Goal: Task Accomplishment & Management: Complete application form

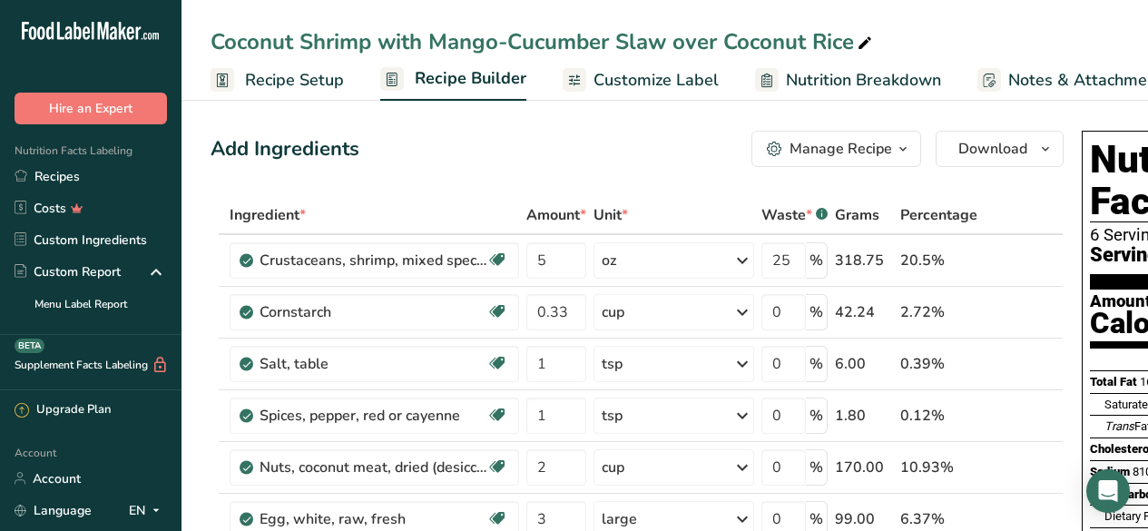
click at [94, 179] on link "Recipes" at bounding box center [90, 177] width 181 height 32
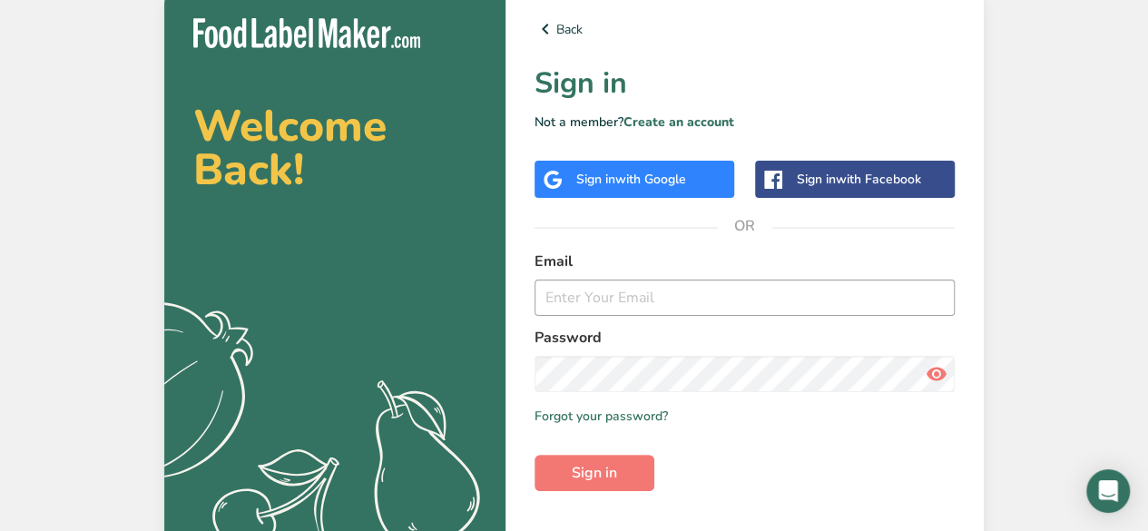
click at [615, 298] on input "email" at bounding box center [744, 297] width 420 height 36
type input "c"
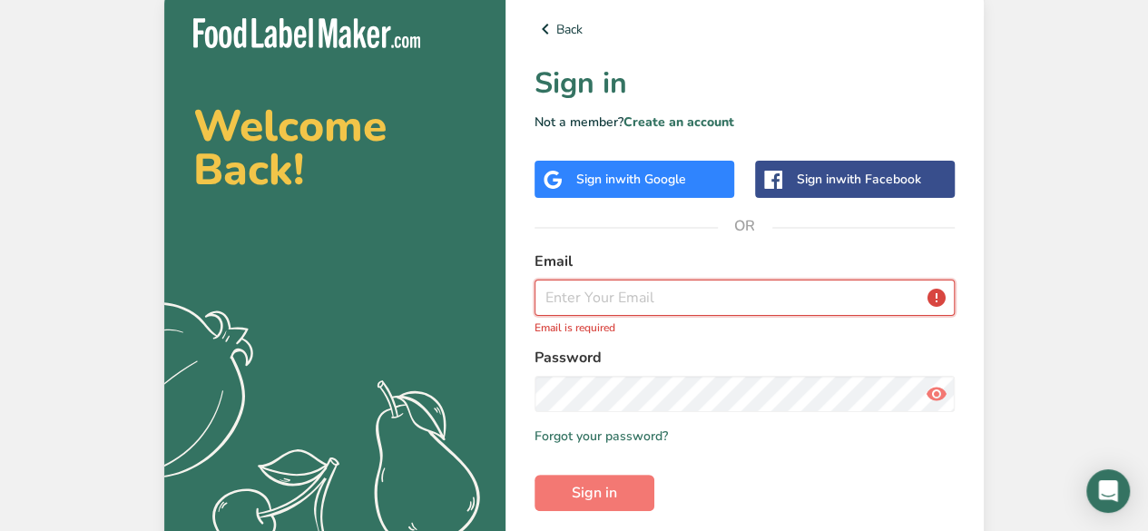
paste input "[PERSON_NAME][EMAIL_ADDRESS][DOMAIN_NAME]"
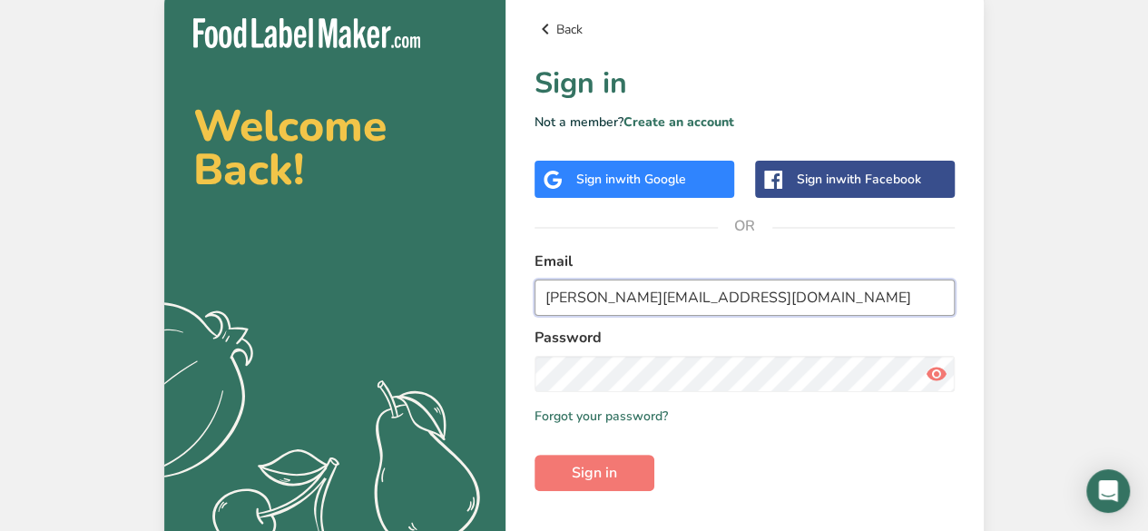
type input "[PERSON_NAME][EMAIL_ADDRESS][DOMAIN_NAME]"
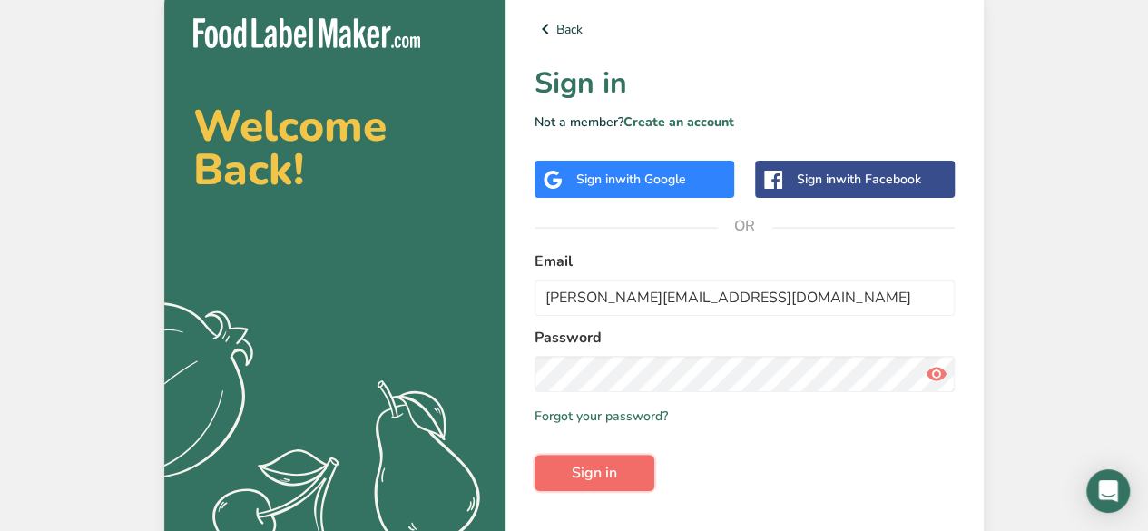
click at [588, 460] on button "Sign in" at bounding box center [594, 473] width 120 height 36
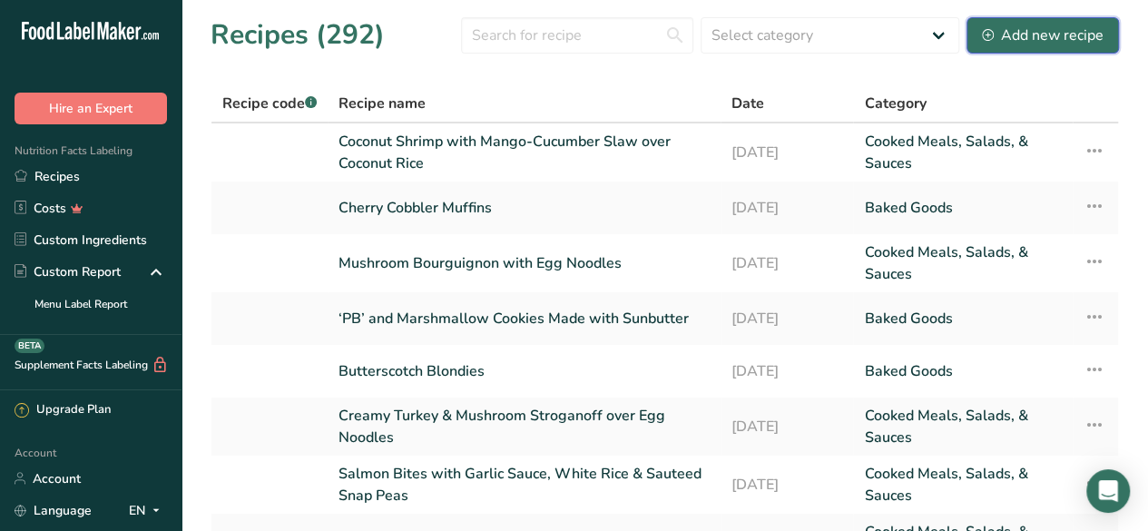
click at [1038, 40] on div "Add new recipe" at bounding box center [1043, 35] width 122 height 22
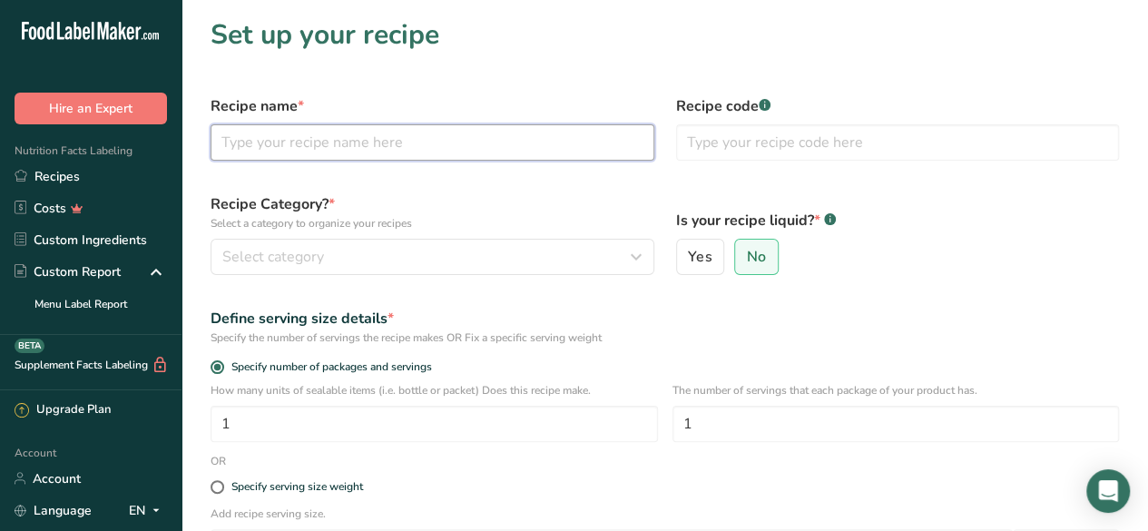
click at [302, 134] on input "text" at bounding box center [433, 142] width 444 height 36
paste input "Oatmeal Strawberry Crumble Bars with Maple and Sunflower Butter"
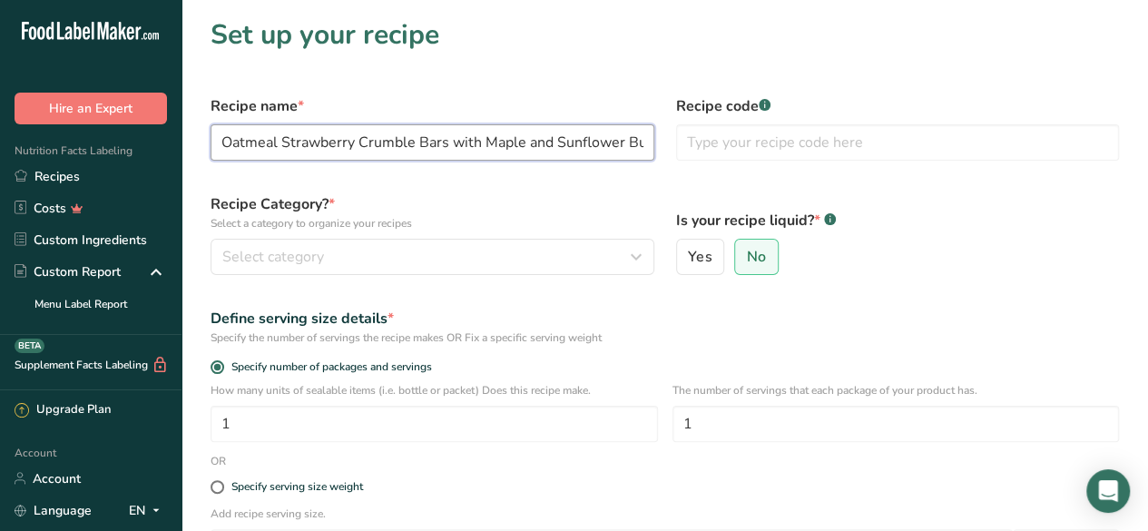
scroll to position [0, 24]
type input "Oatmeal Strawberry Crumble Bars with Maple and Sunflower Butter"
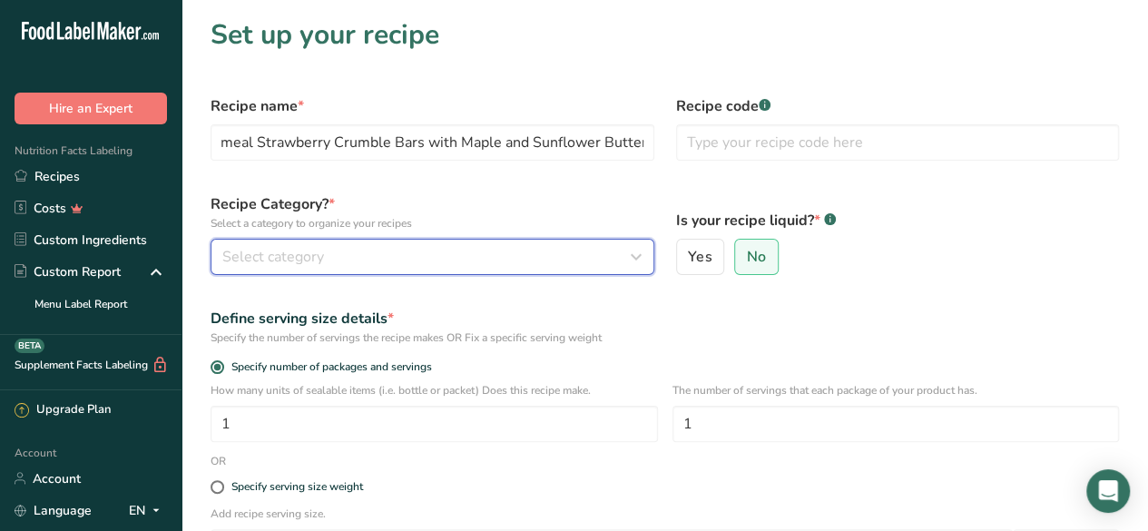
click at [352, 255] on div "Select category" at bounding box center [426, 257] width 409 height 22
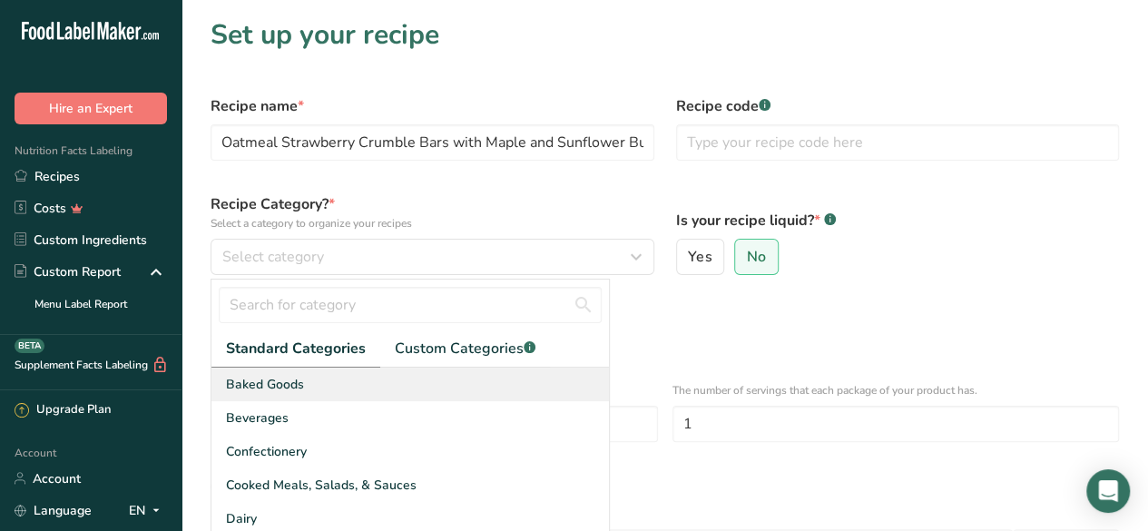
click at [420, 377] on div "Baked Goods" at bounding box center [409, 384] width 397 height 34
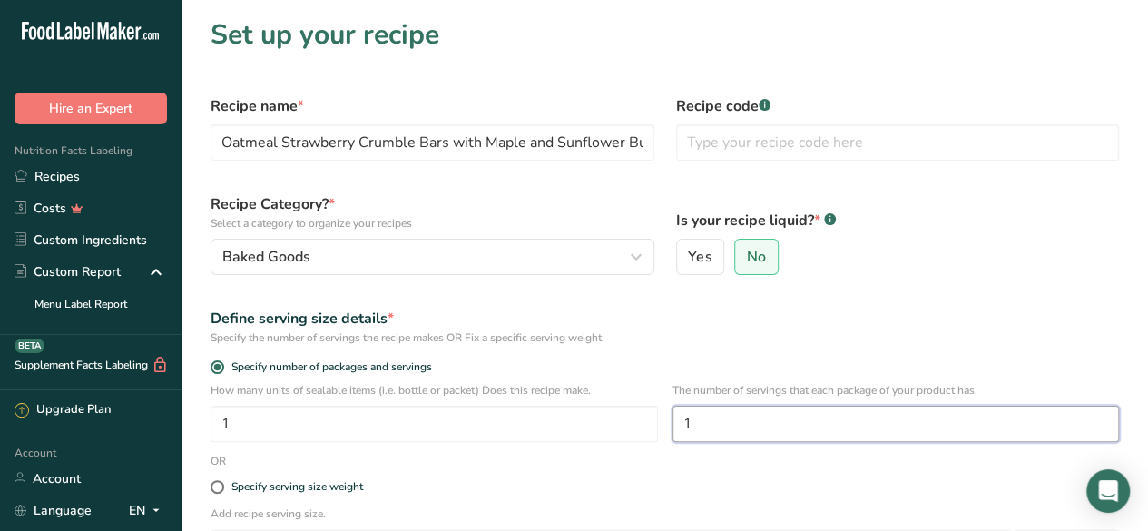
click at [788, 418] on input "1" at bounding box center [895, 424] width 447 height 36
type input "6"
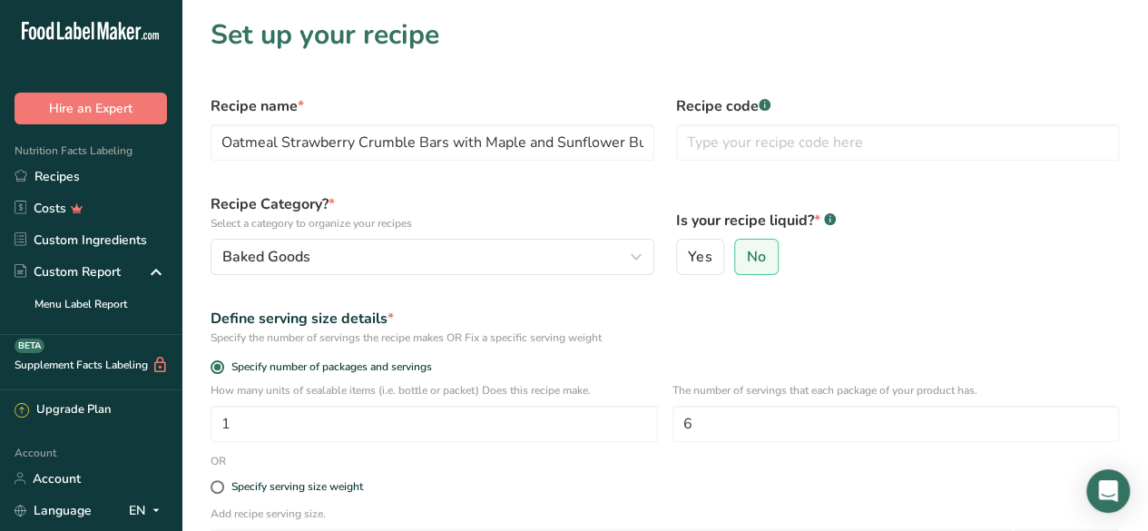
click at [857, 284] on div "Is your recipe liquid? * .a-a{fill:#347362;}.b-a{fill:#fff;} Yes No" at bounding box center [897, 233] width 465 height 103
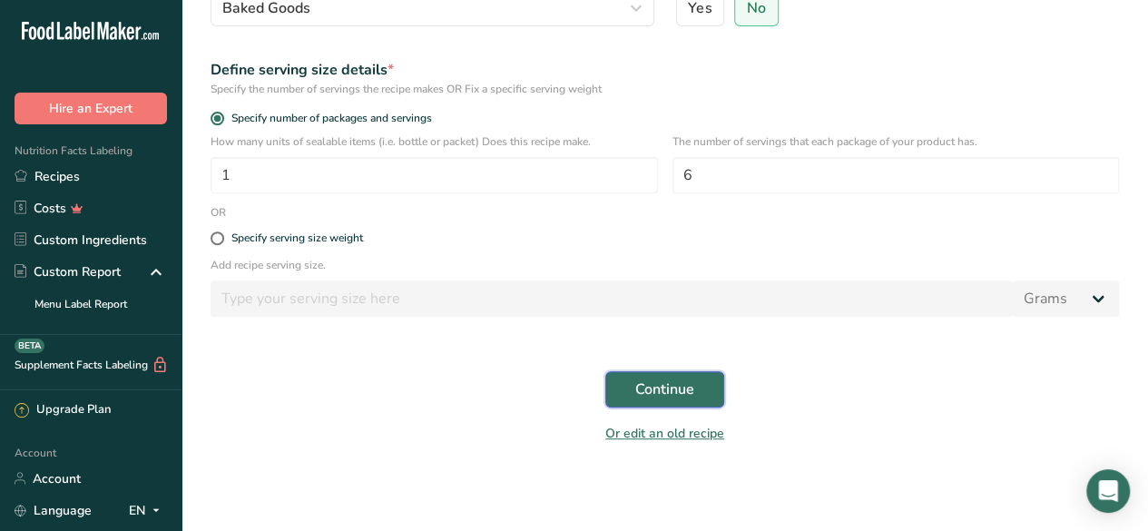
click at [655, 388] on span "Continue" at bounding box center [664, 389] width 59 height 22
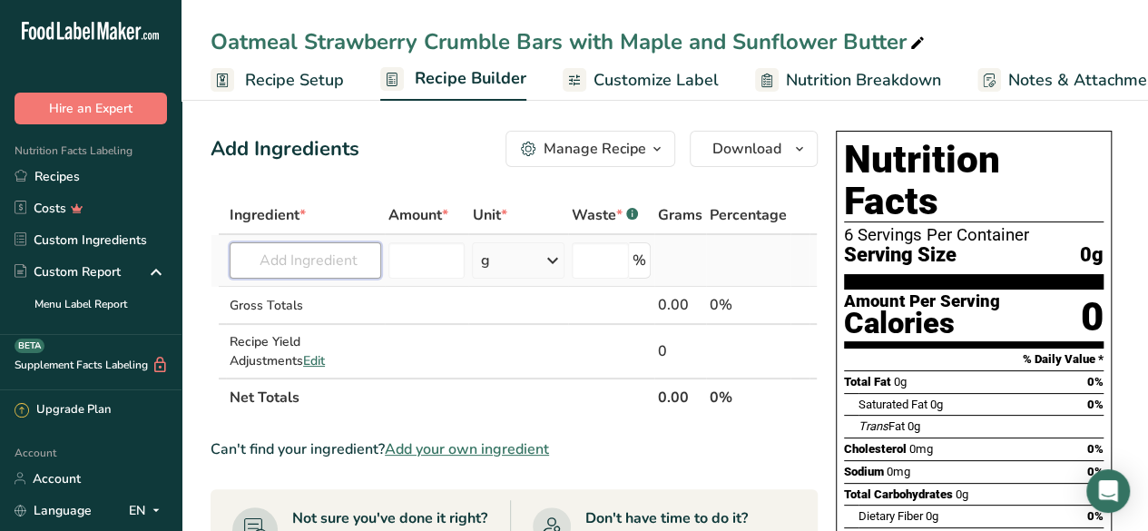
click at [286, 271] on input "text" at bounding box center [306, 260] width 152 height 36
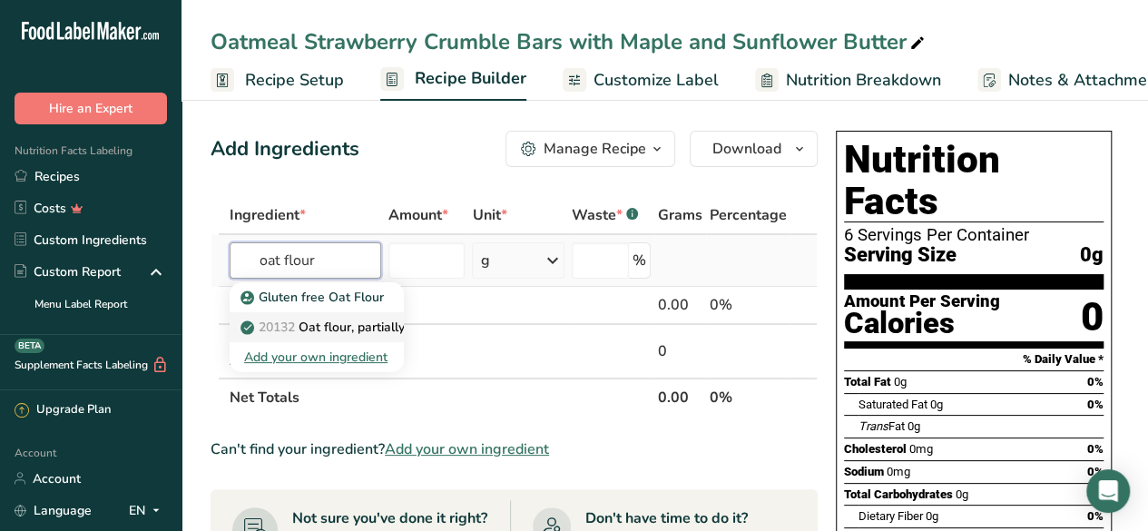
type input "oat flour"
click at [328, 328] on p "20132 Oat flour, partially debranned" at bounding box center [357, 327] width 227 height 19
type input "Oat flour, partially debranned"
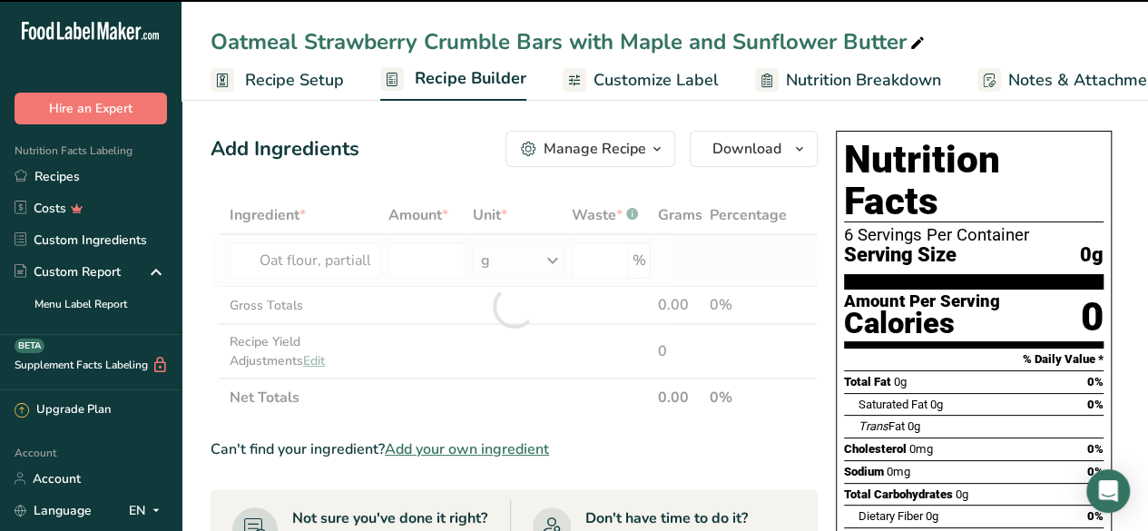
type input "0"
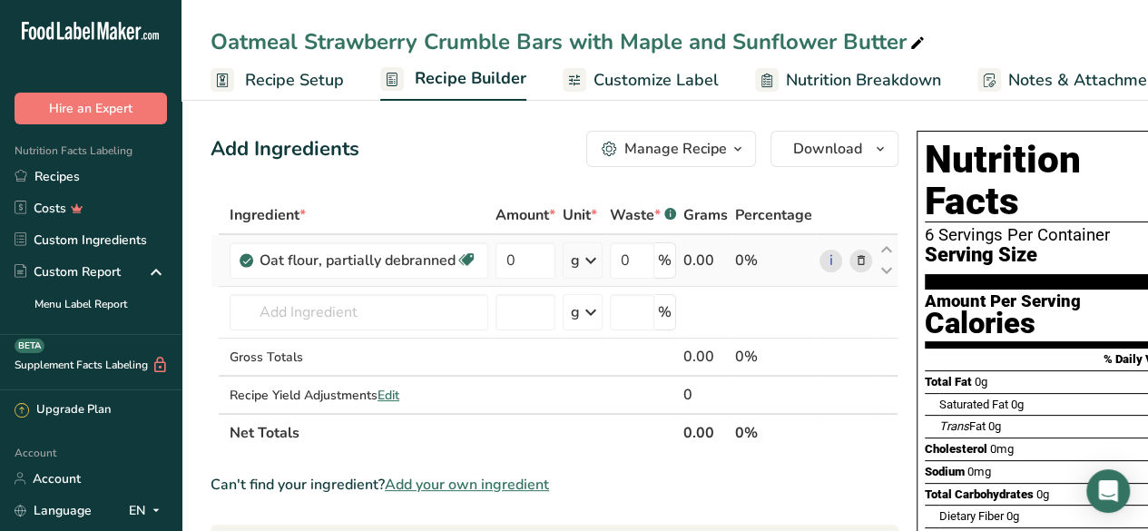
click at [597, 244] on icon at bounding box center [591, 260] width 22 height 33
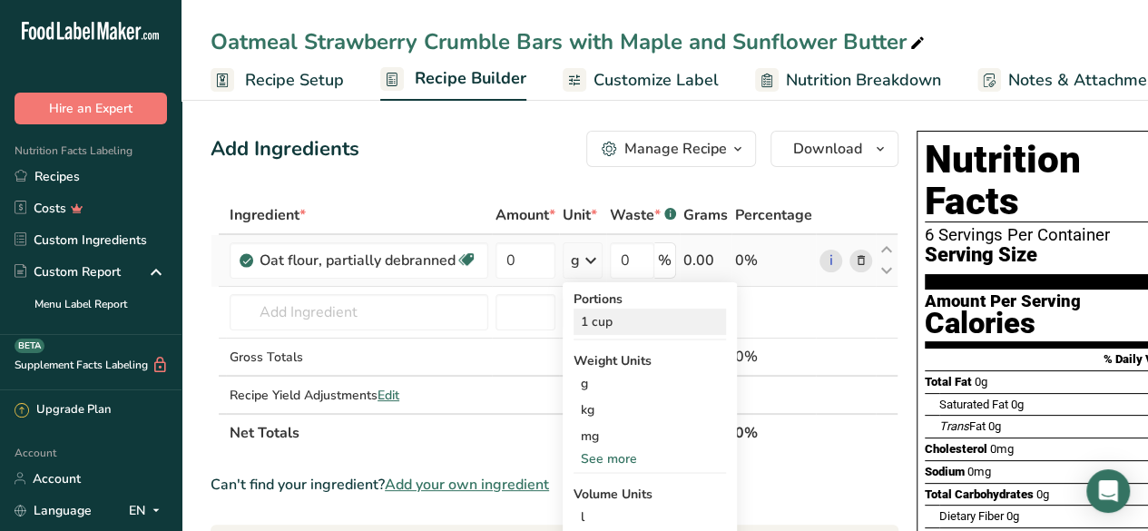
click at [612, 315] on div "1 cup" at bounding box center [649, 321] width 152 height 26
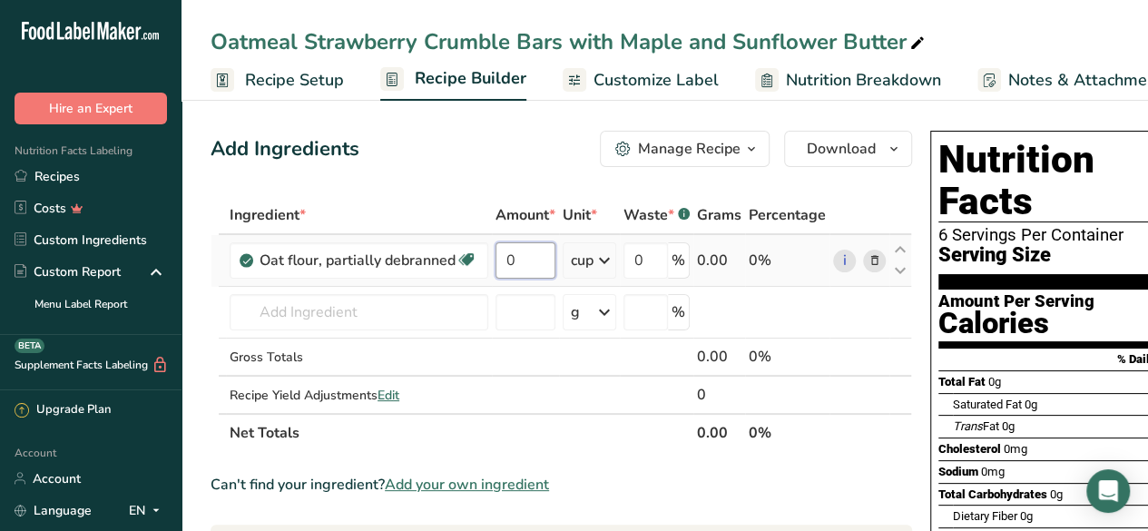
click at [543, 256] on input "0" at bounding box center [525, 260] width 60 height 36
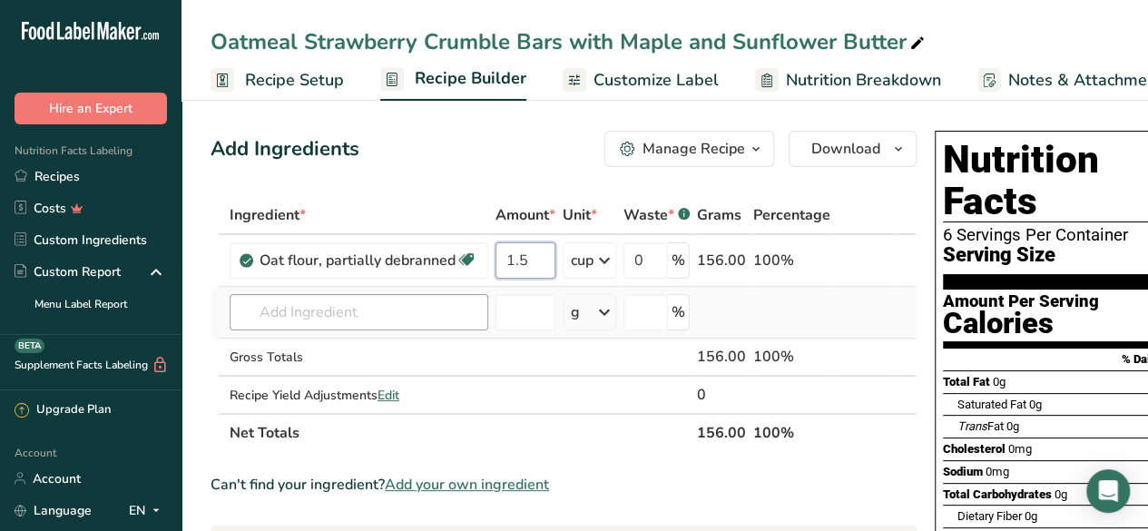
type input "1.5"
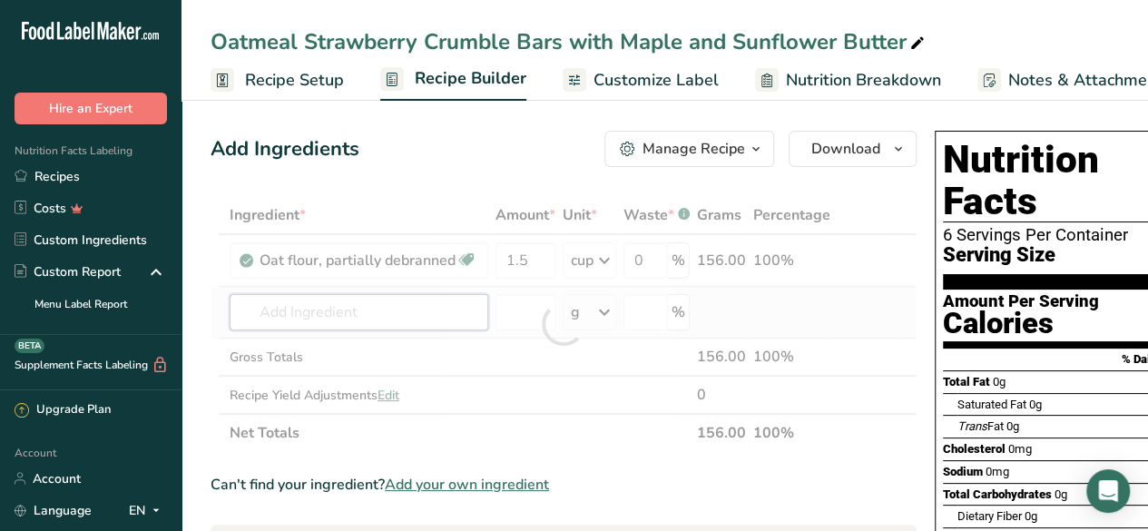
click at [361, 308] on div "Ingredient * Amount * Unit * Waste * .a-a{fill:#347362;}.b-a{fill:#fff;} Grams …" at bounding box center [564, 324] width 706 height 256
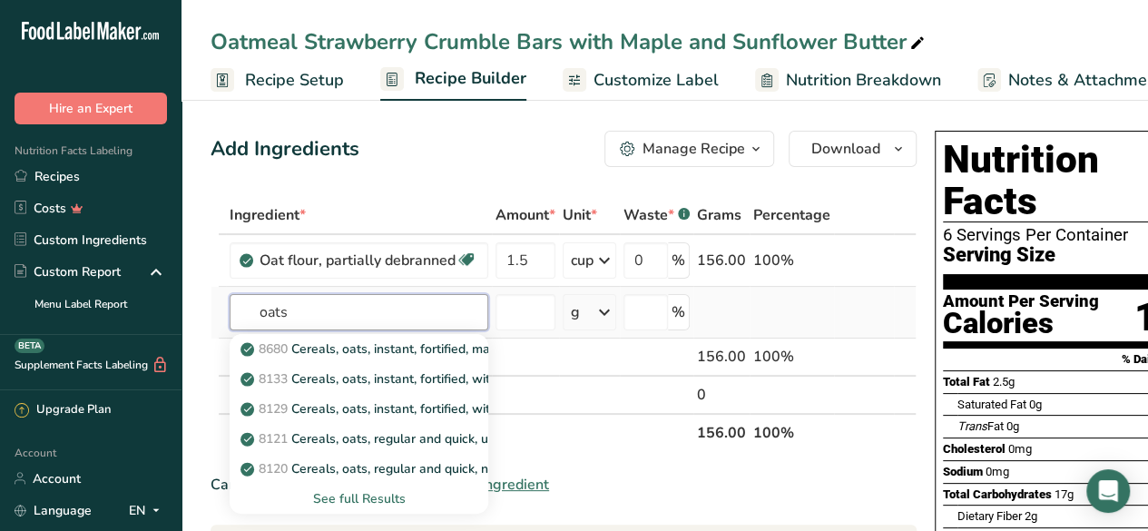
type input "oats"
click at [382, 493] on div "See full Results" at bounding box center [359, 498] width 230 height 19
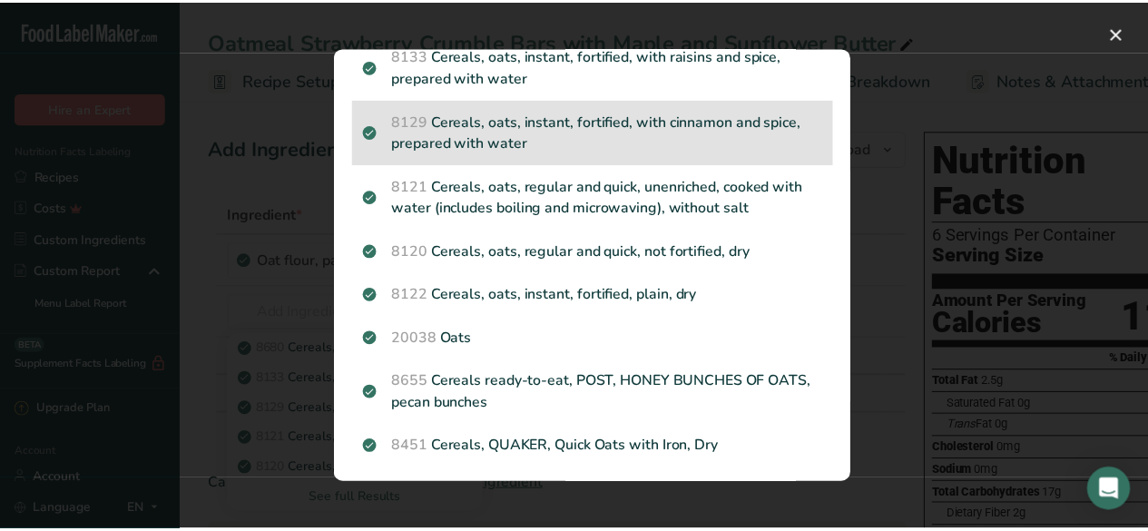
scroll to position [113, 0]
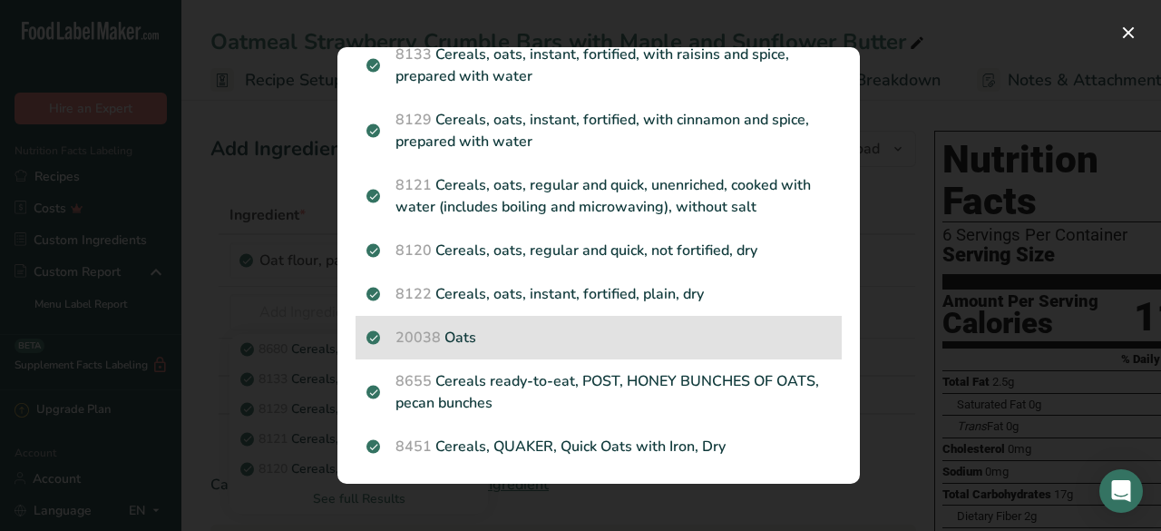
click at [582, 348] on p "20038 Oats" at bounding box center [599, 338] width 465 height 22
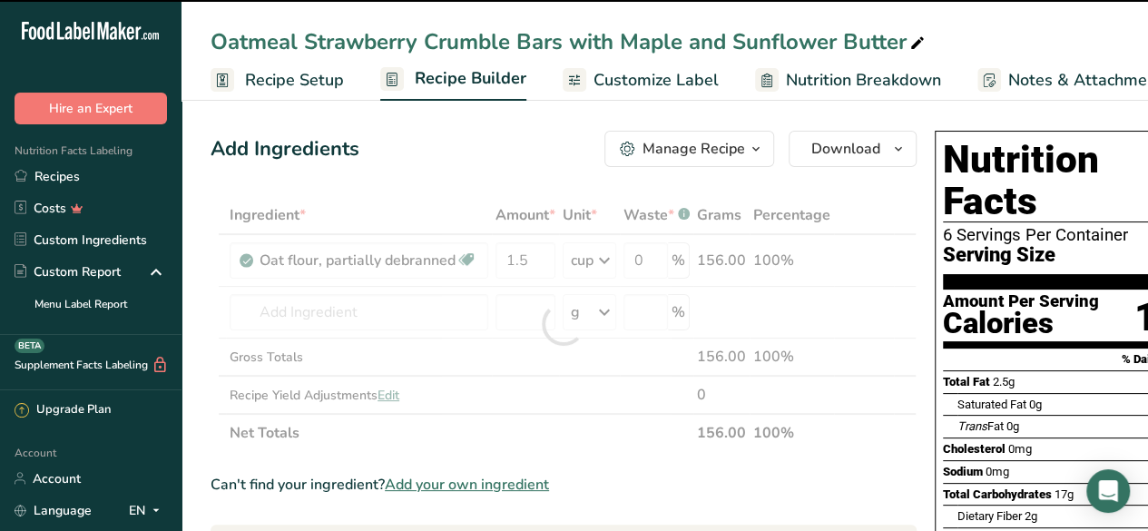
type input "0"
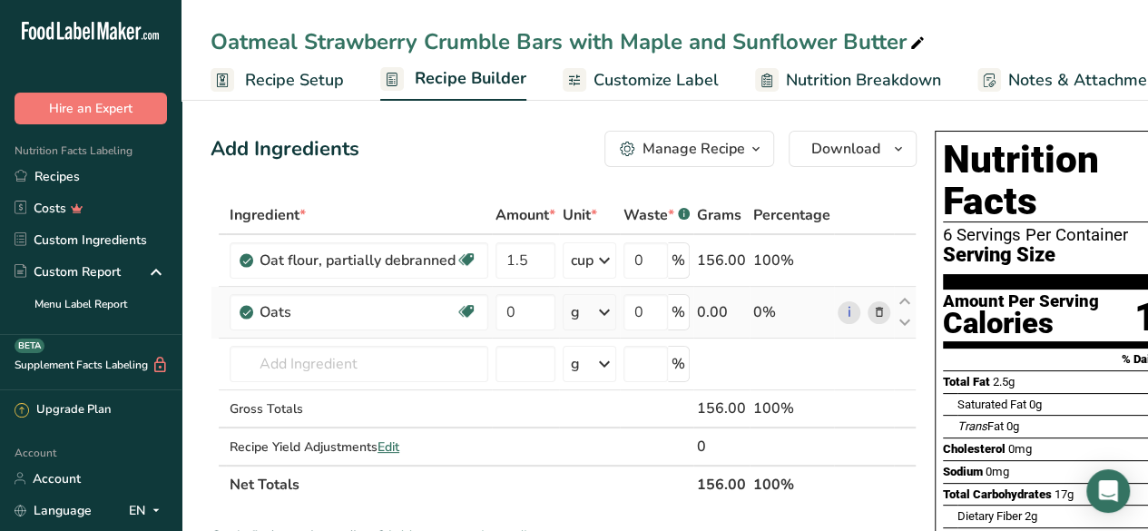
click at [584, 311] on div "g" at bounding box center [590, 312] width 54 height 36
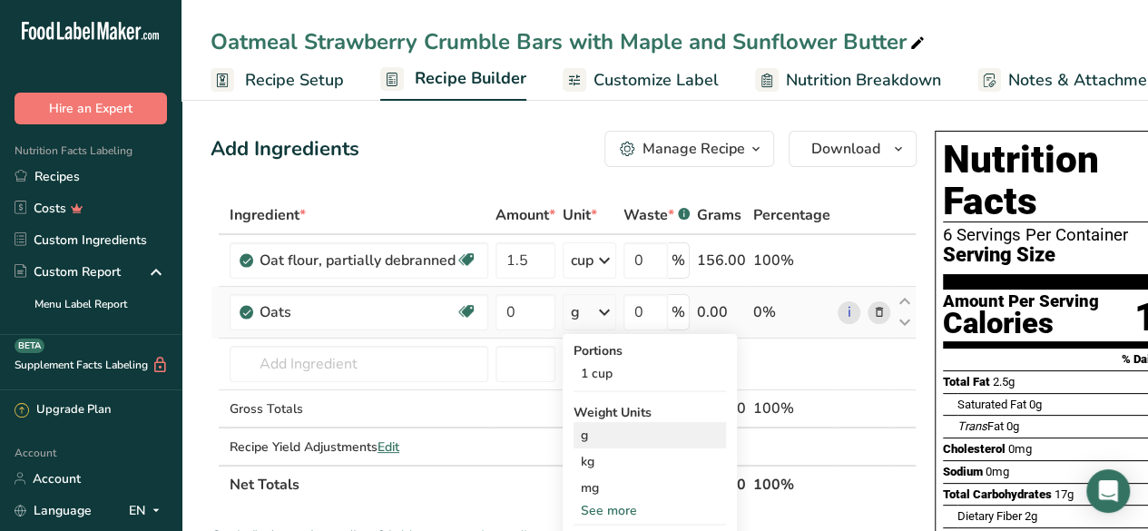
click at [639, 446] on div "g" at bounding box center [649, 435] width 152 height 26
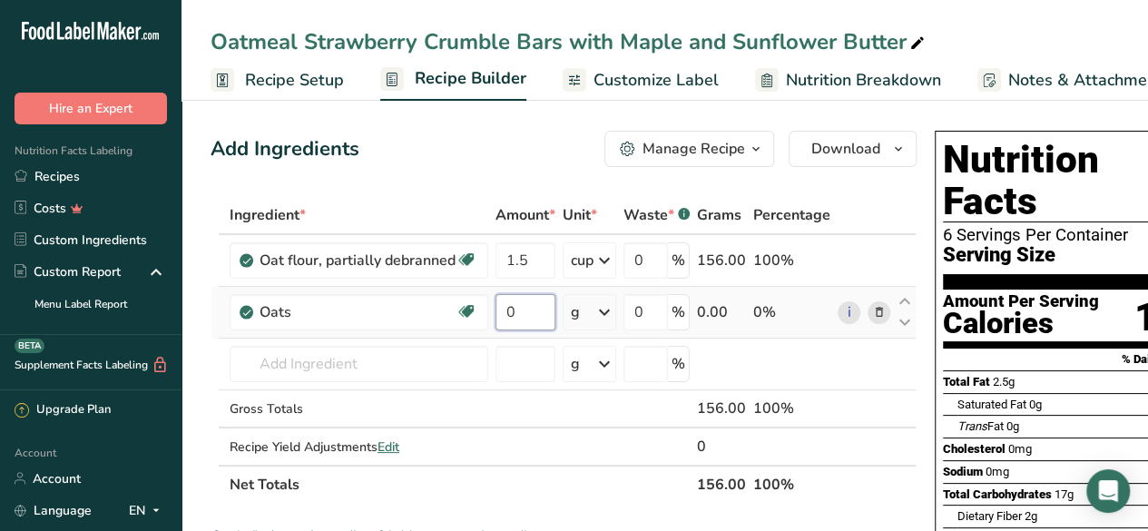
click at [528, 318] on input "0" at bounding box center [525, 312] width 60 height 36
type input "45"
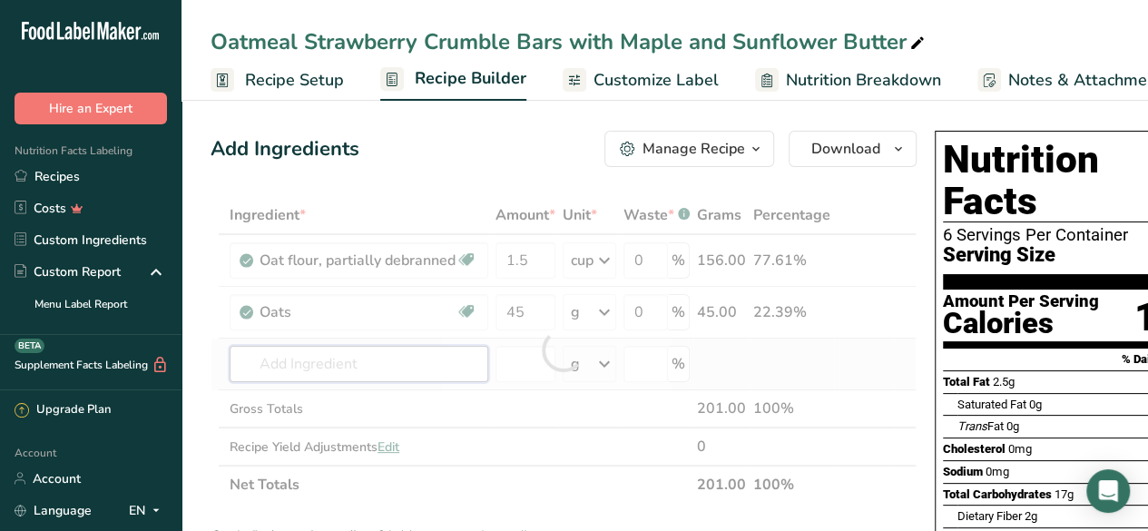
click at [377, 367] on div "Ingredient * Amount * Unit * Waste * .a-a{fill:#347362;}.b-a{fill:#fff;} Grams …" at bounding box center [564, 350] width 706 height 308
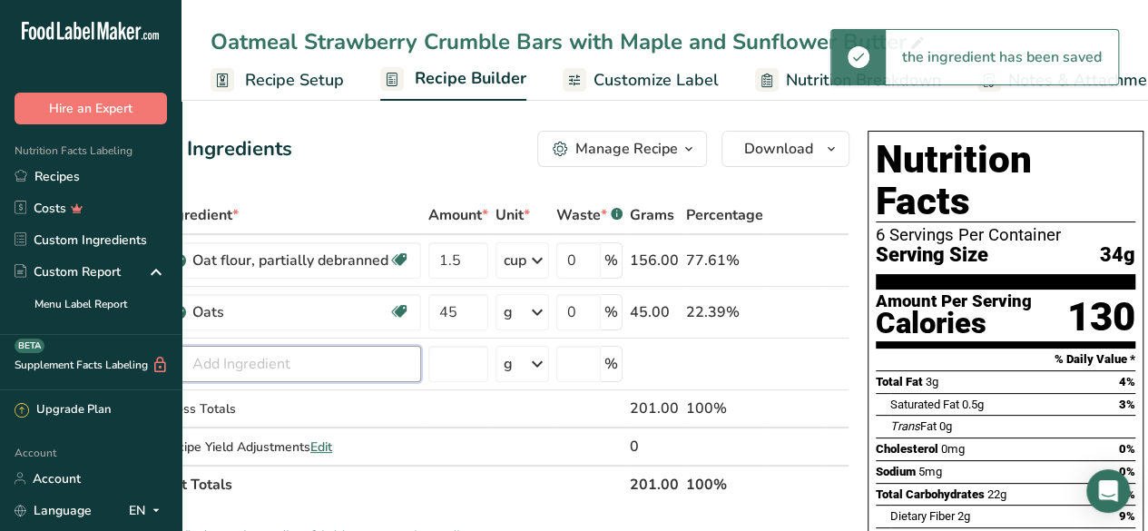
scroll to position [0, 0]
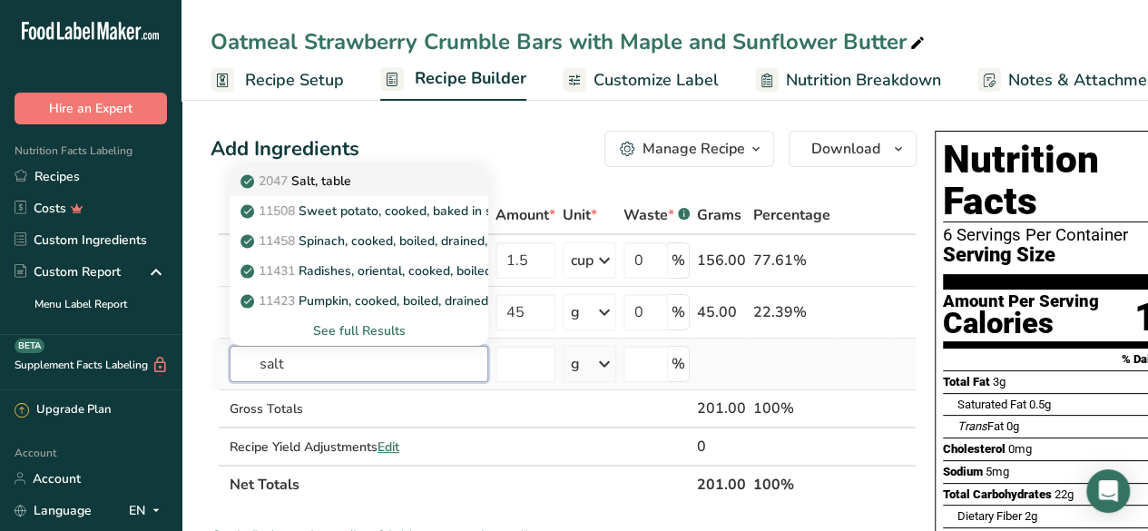
type input "salt"
click at [385, 171] on div "2047 Salt, table" at bounding box center [344, 180] width 201 height 19
type input "Salt, table"
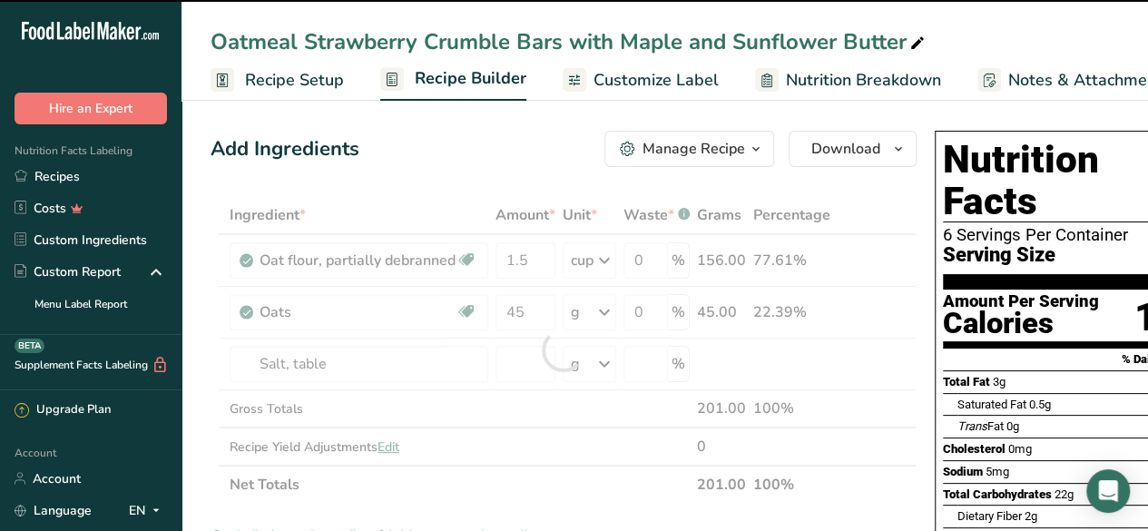
type input "0"
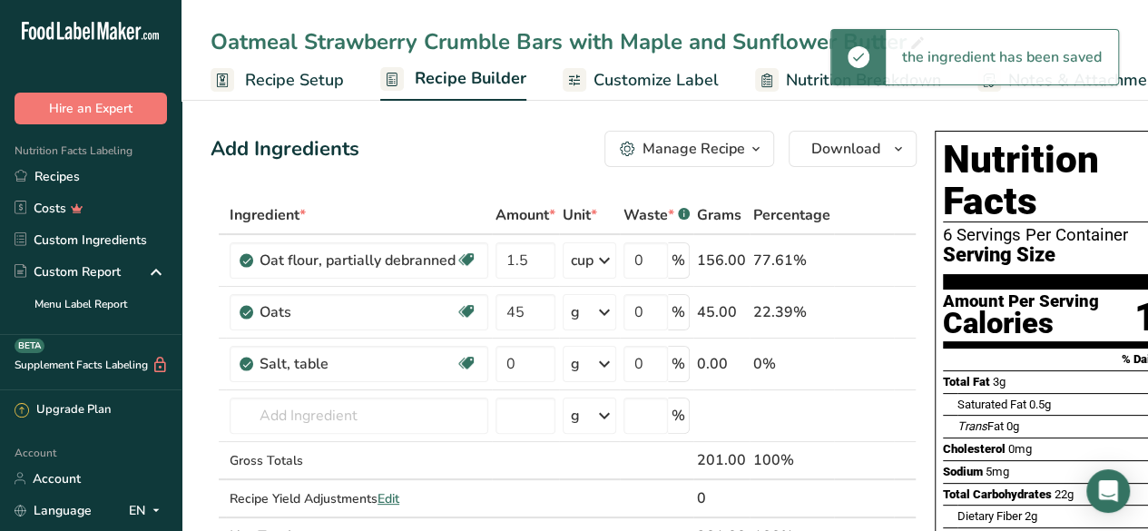
click at [582, 367] on div "g" at bounding box center [590, 364] width 54 height 36
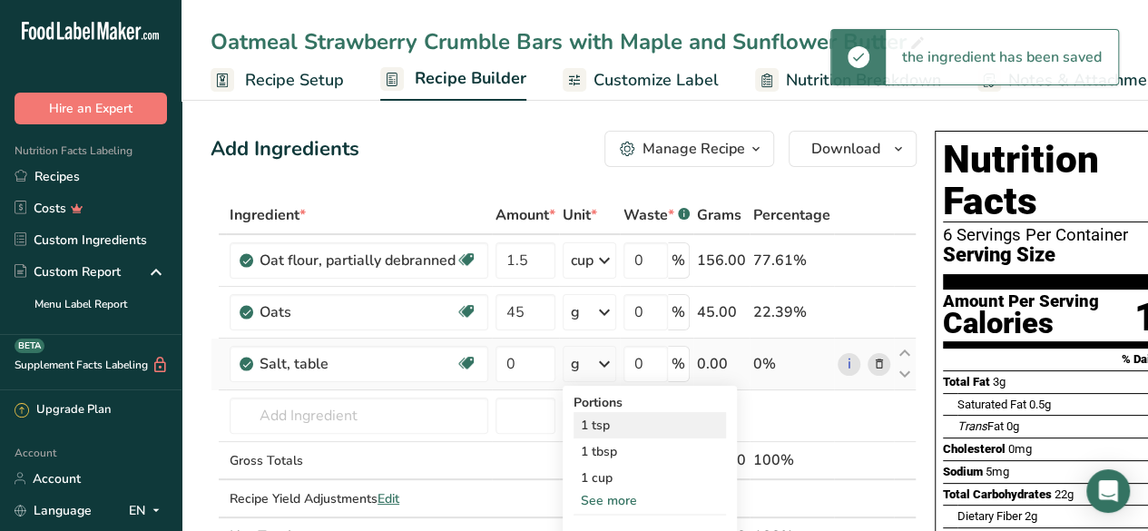
click at [599, 426] on div "1 tsp" at bounding box center [649, 425] width 152 height 26
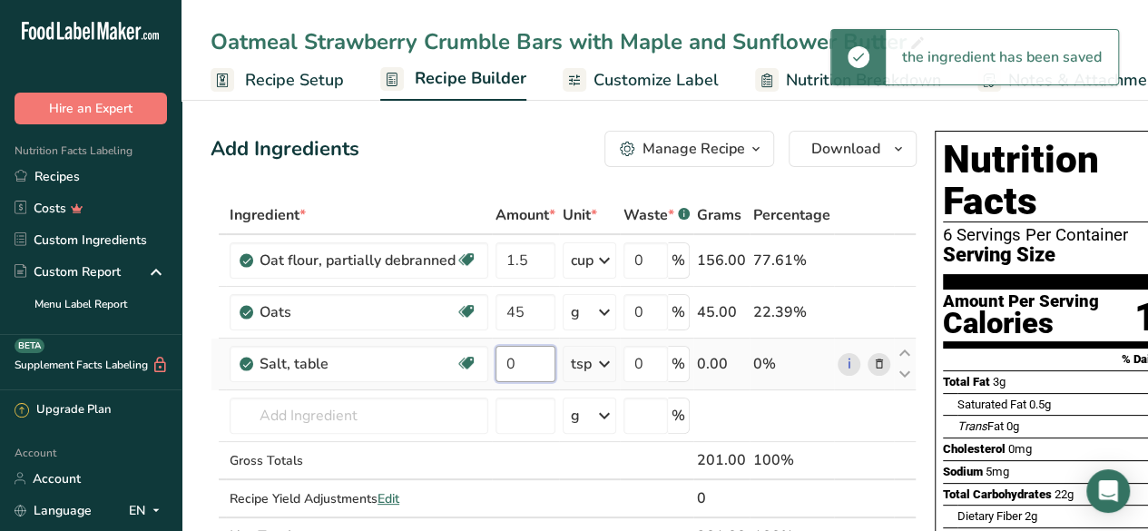
click at [522, 357] on input "0" at bounding box center [525, 364] width 60 height 36
type input "1"
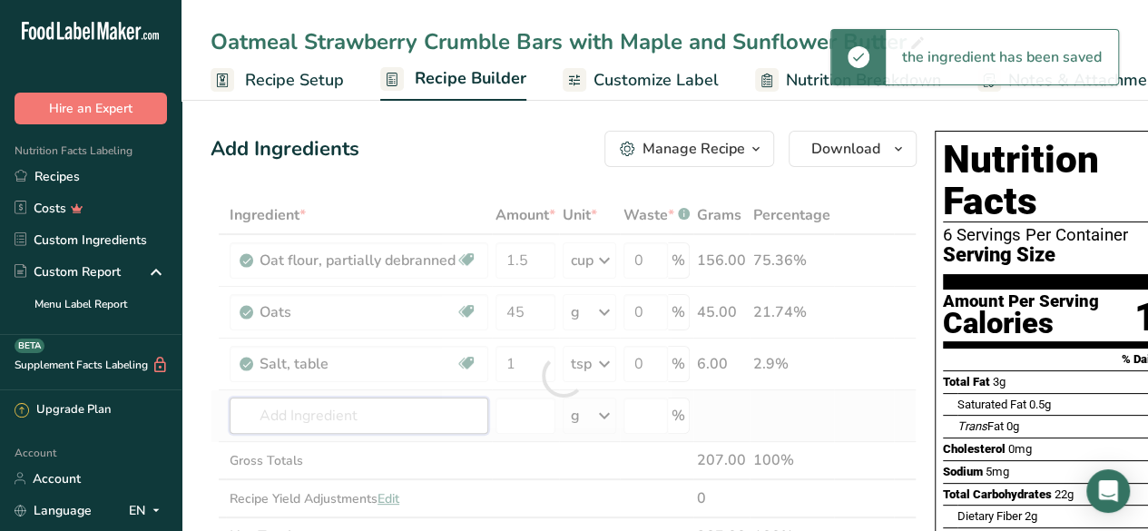
click at [325, 403] on div "Ingredient * Amount * Unit * Waste * .a-a{fill:#347362;}.b-a{fill:#fff;} Grams …" at bounding box center [564, 375] width 706 height 359
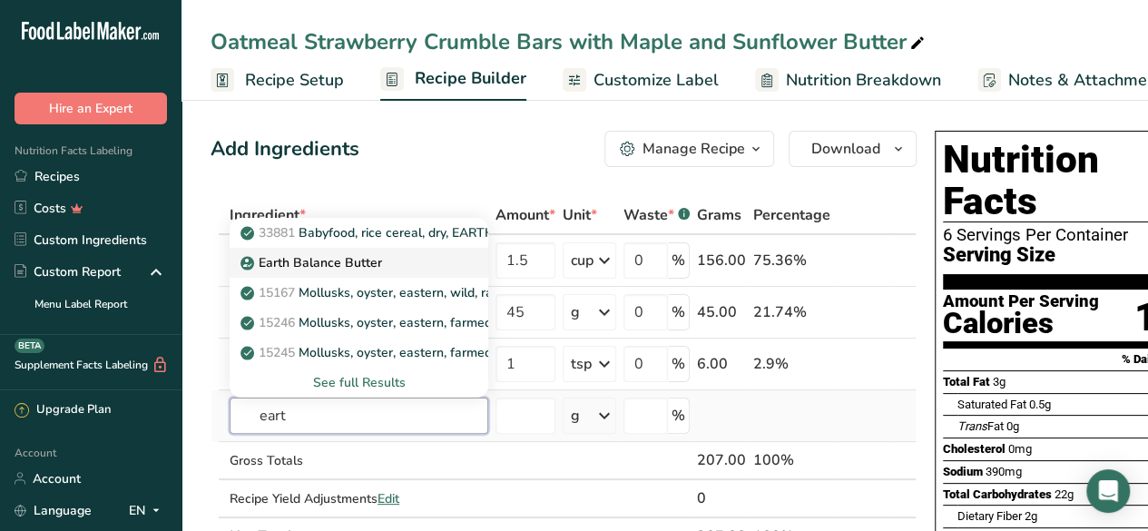
type input "eart"
click at [415, 256] on div "Earth Balance Butter" at bounding box center [344, 262] width 201 height 19
type input "Earth Balance Butter"
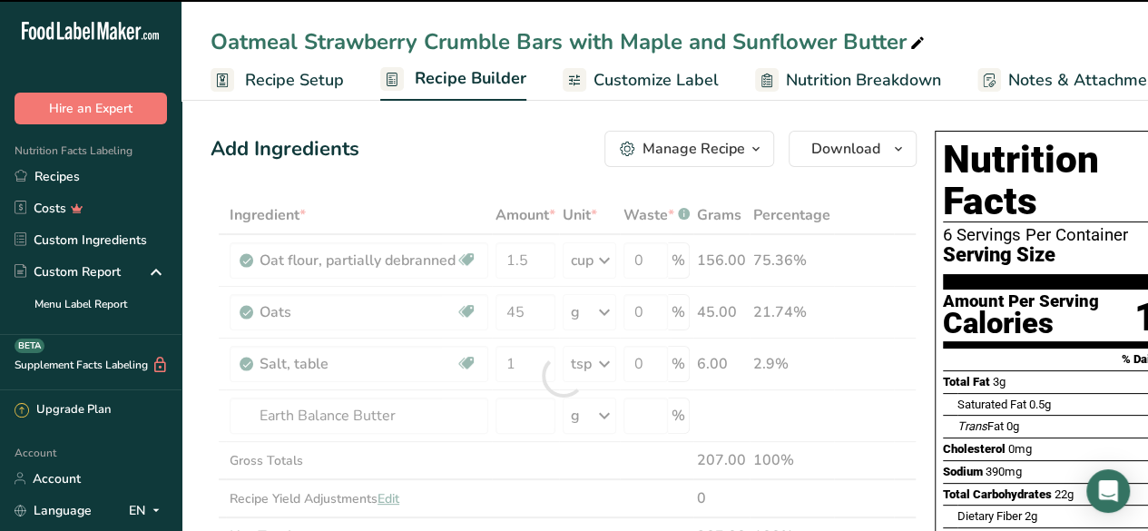
type input "0"
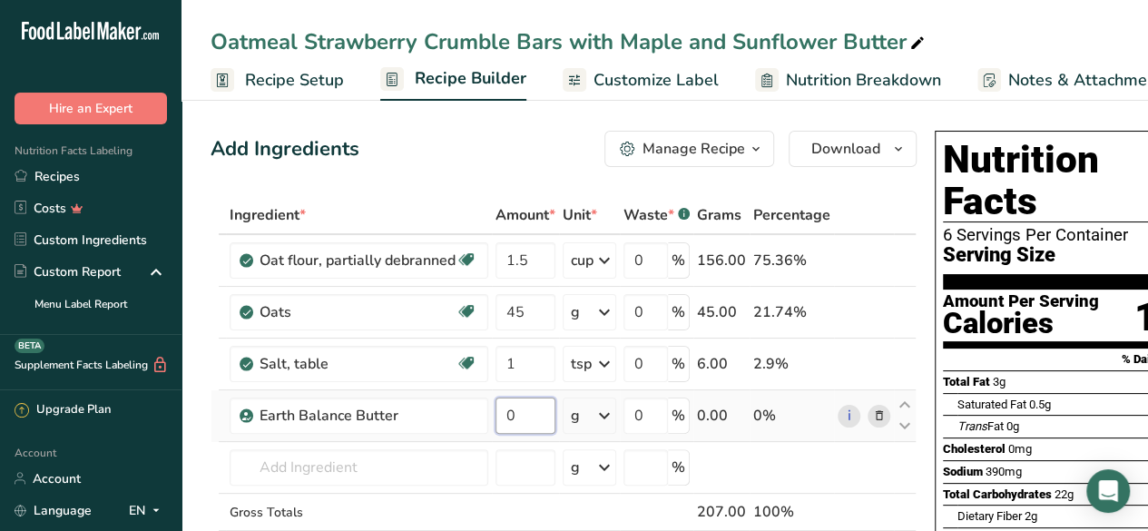
click at [537, 416] on input "0" at bounding box center [525, 415] width 60 height 36
type input "57"
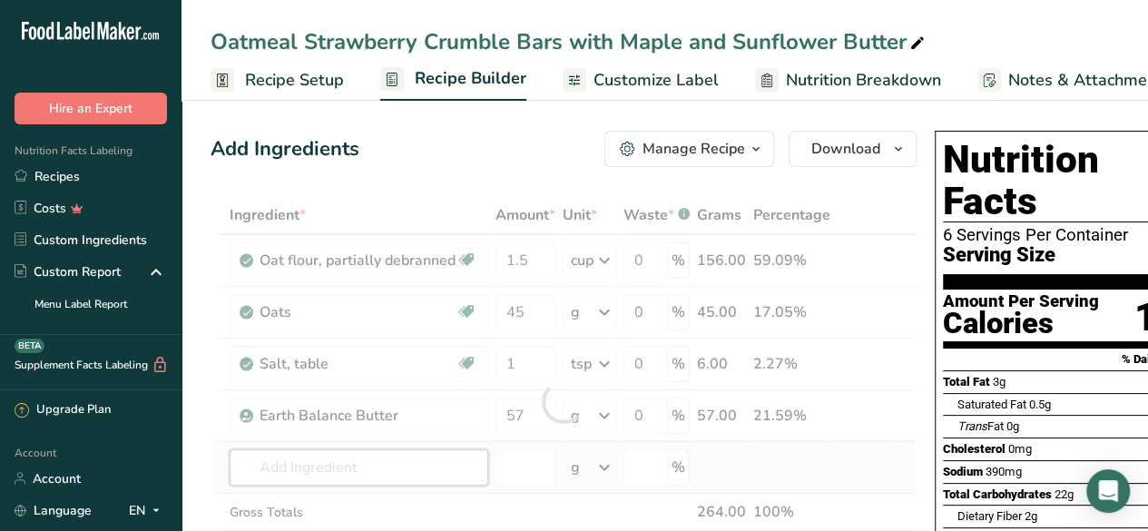
click at [383, 471] on div "Ingredient * Amount * Unit * Waste * .a-a{fill:#347362;}.b-a{fill:#fff;} Grams …" at bounding box center [564, 401] width 706 height 411
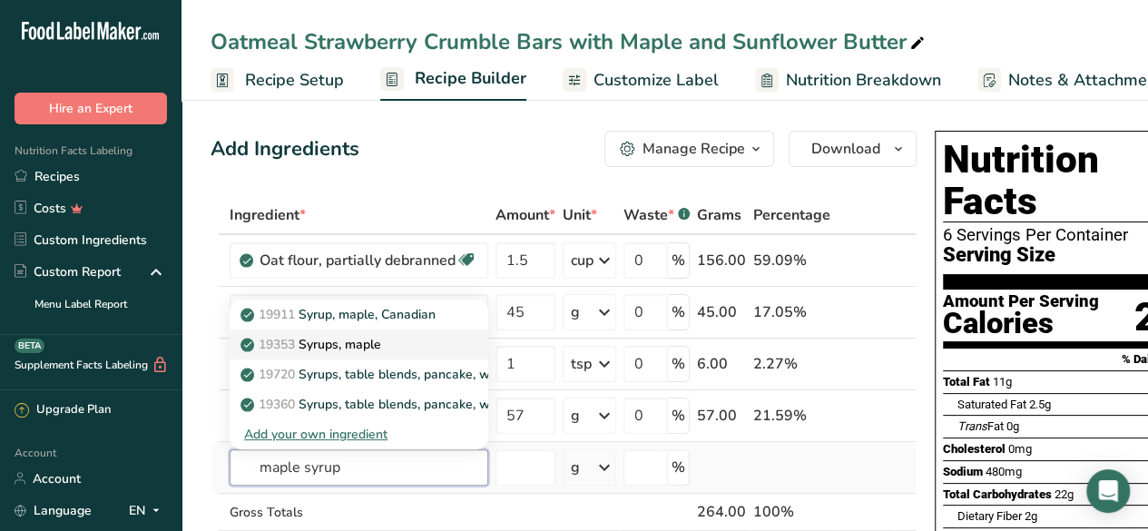
type input "maple syrup"
click at [408, 344] on div "19353 Syrups, maple" at bounding box center [344, 344] width 201 height 19
type input "Syrups, maple"
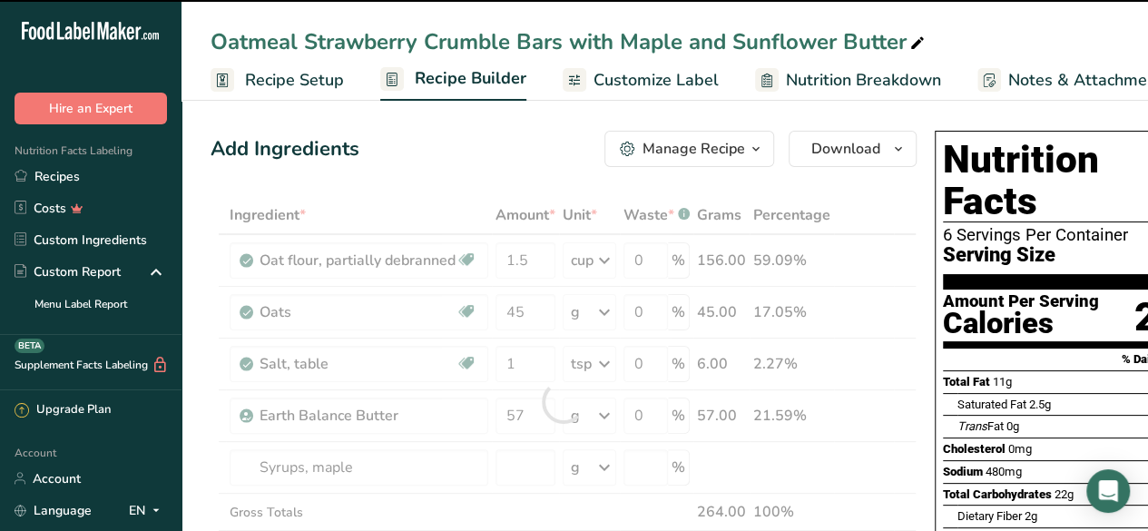
type input "0"
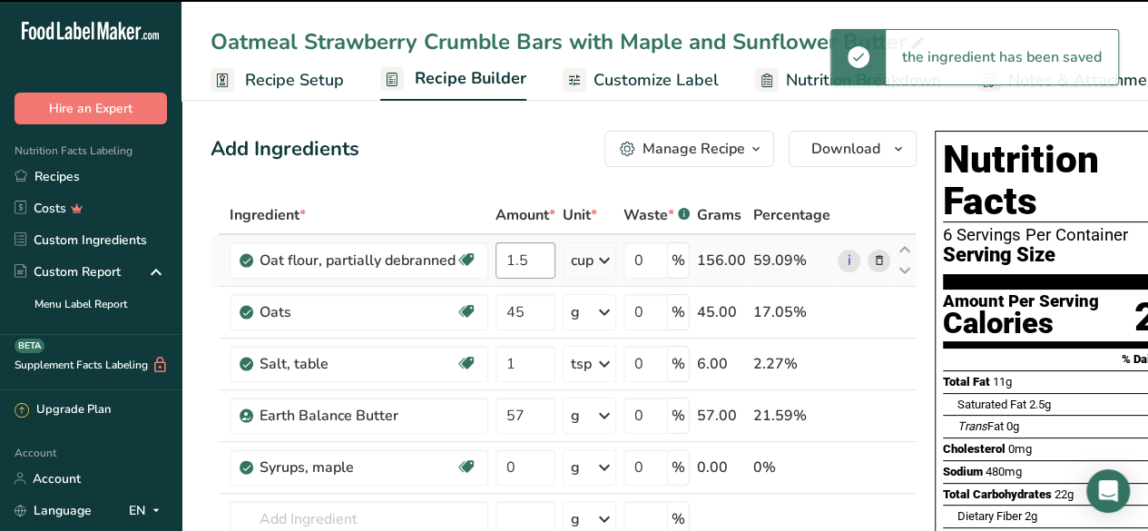
scroll to position [0, 29]
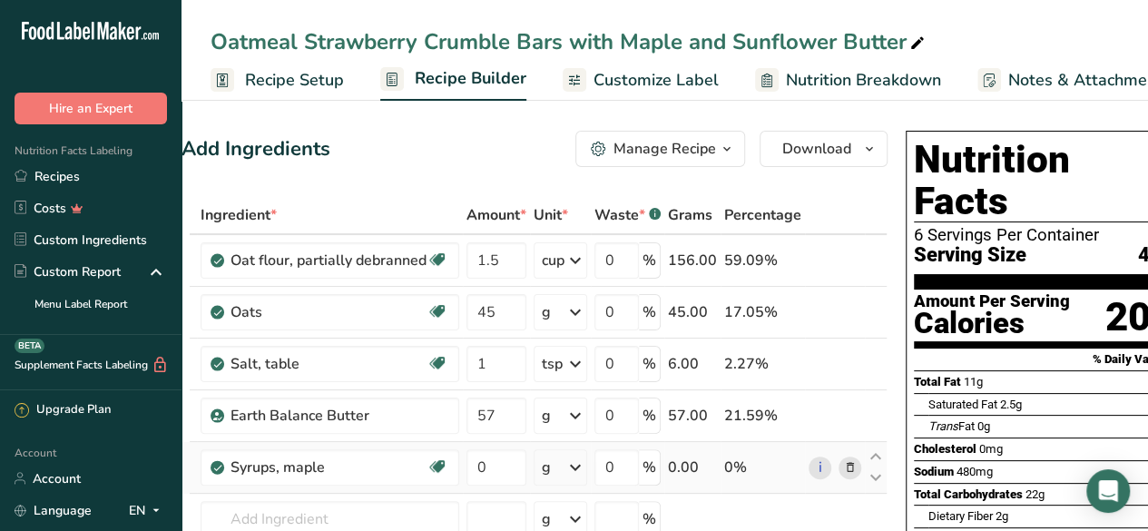
click at [580, 467] on icon at bounding box center [575, 467] width 22 height 33
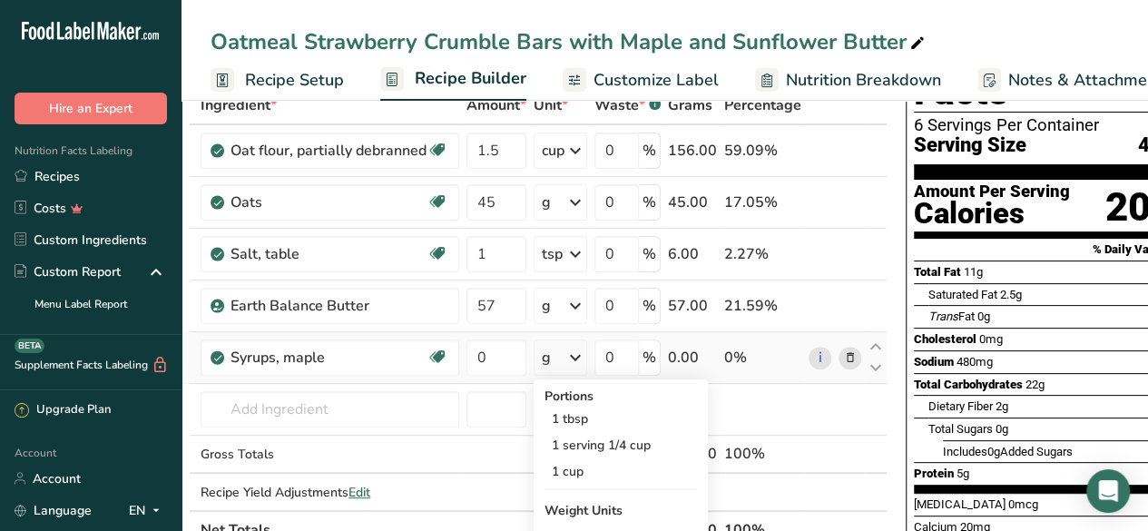
scroll to position [126, 0]
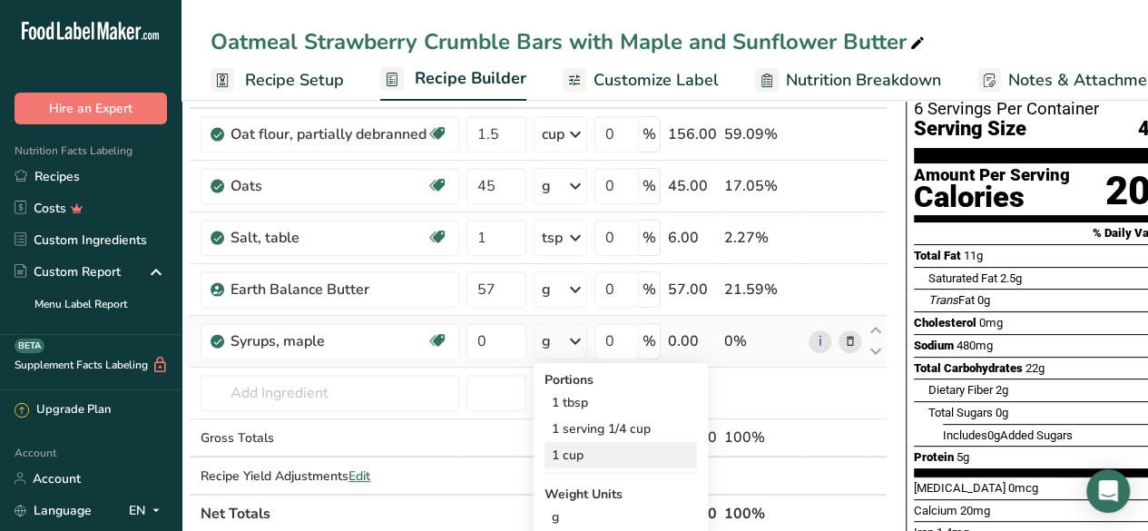
click at [601, 445] on div "1 cup" at bounding box center [620, 455] width 152 height 26
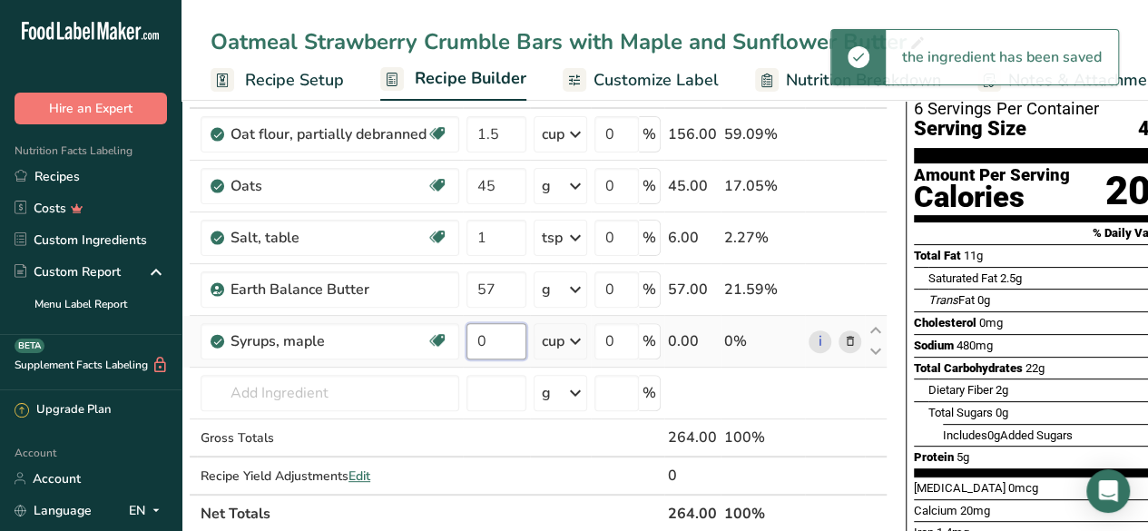
click at [494, 335] on input "0" at bounding box center [496, 341] width 60 height 36
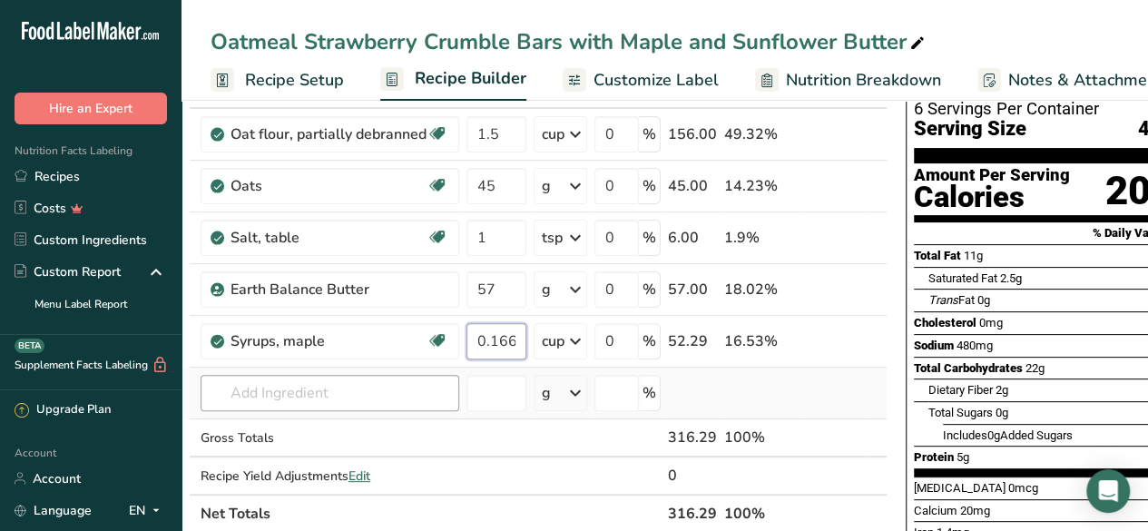
type input "0.166"
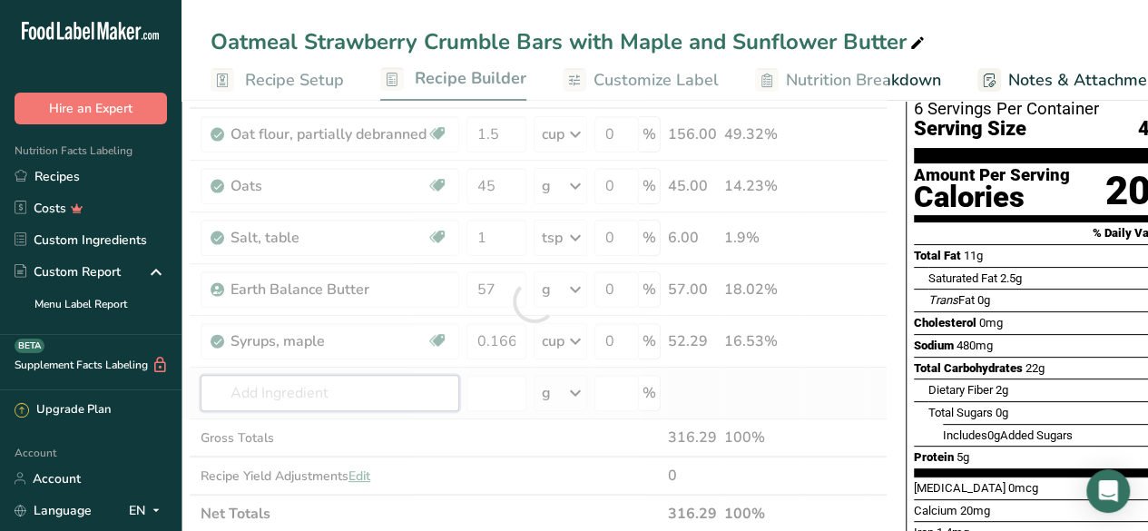
click at [368, 399] on div "Ingredient * Amount * Unit * Waste * .a-a{fill:#347362;}.b-a{fill:#fff;} Grams …" at bounding box center [534, 301] width 706 height 463
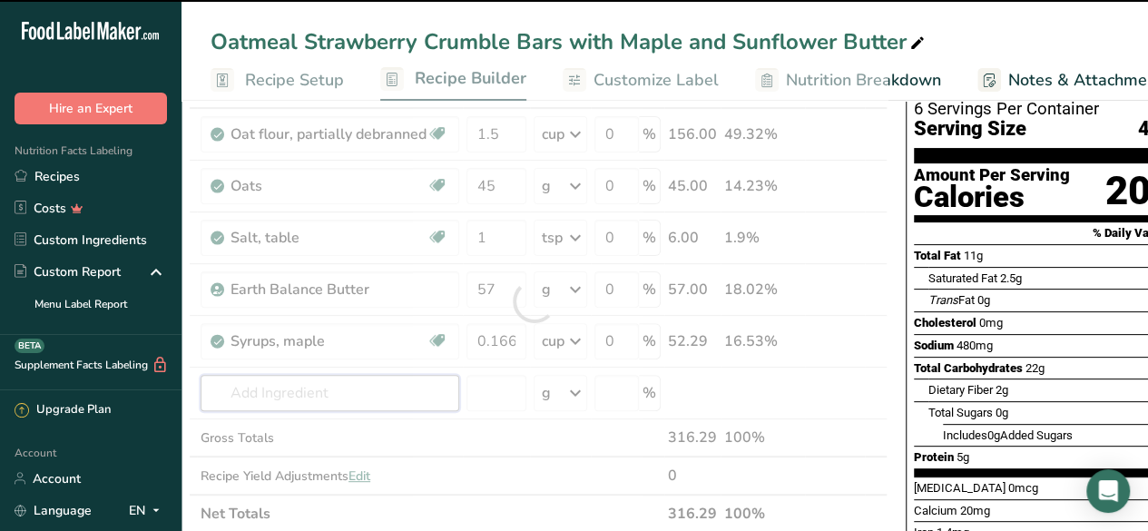
scroll to position [0, 67]
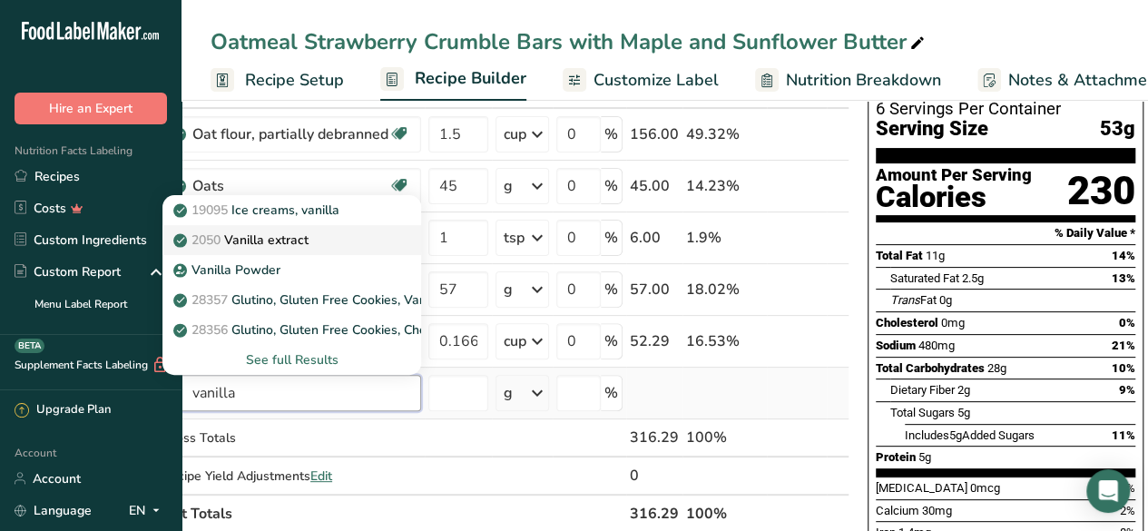
type input "vanilla"
click at [345, 246] on div "2050 Vanilla extract" at bounding box center [277, 239] width 201 height 19
type input "Vanilla extract"
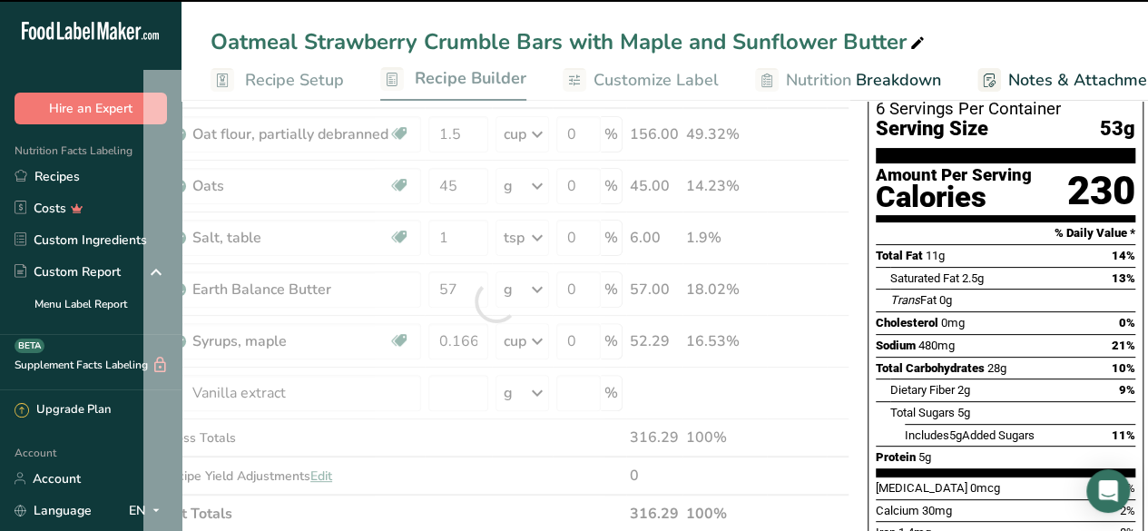
type input "0"
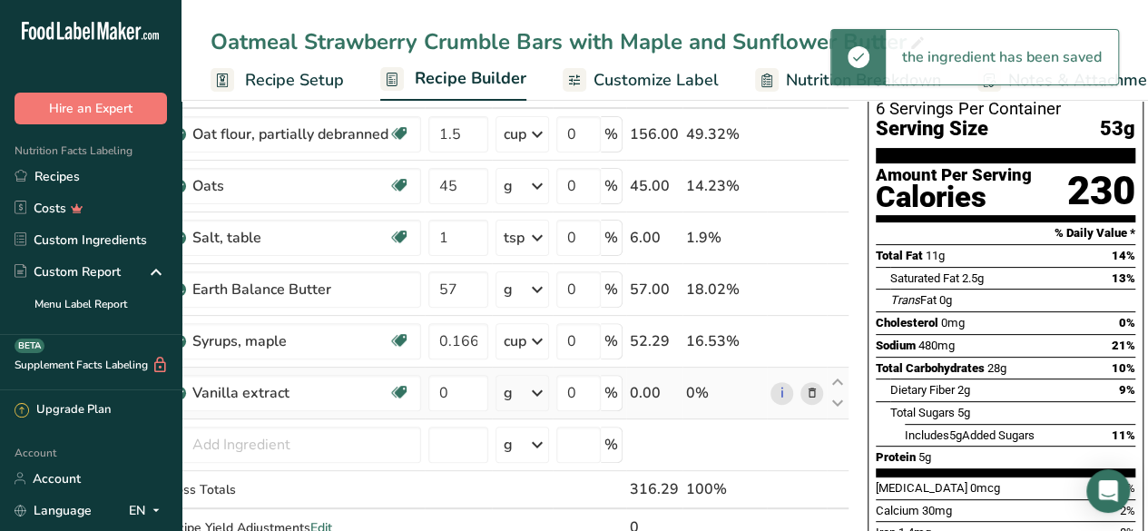
click at [524, 389] on div "g" at bounding box center [522, 393] width 54 height 36
click at [533, 451] on div "1 tsp" at bounding box center [582, 454] width 152 height 26
click at [455, 388] on input "0" at bounding box center [458, 393] width 60 height 36
type input "1"
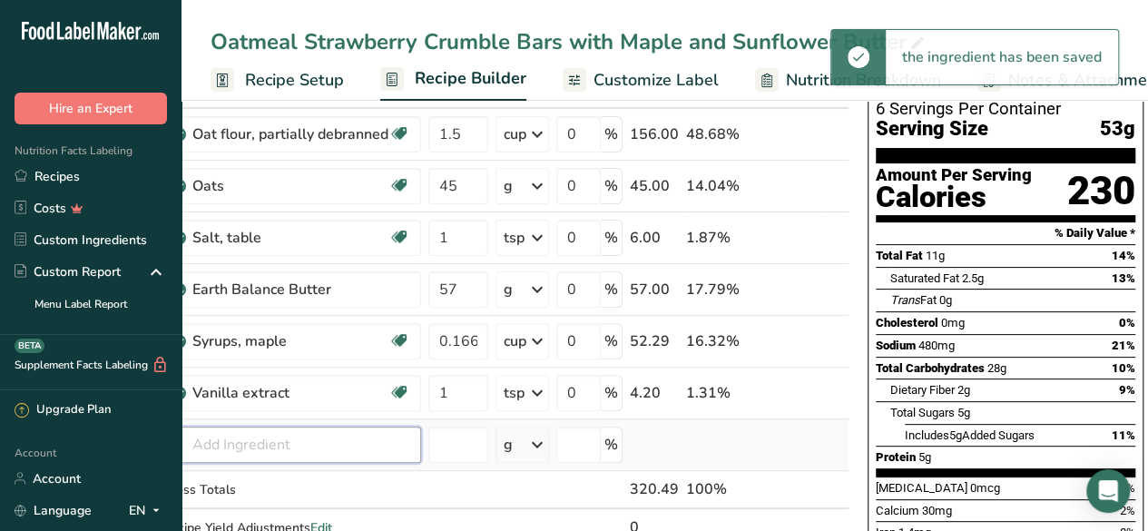
click at [263, 443] on div "Ingredient * Amount * Unit * Waste * .a-a{fill:#347362;}.b-a{fill:#fff;} Grams …" at bounding box center [496, 327] width 706 height 514
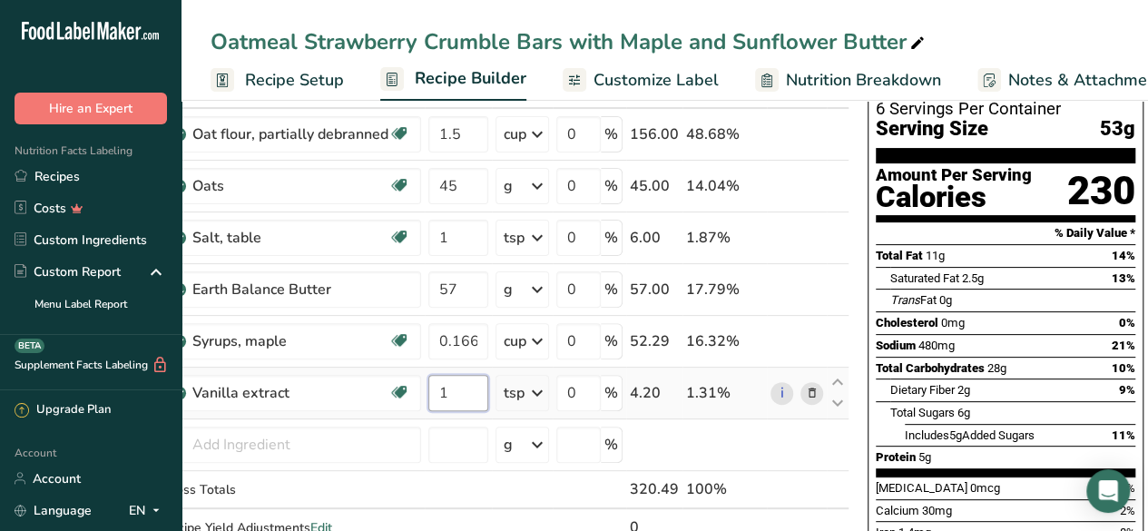
click at [450, 391] on input "1" at bounding box center [458, 393] width 60 height 36
type input "0.25"
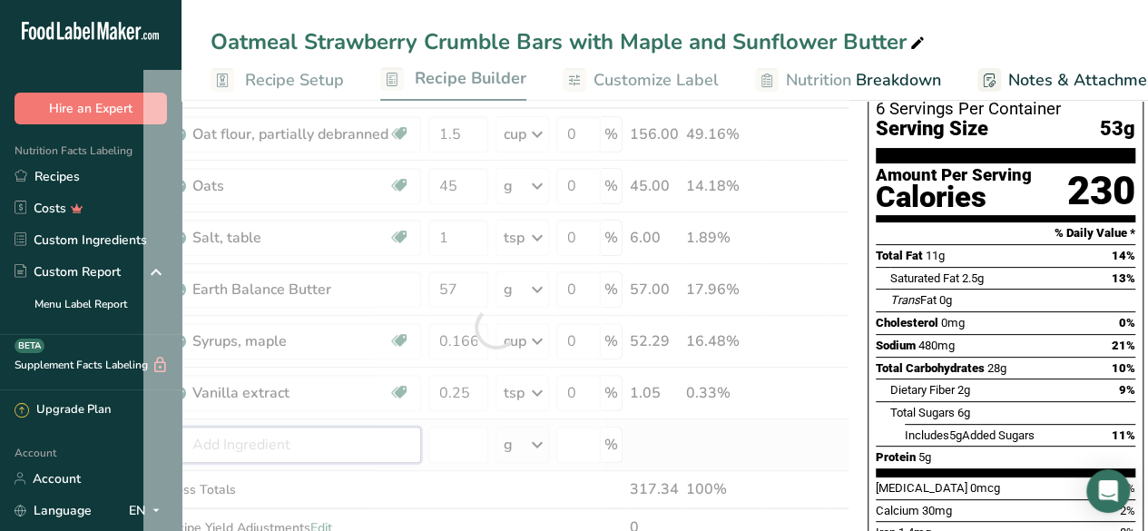
click at [265, 432] on div "Ingredient * Amount * Unit * Waste * .a-a{fill:#347362;}.b-a{fill:#fff;} Grams …" at bounding box center [496, 327] width 706 height 514
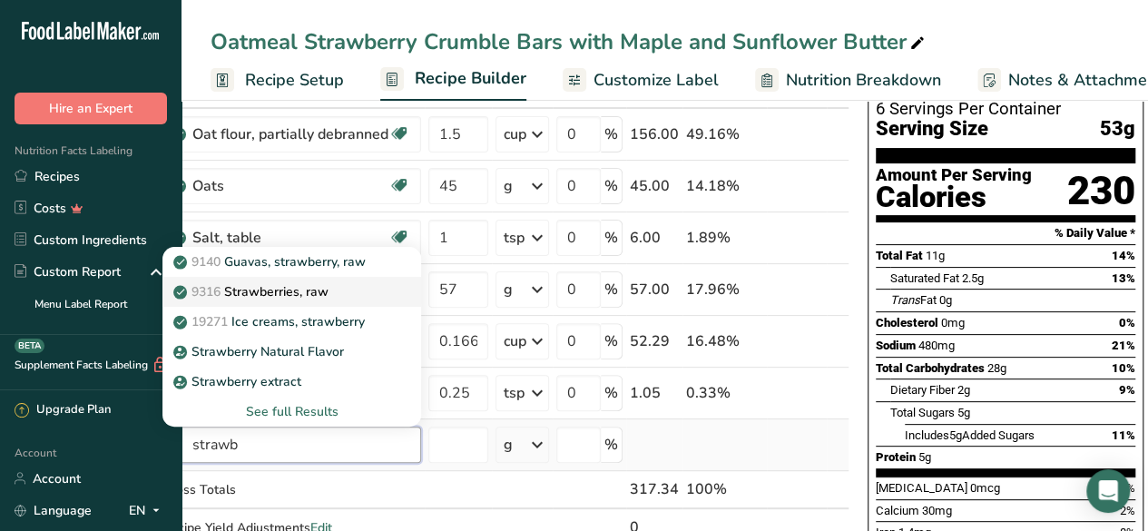
type input "strawb"
click at [351, 288] on div "9316 Strawberries, raw" at bounding box center [277, 291] width 201 height 19
type input "Strawberries, raw"
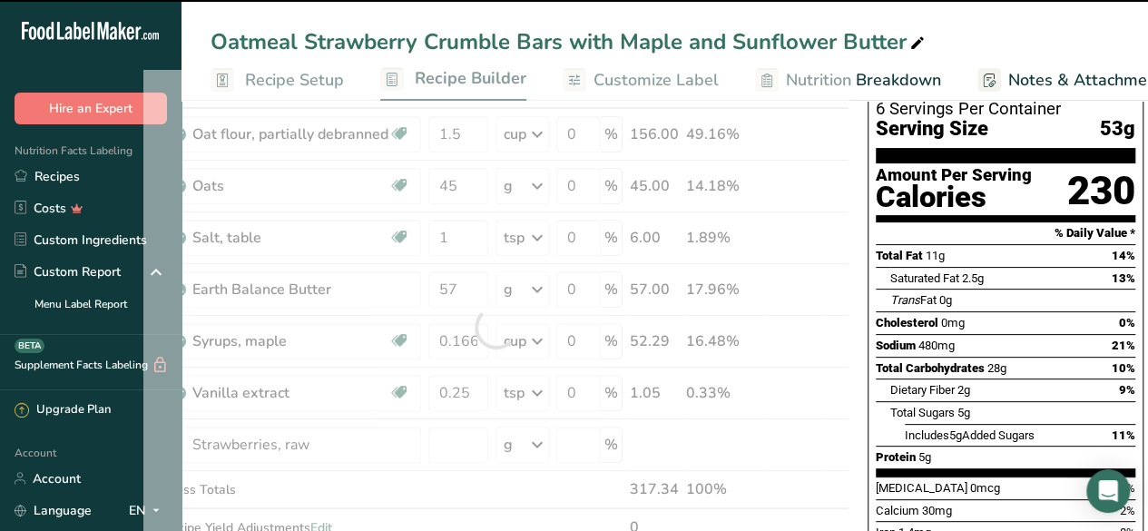
type input "0"
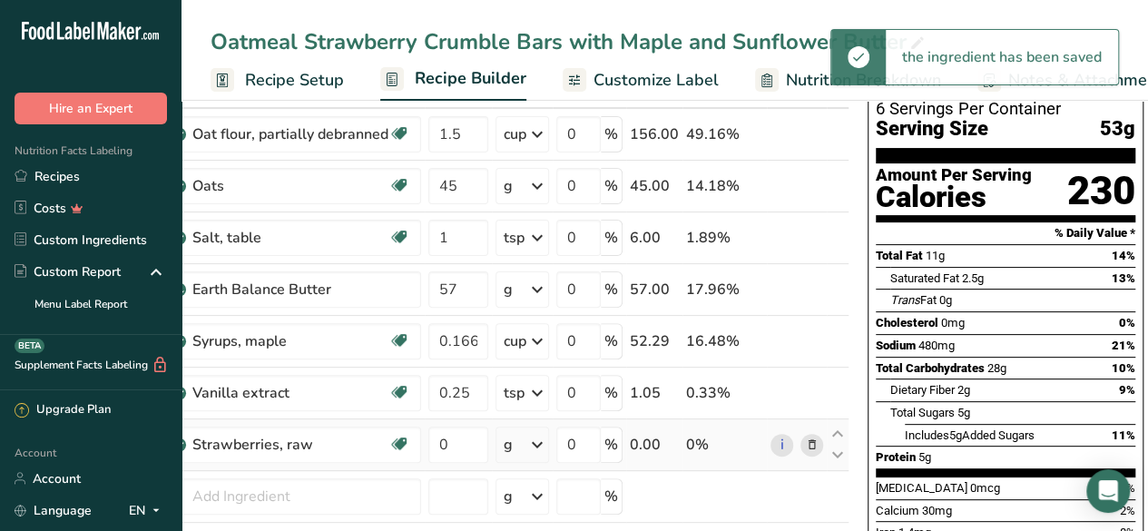
click at [529, 451] on icon at bounding box center [537, 444] width 22 height 33
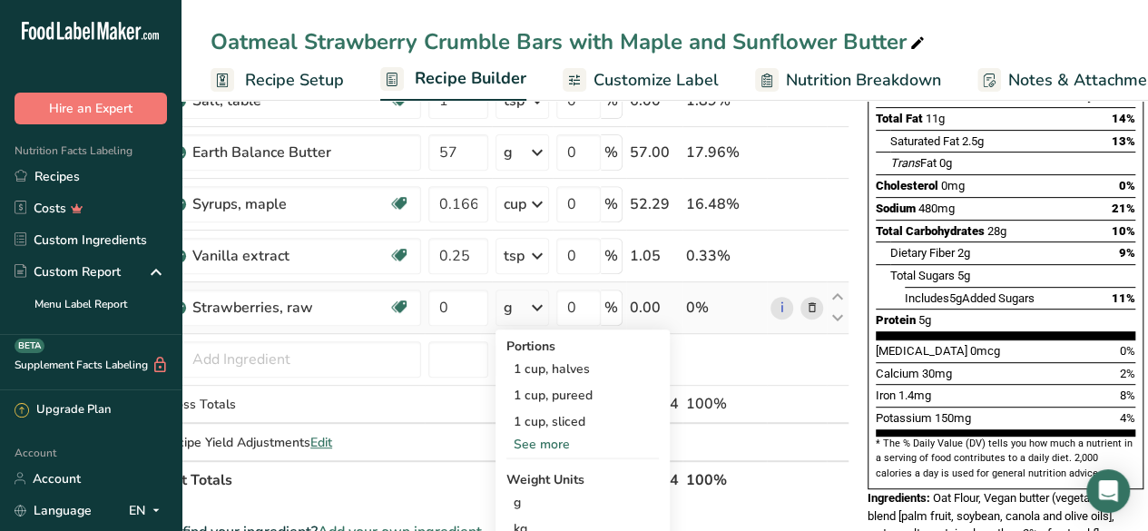
scroll to position [264, 0]
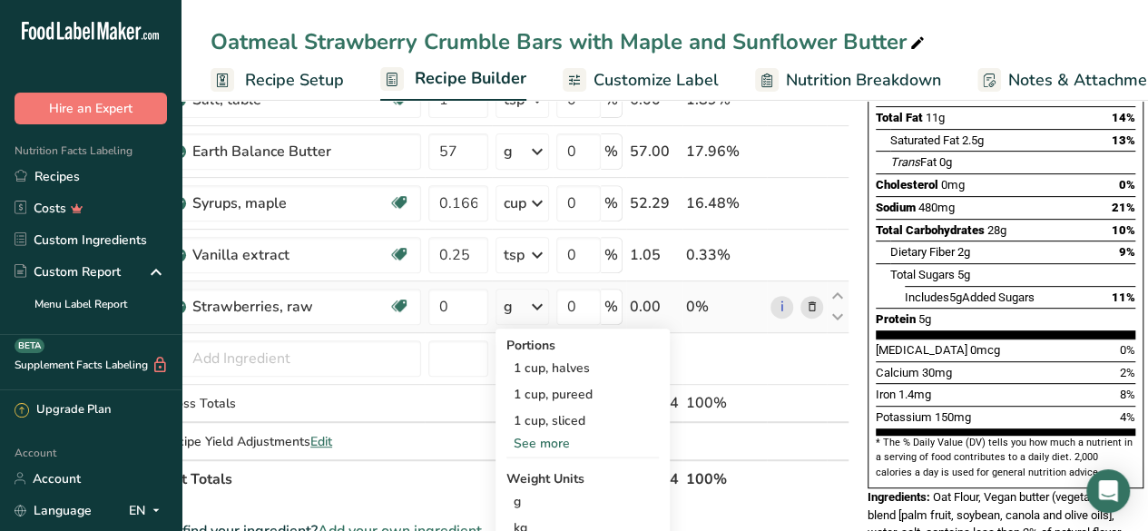
click at [551, 442] on div "See more" at bounding box center [582, 443] width 152 height 19
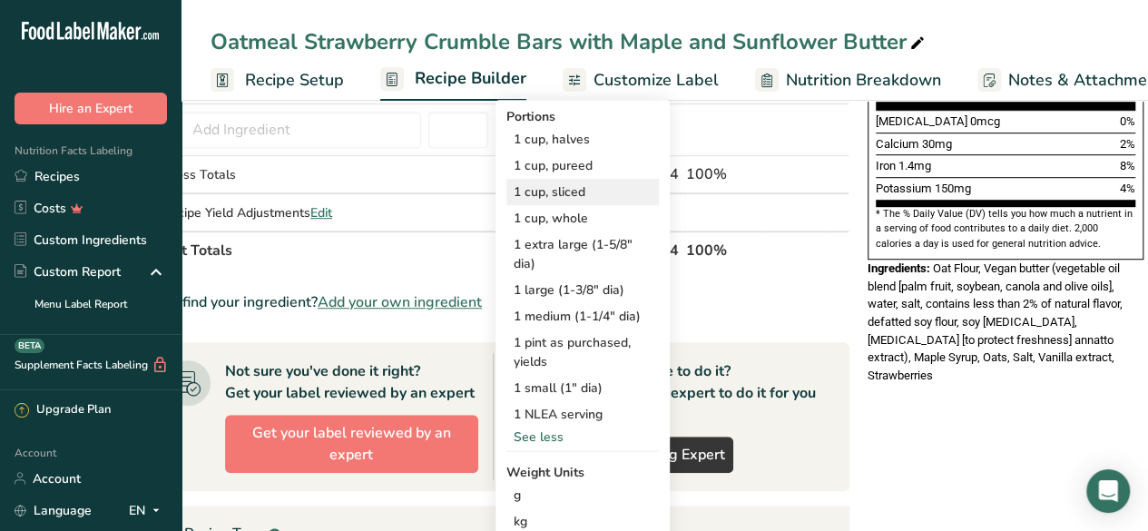
scroll to position [496, 0]
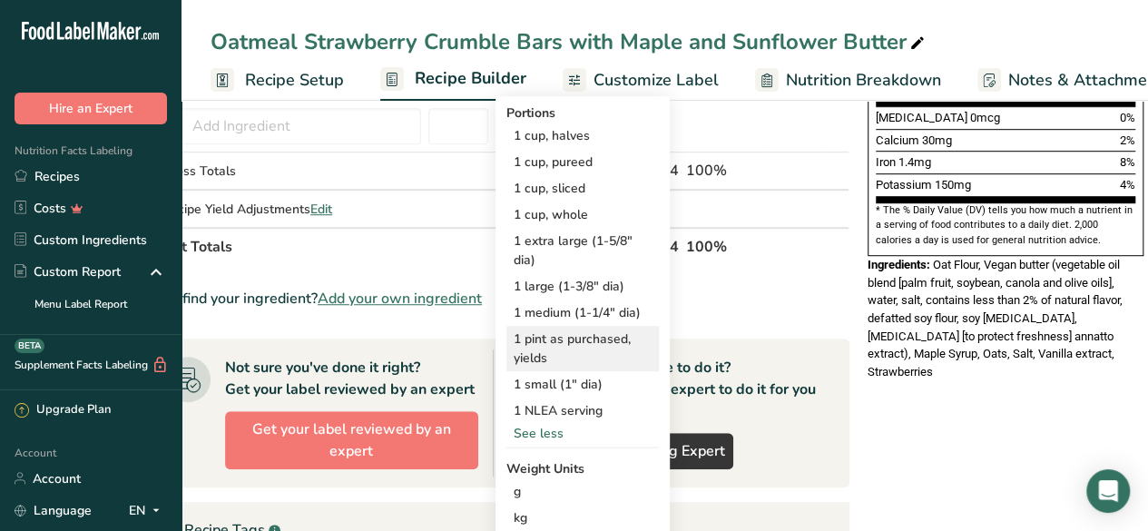
click at [565, 347] on div "1 pint as purchased, yields" at bounding box center [582, 348] width 152 height 45
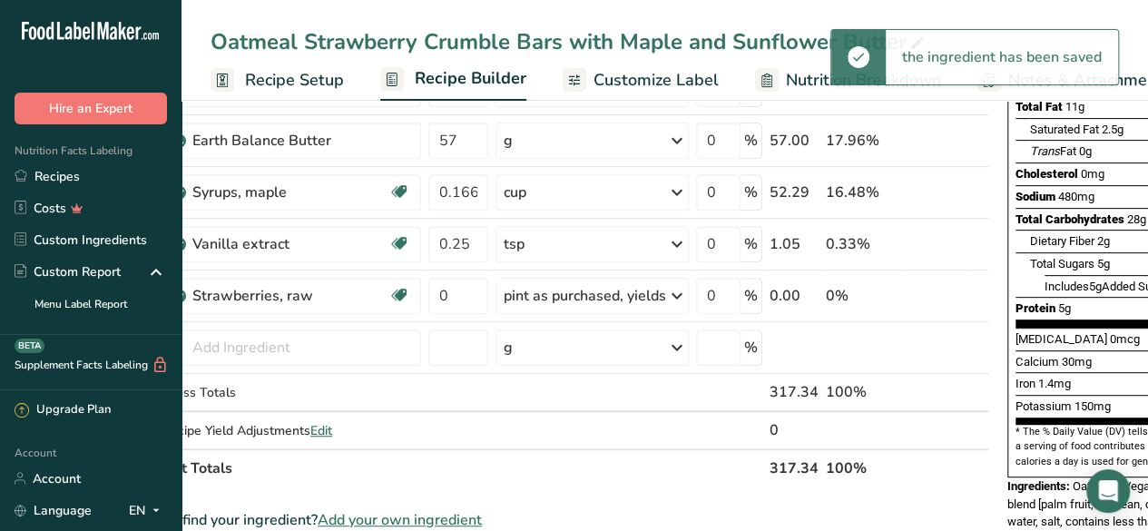
scroll to position [259, 0]
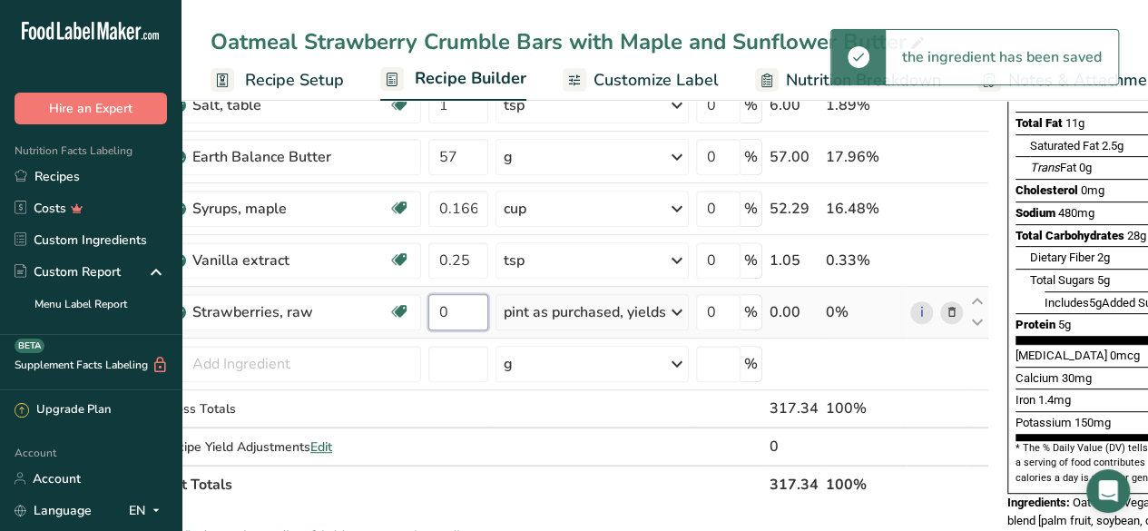
click at [463, 313] on input "0" at bounding box center [458, 312] width 60 height 36
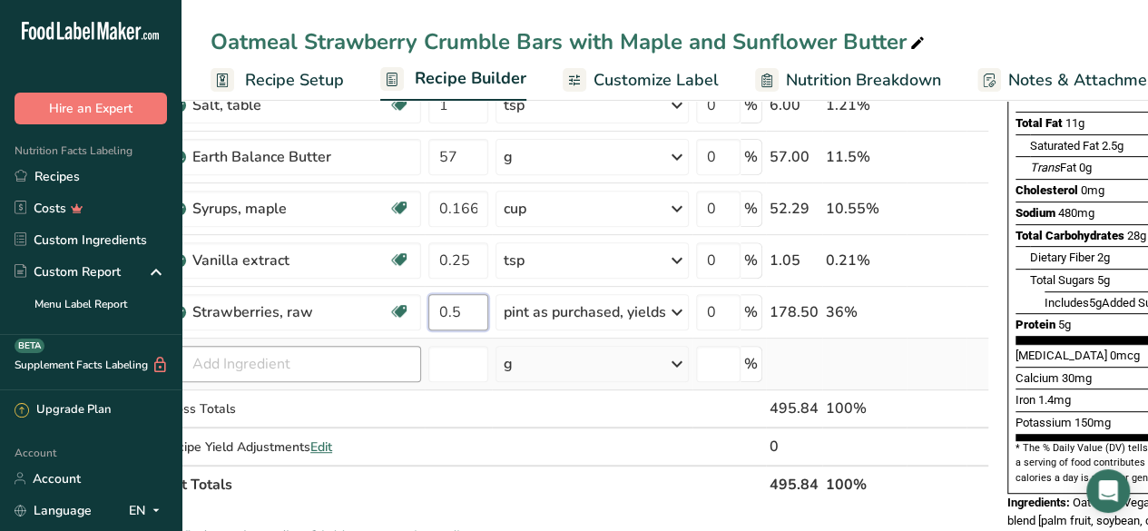
type input "0.5"
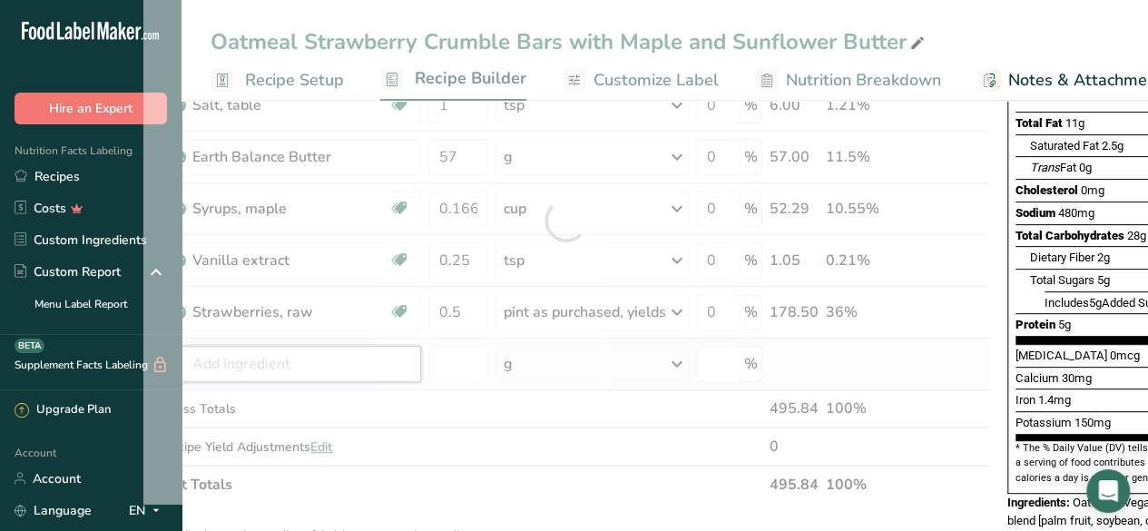
click at [316, 358] on div "Ingredient * Amount * Unit * Waste * .a-a{fill:#347362;}.b-a{fill:#fff;} Grams …" at bounding box center [566, 220] width 846 height 566
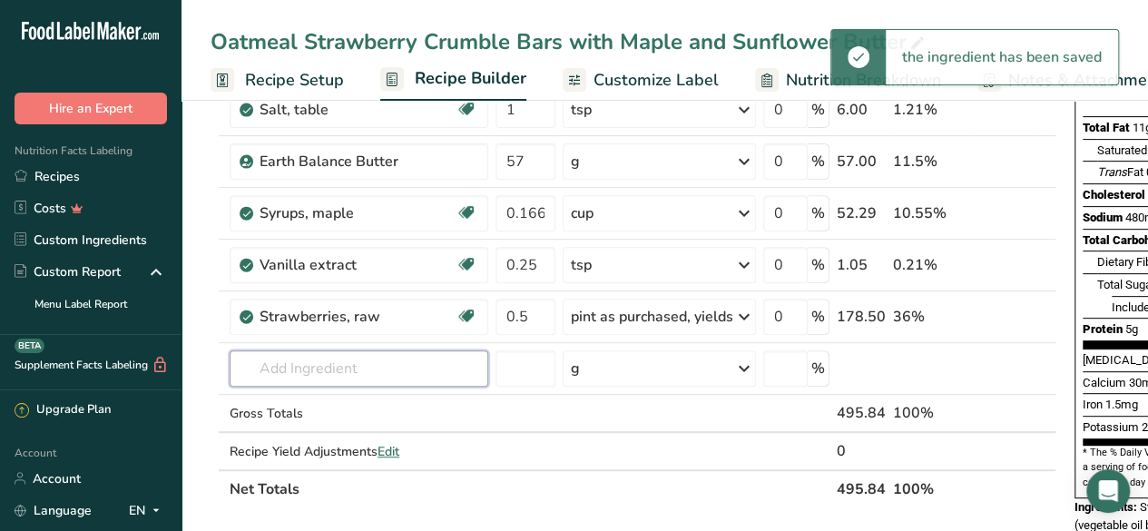
scroll to position [339, 0]
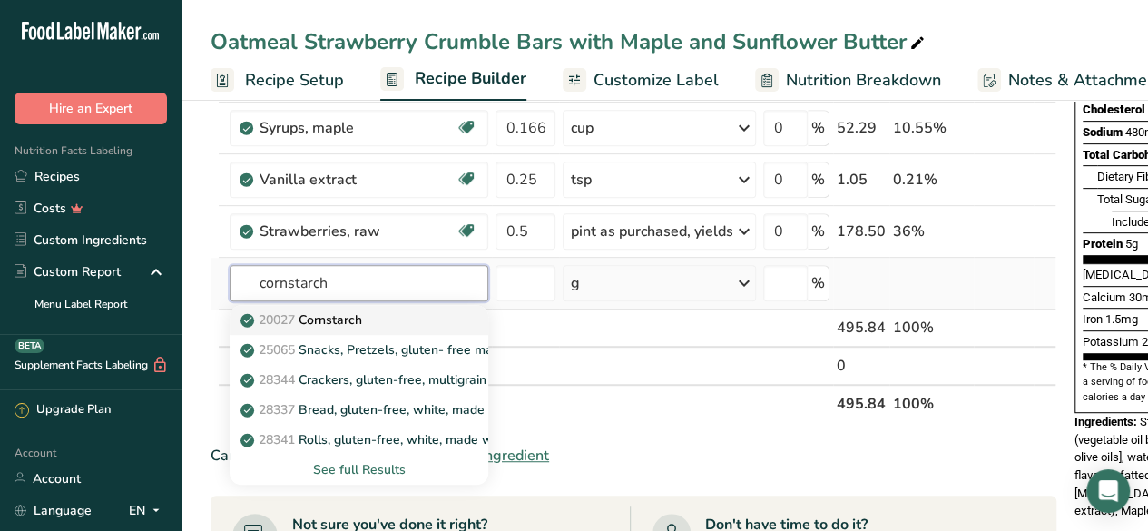
type input "cornstarch"
click at [372, 319] on div "20027 [GEOGRAPHIC_DATA]" at bounding box center [344, 319] width 201 height 19
type input "Cornstarch"
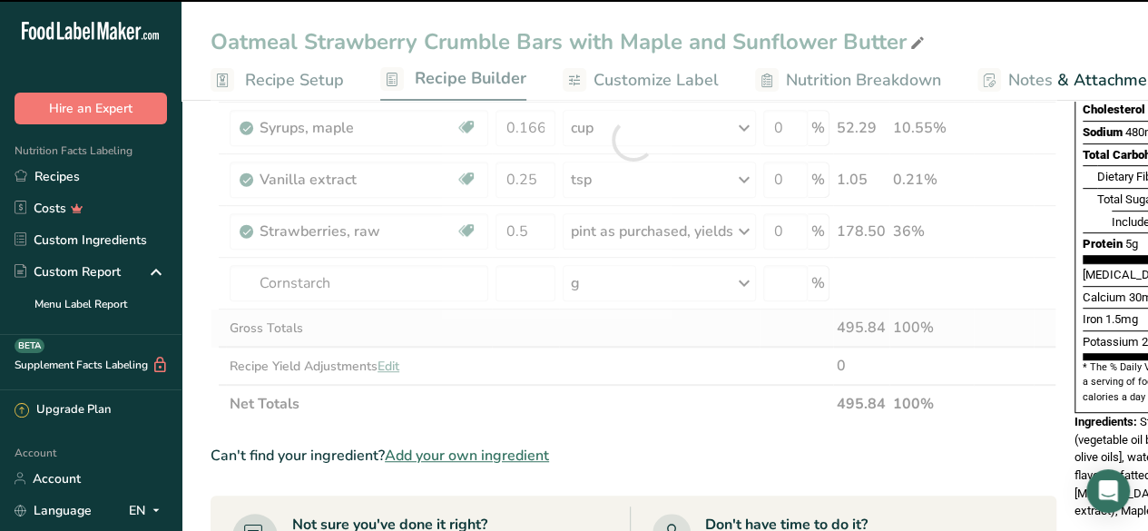
type input "0"
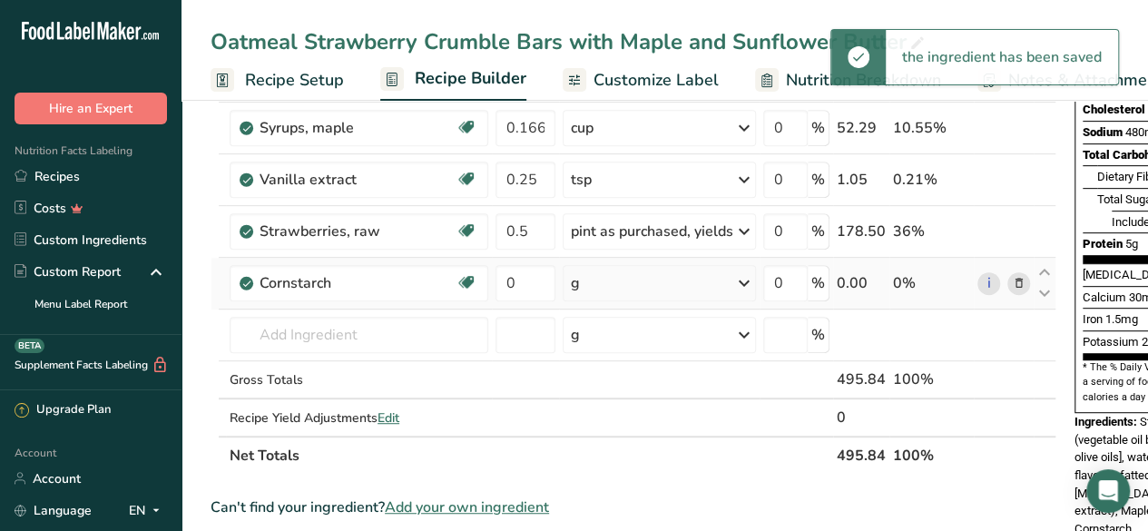
click at [615, 287] on div "g" at bounding box center [659, 283] width 193 height 36
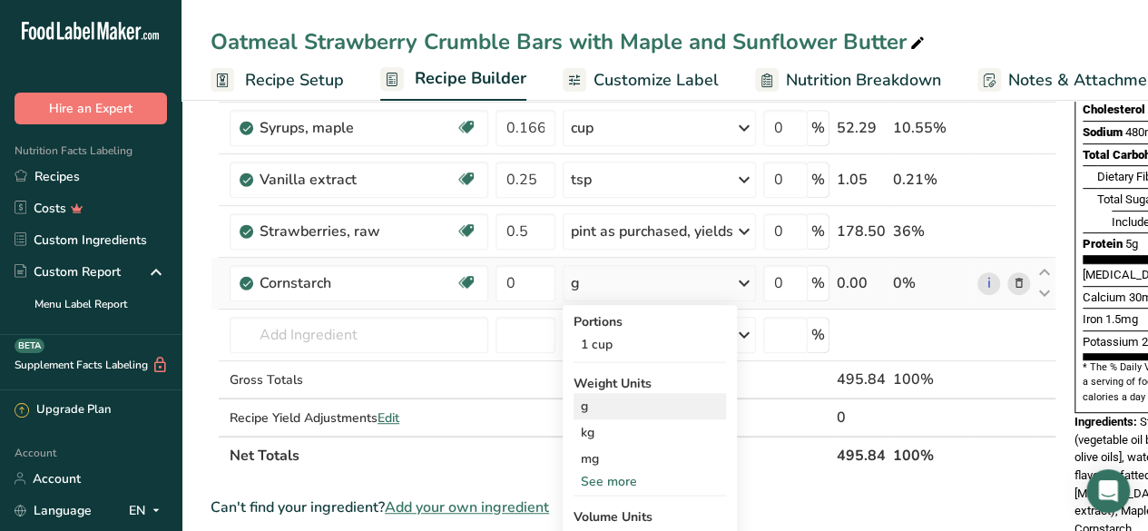
click at [622, 413] on div "g" at bounding box center [649, 406] width 152 height 26
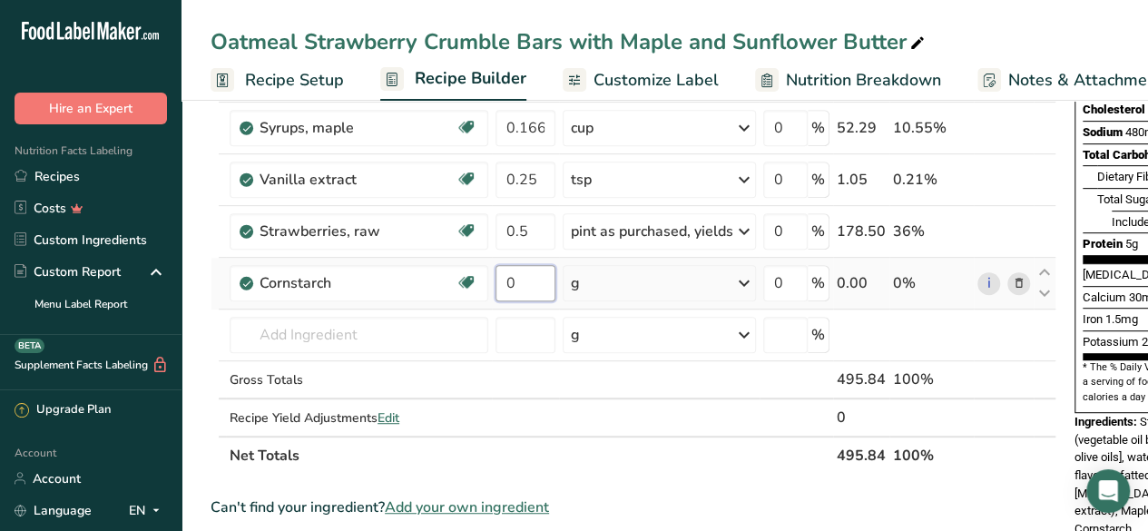
click at [521, 279] on input "0" at bounding box center [525, 283] width 60 height 36
type input "4"
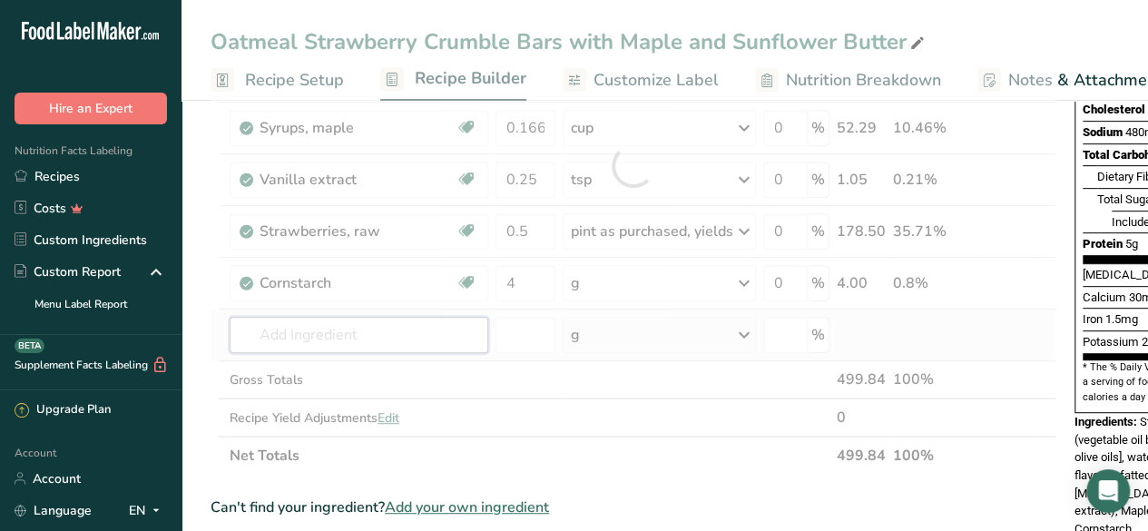
click at [376, 325] on div "Ingredient * Amount * Unit * Waste * .a-a{fill:#347362;}.b-a{fill:#fff;} Grams …" at bounding box center [634, 166] width 846 height 618
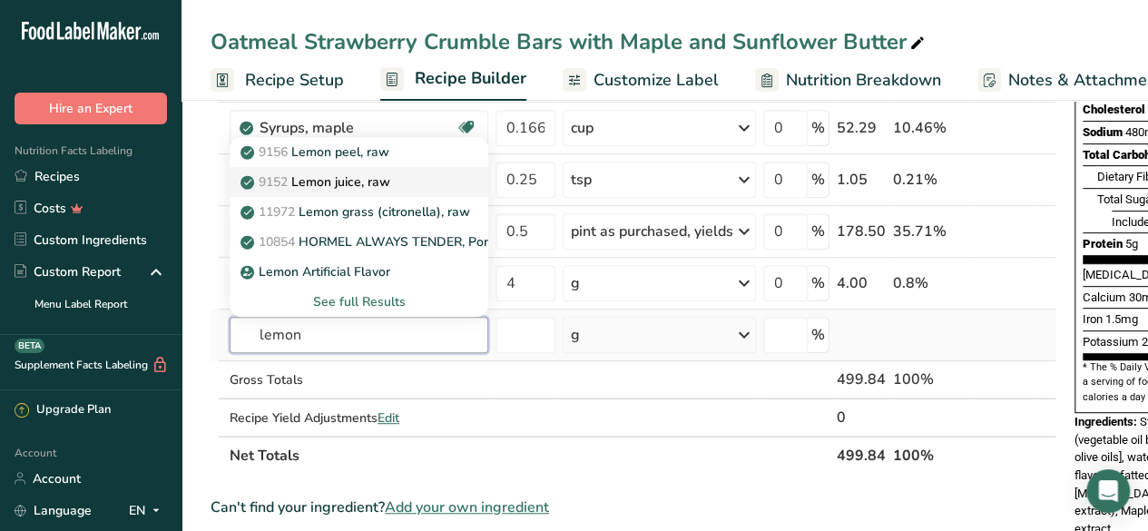
type input "lemon"
click at [405, 172] on div "9152 Lemon juice, raw" at bounding box center [344, 181] width 201 height 19
type input "Lemon juice, raw"
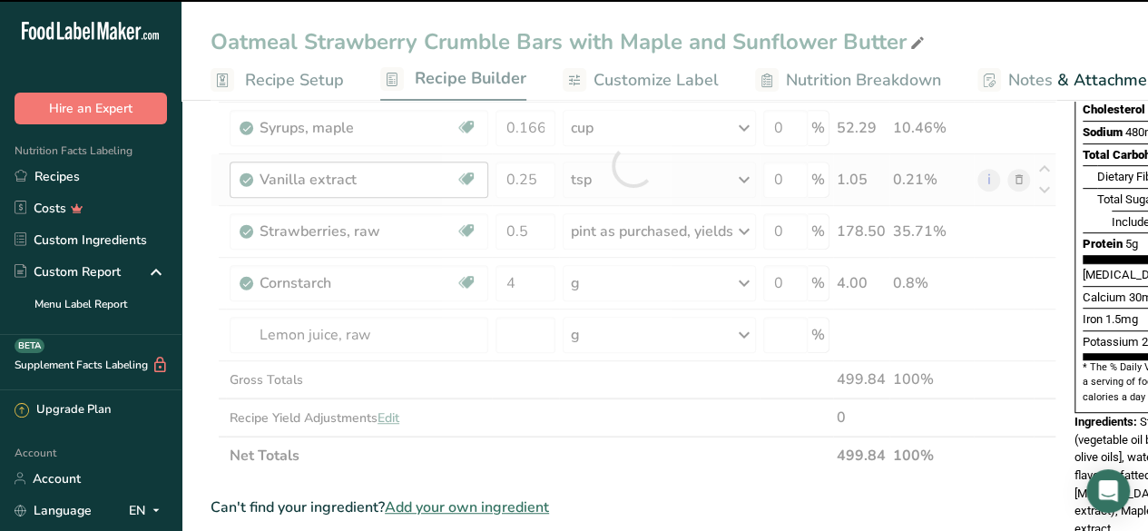
type input "0"
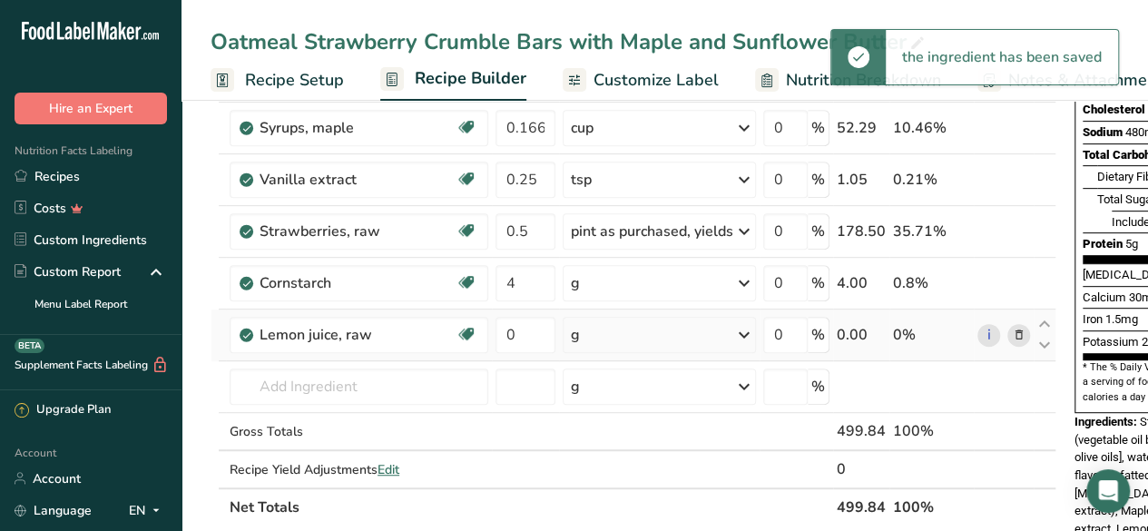
click at [656, 327] on div "g" at bounding box center [659, 335] width 193 height 36
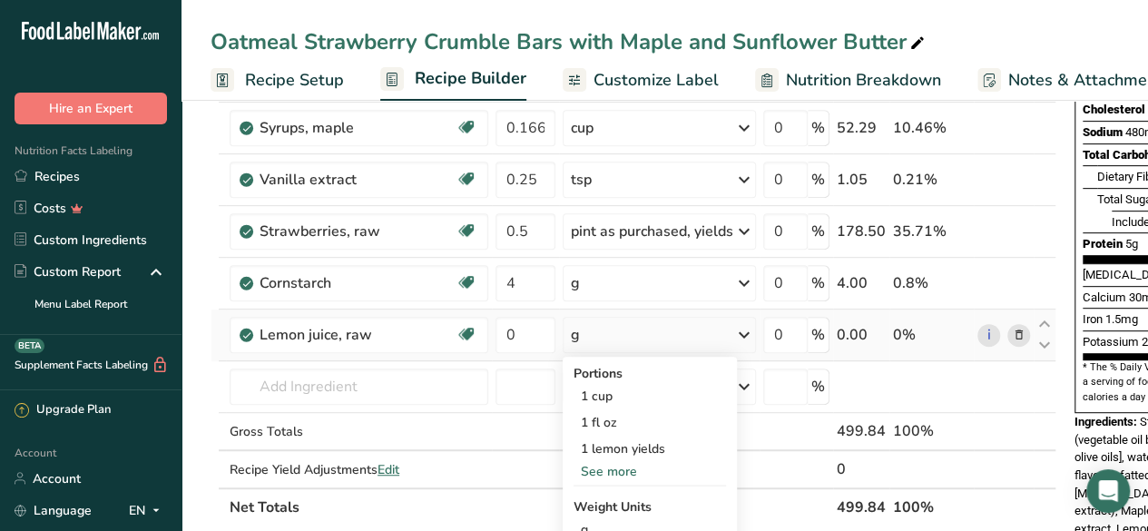
click at [624, 467] on div "See more" at bounding box center [649, 471] width 152 height 19
click at [684, 450] on div "1 lemon yields" at bounding box center [649, 449] width 152 height 26
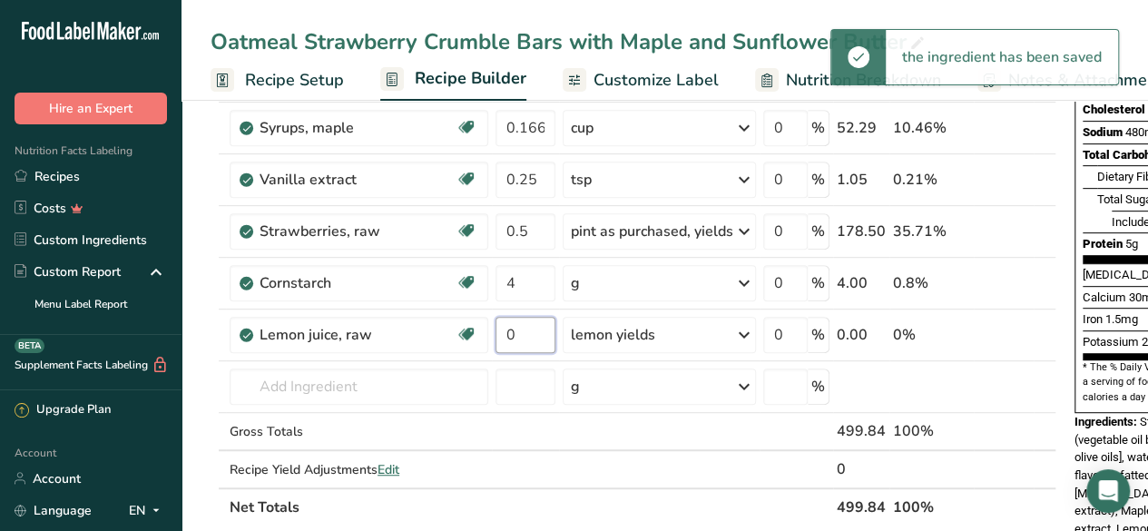
click at [521, 338] on input "0" at bounding box center [525, 335] width 60 height 36
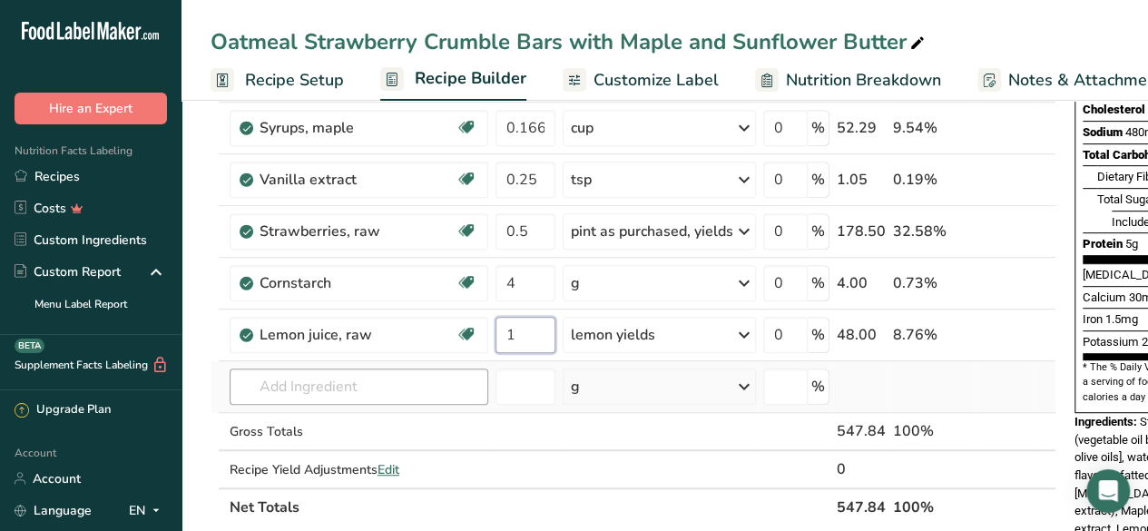
type input "1"
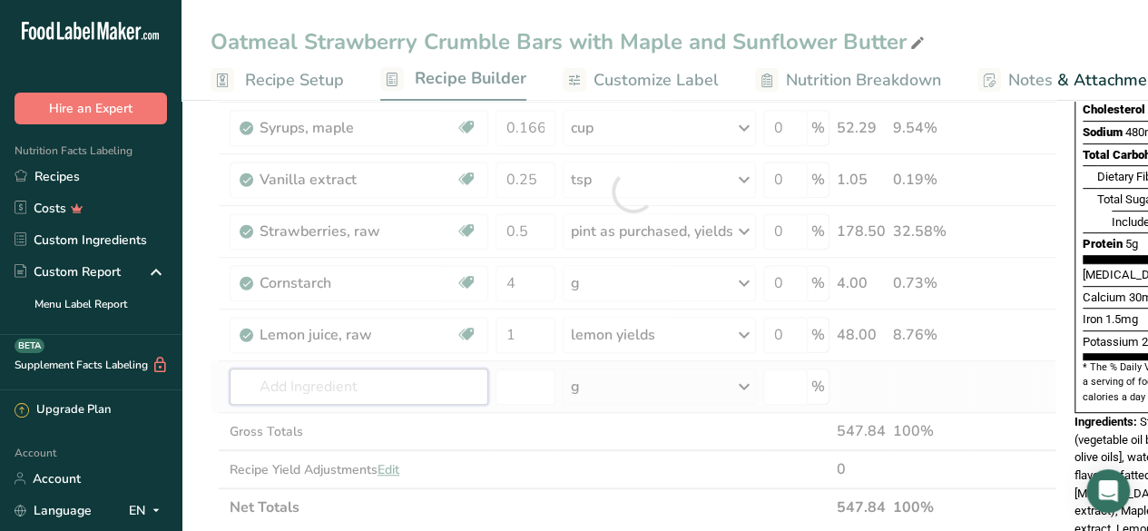
click at [361, 385] on div "Ingredient * Amount * Unit * Waste * .a-a{fill:#347362;}.b-a{fill:#fff;} Grams …" at bounding box center [634, 192] width 846 height 670
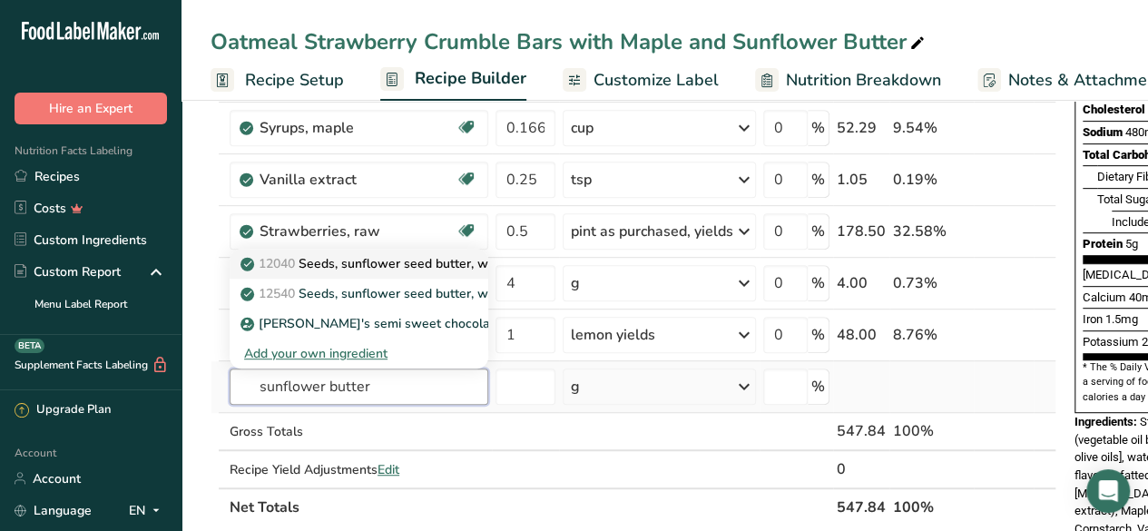
type input "sunflower butter"
click at [422, 260] on p "12040 Seeds, sunflower seed butter, without salt" at bounding box center [395, 263] width 303 height 19
type input "Seeds, sunflower seed butter, without salt"
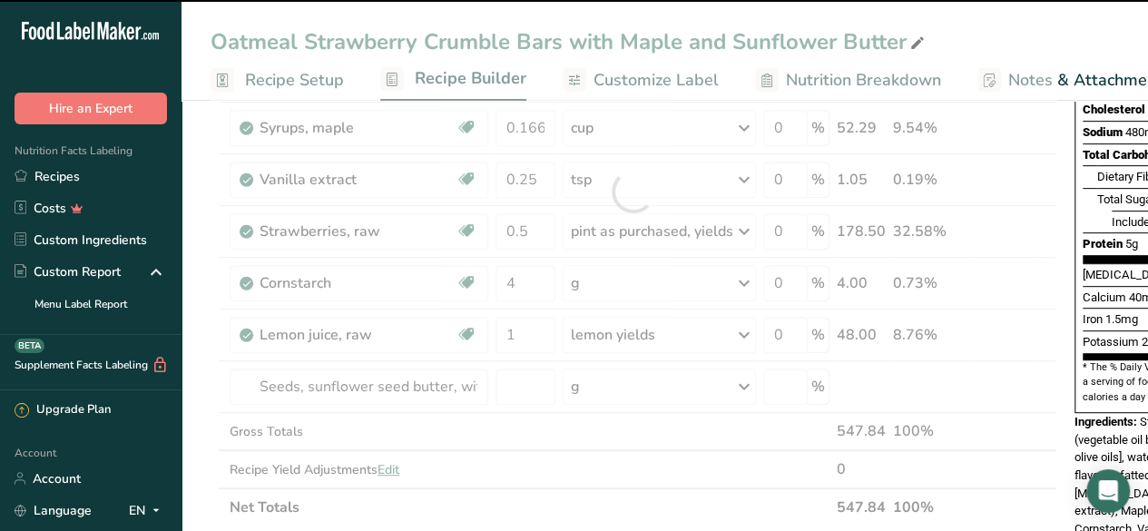
type input "0"
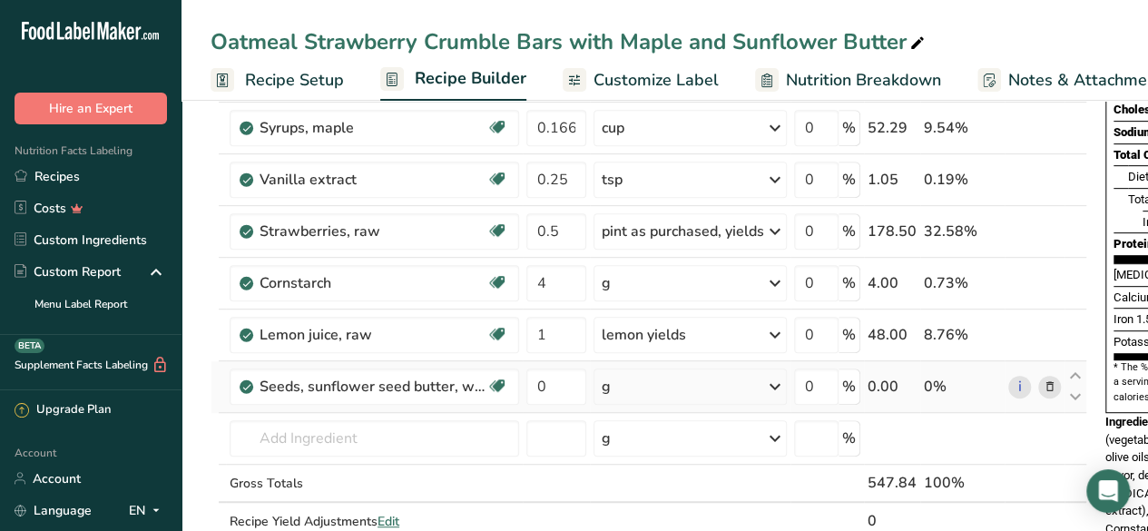
click at [696, 371] on div "g" at bounding box center [689, 386] width 193 height 36
click at [671, 440] on div "1 tbsp" at bounding box center [680, 448] width 152 height 26
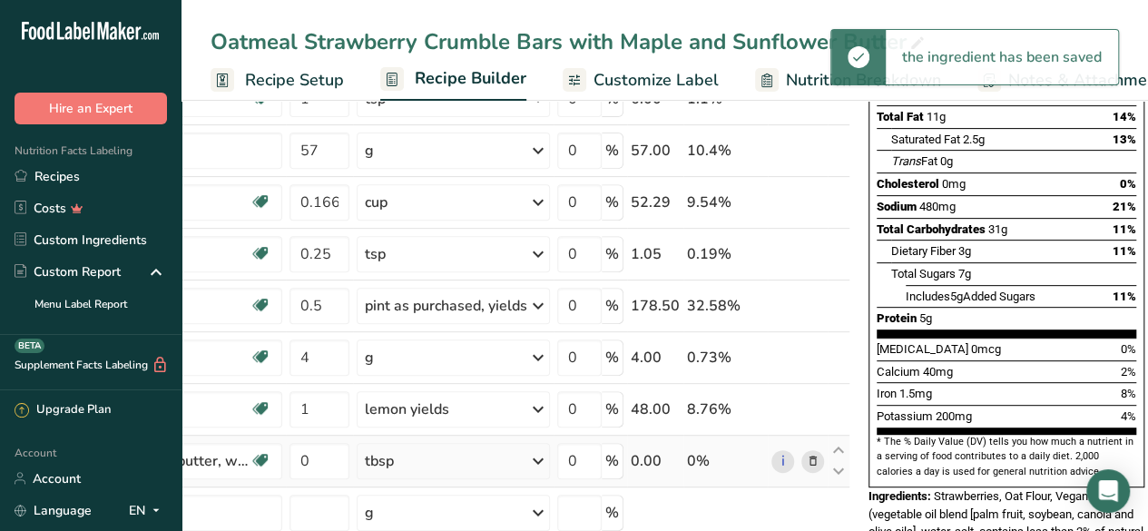
scroll to position [309, 0]
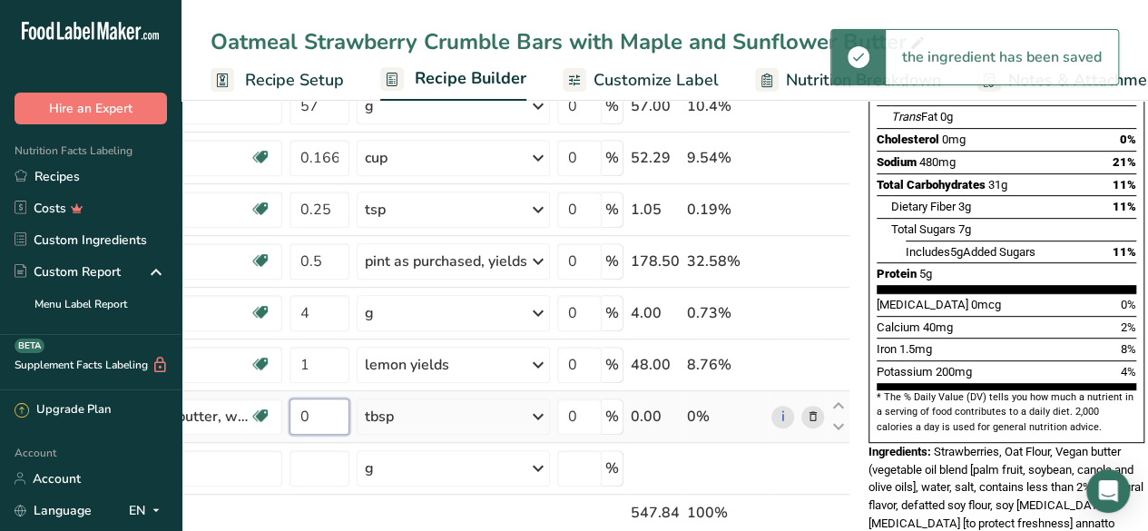
click at [325, 422] on input "0" at bounding box center [319, 416] width 60 height 36
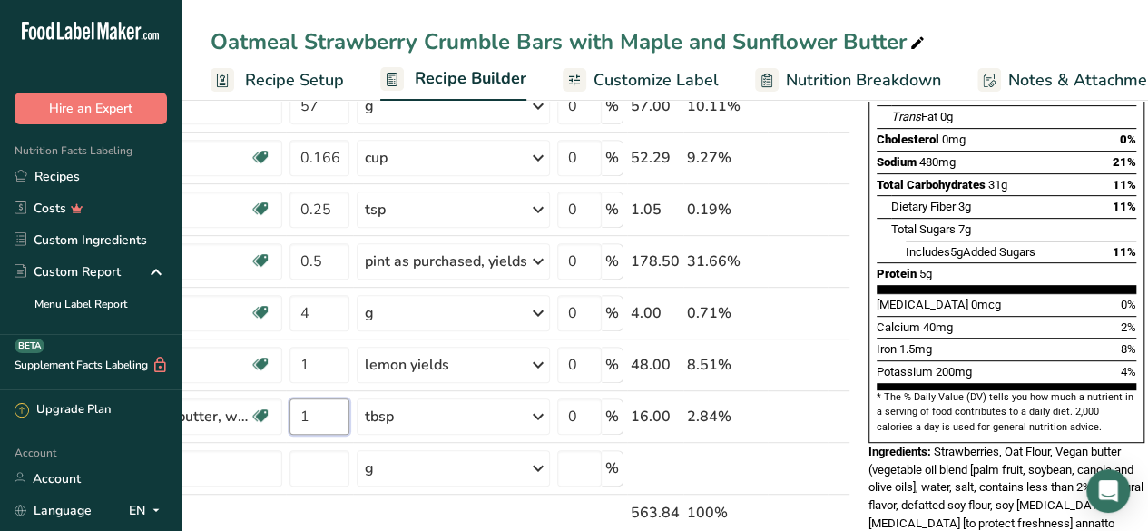
type input "1"
click at [951, 316] on div "Calcium 40mg 2%" at bounding box center [1007, 327] width 260 height 23
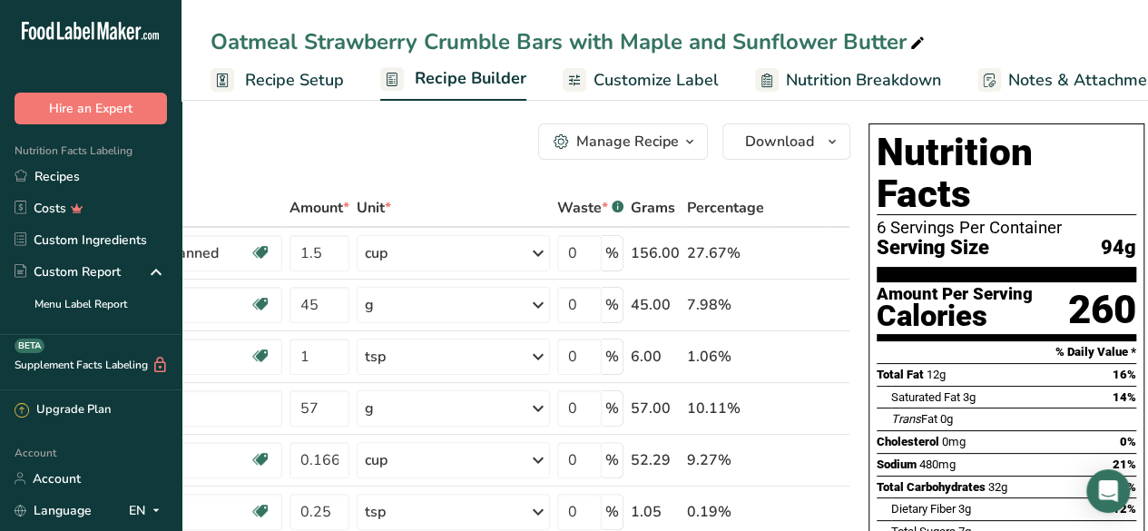
scroll to position [0, 0]
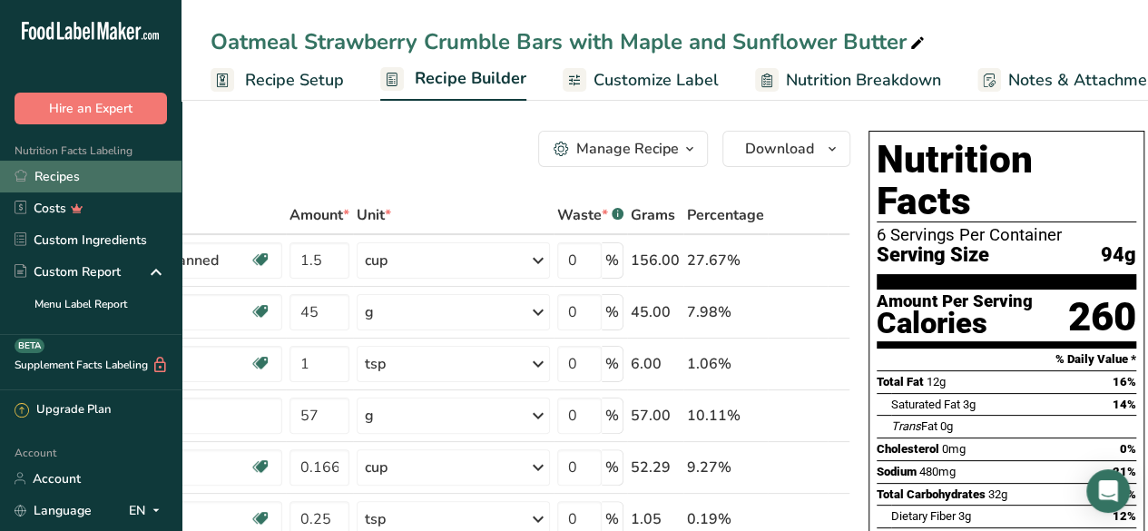
click at [71, 184] on link "Recipes" at bounding box center [90, 177] width 181 height 32
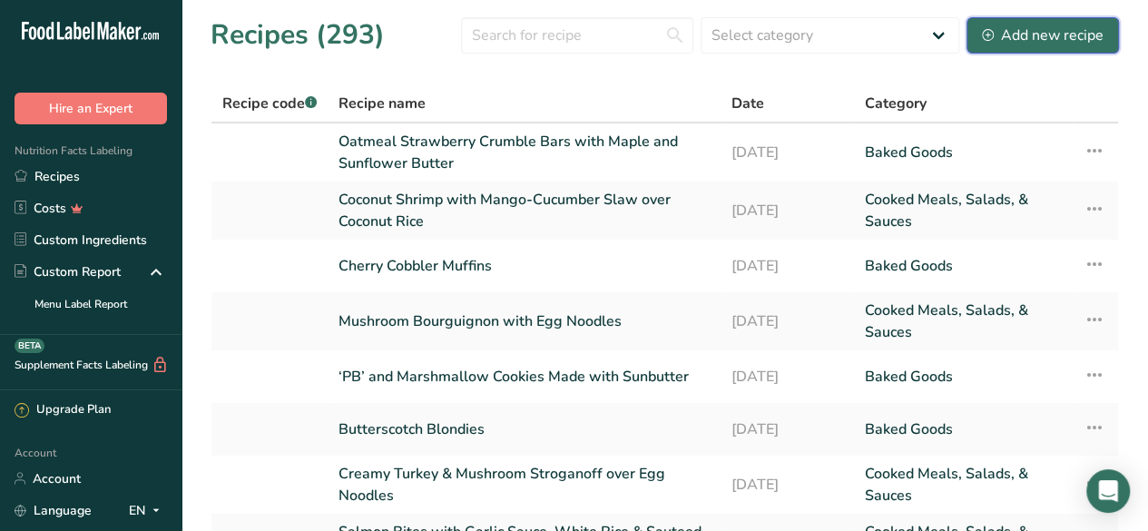
click at [1058, 31] on div "Add new recipe" at bounding box center [1043, 35] width 122 height 22
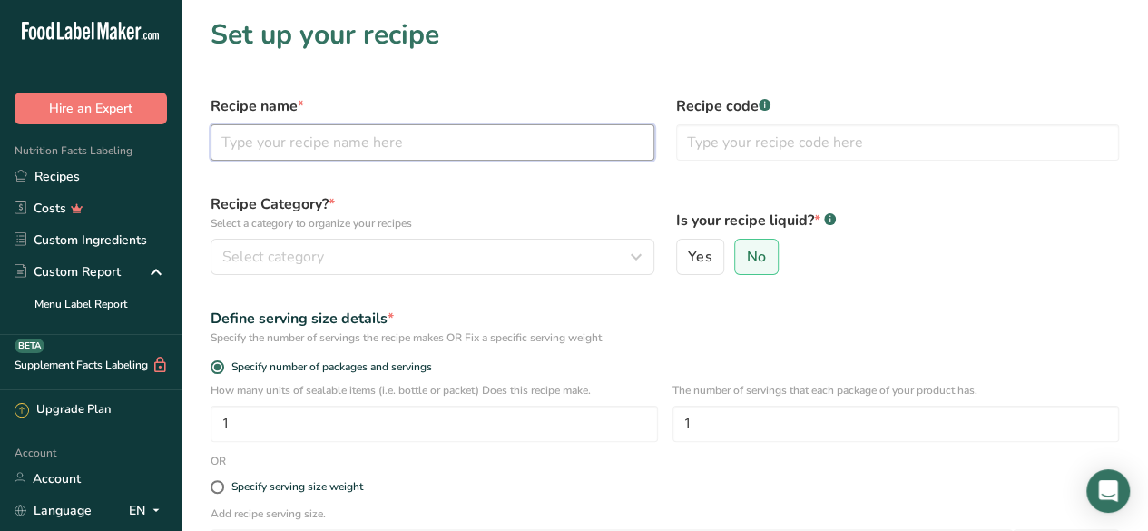
click at [354, 132] on input "text" at bounding box center [433, 142] width 444 height 36
paste input "Baked Peach Oat Cups with Cinnamon"
type input "Baked Peach Oat Cups with Cinnamon"
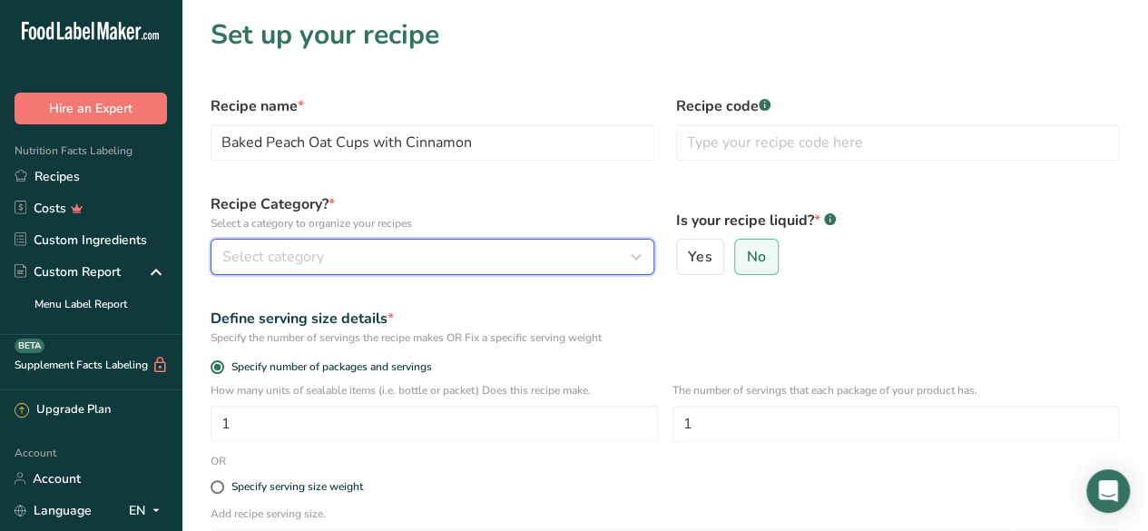
click at [372, 267] on div "Select category" at bounding box center [426, 257] width 409 height 22
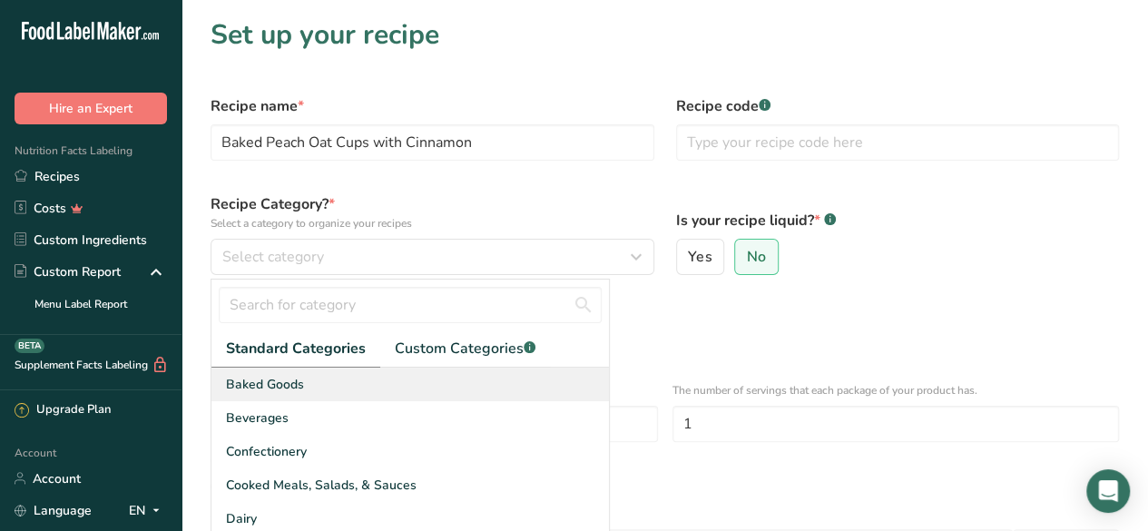
click at [388, 382] on div "Baked Goods" at bounding box center [409, 384] width 397 height 34
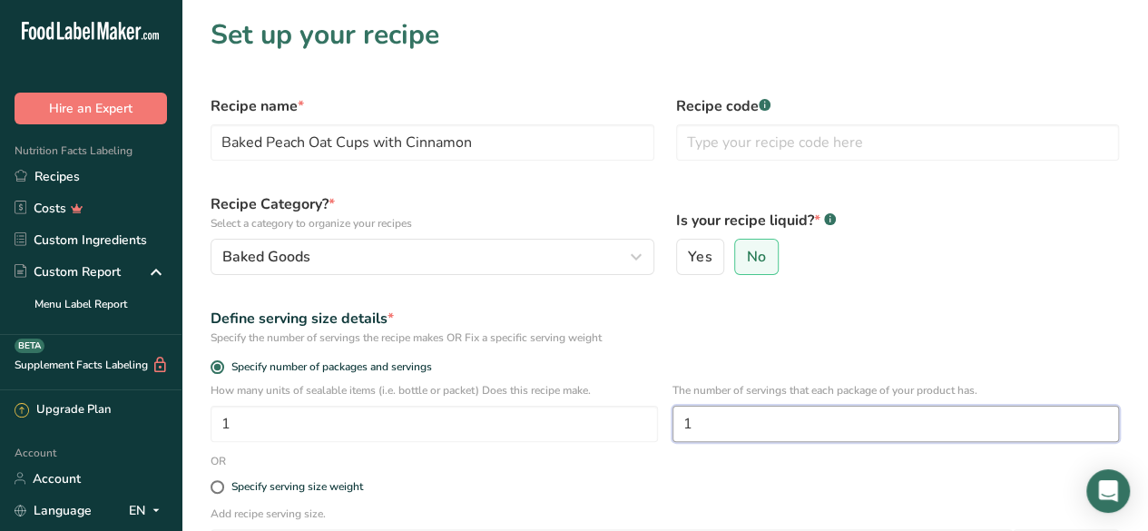
click at [732, 420] on input "1" at bounding box center [895, 424] width 447 height 36
type input "6"
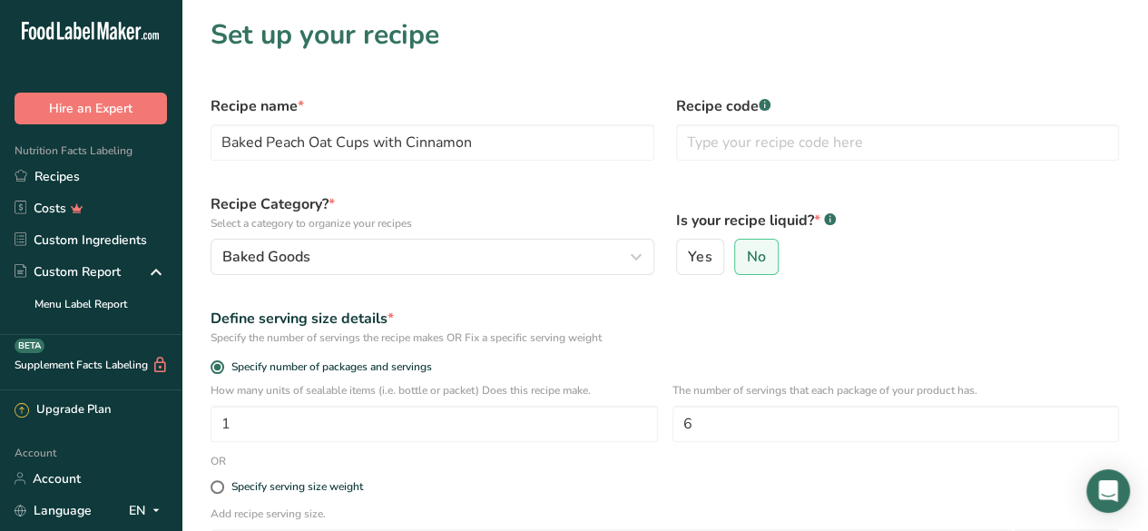
click at [886, 297] on div "Define serving size details * Specify the number of servings the recipe makes O…" at bounding box center [665, 327] width 930 height 60
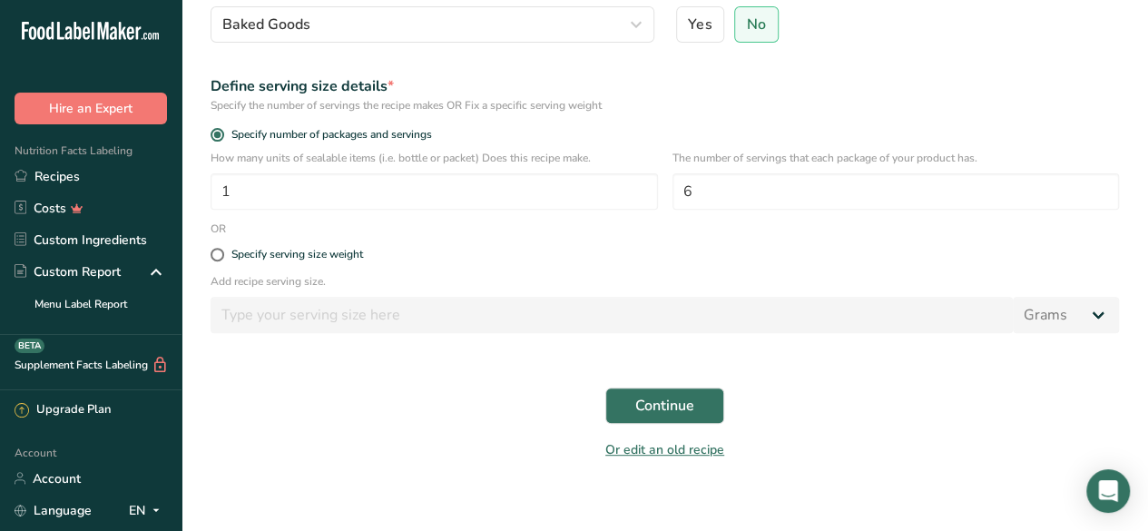
scroll to position [249, 0]
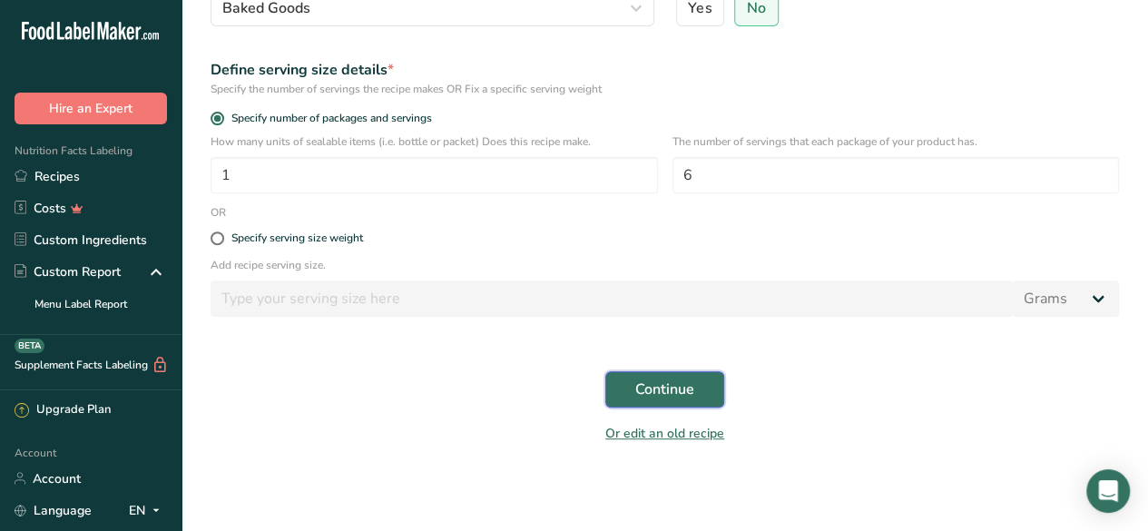
click at [668, 395] on span "Continue" at bounding box center [664, 389] width 59 height 22
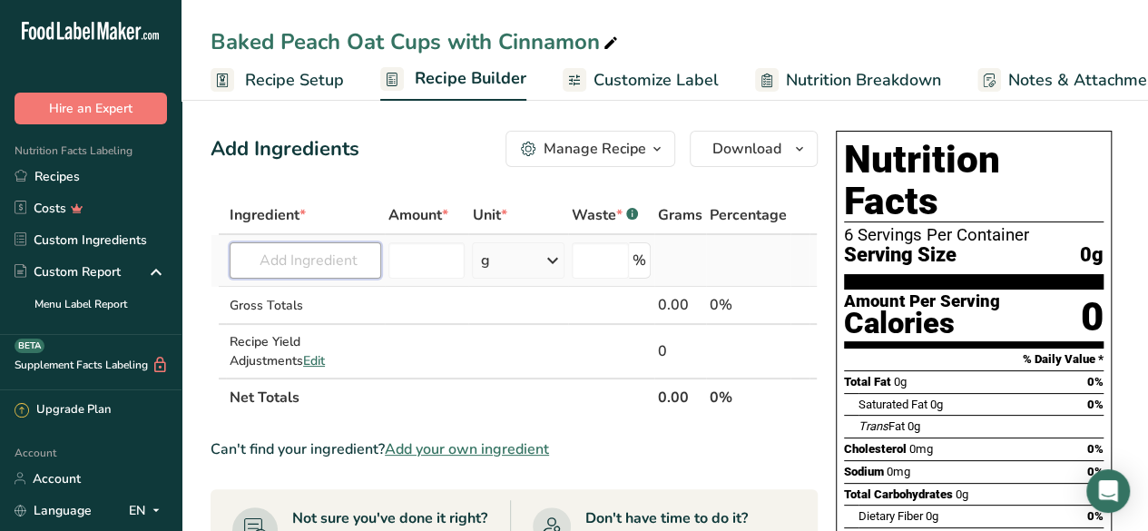
click at [295, 251] on input "text" at bounding box center [306, 260] width 152 height 36
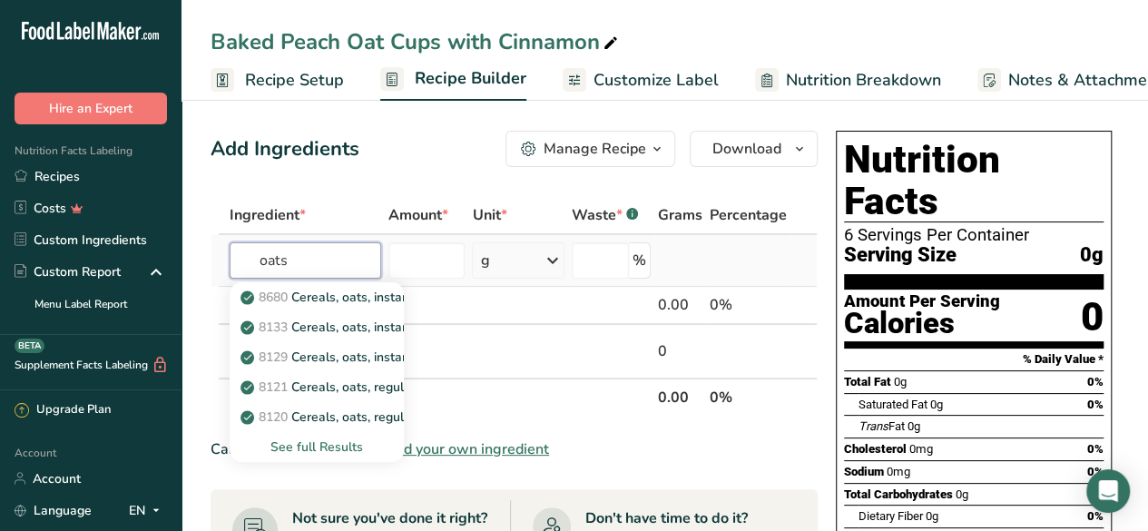
type input "oats"
click at [353, 449] on div "See full Results" at bounding box center [316, 446] width 145 height 19
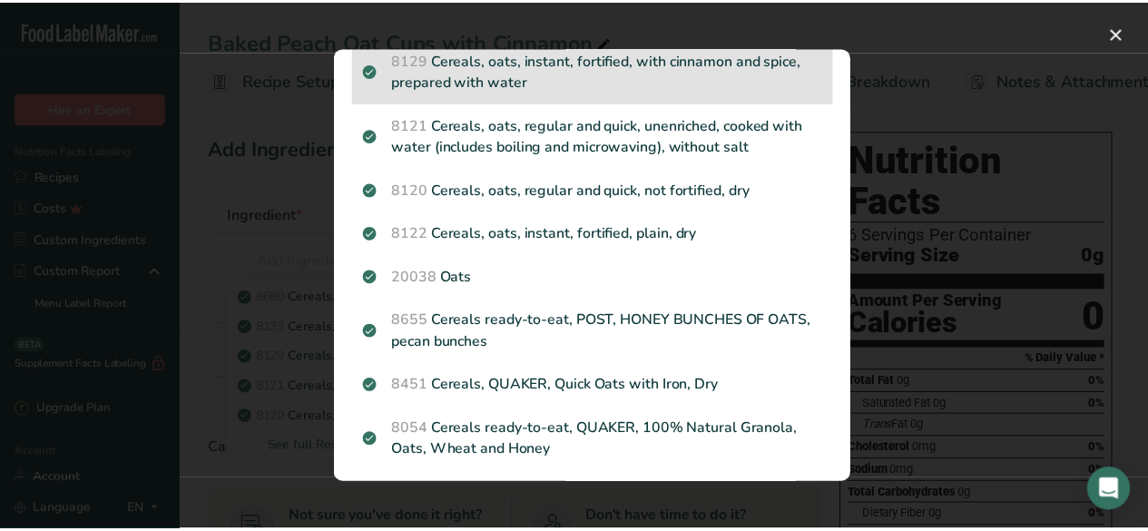
scroll to position [176, 0]
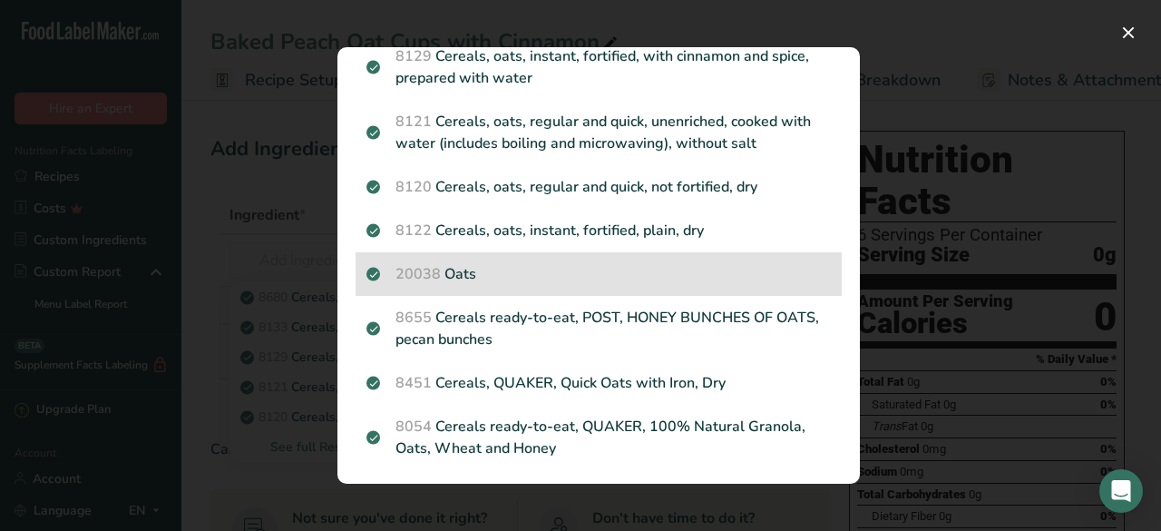
click at [506, 285] on p "20038 Oats" at bounding box center [599, 274] width 465 height 22
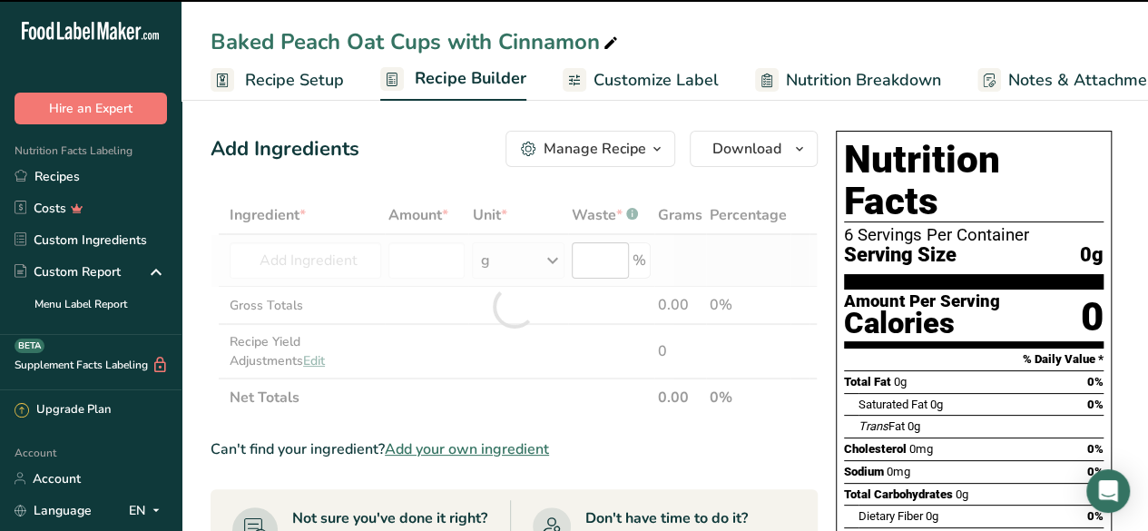
type input "0"
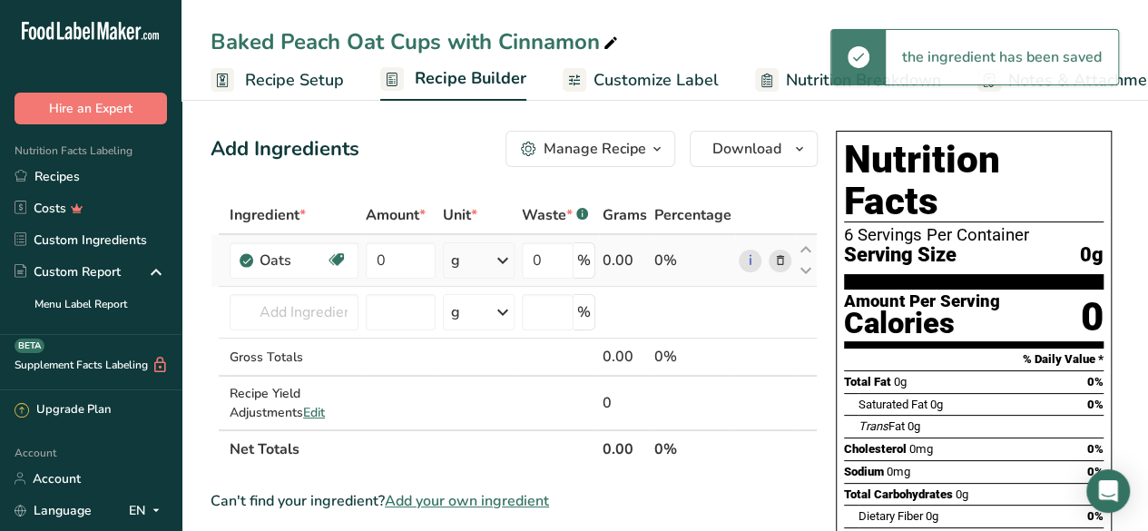
click at [481, 266] on div "g" at bounding box center [479, 260] width 72 height 36
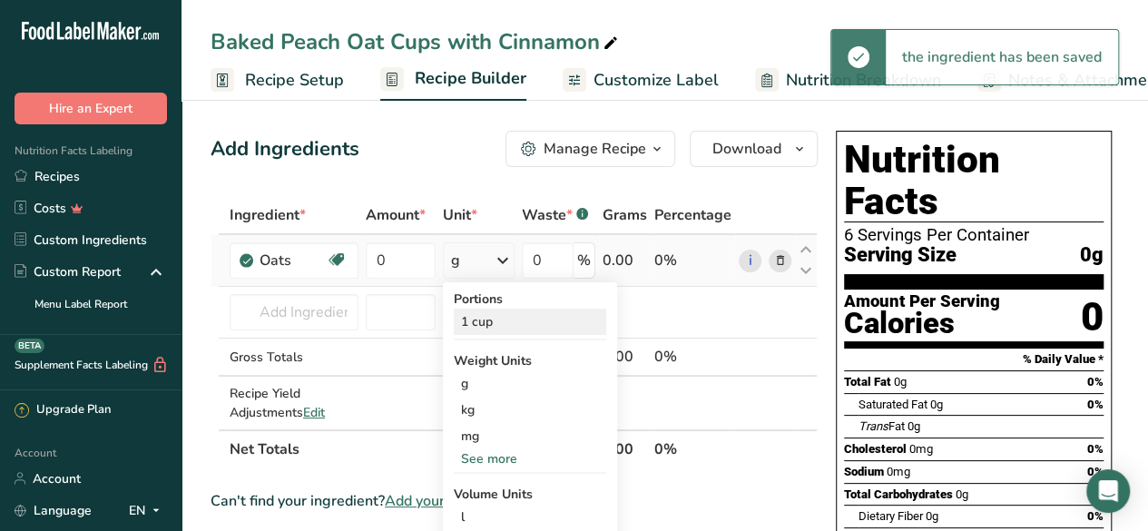
click at [509, 328] on div "1 cup" at bounding box center [530, 321] width 152 height 26
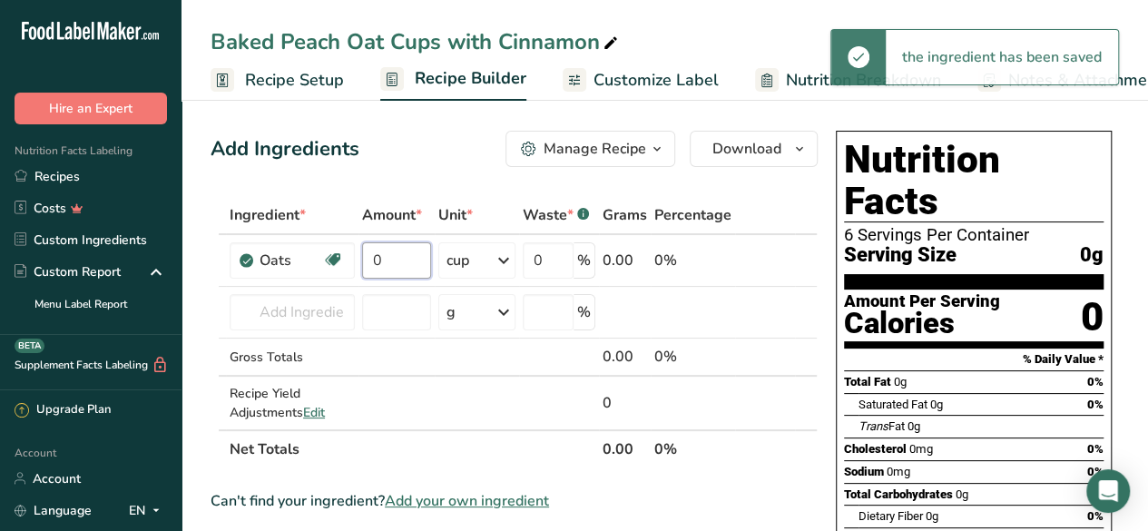
click at [397, 260] on input "0" at bounding box center [396, 260] width 69 height 36
type input "2"
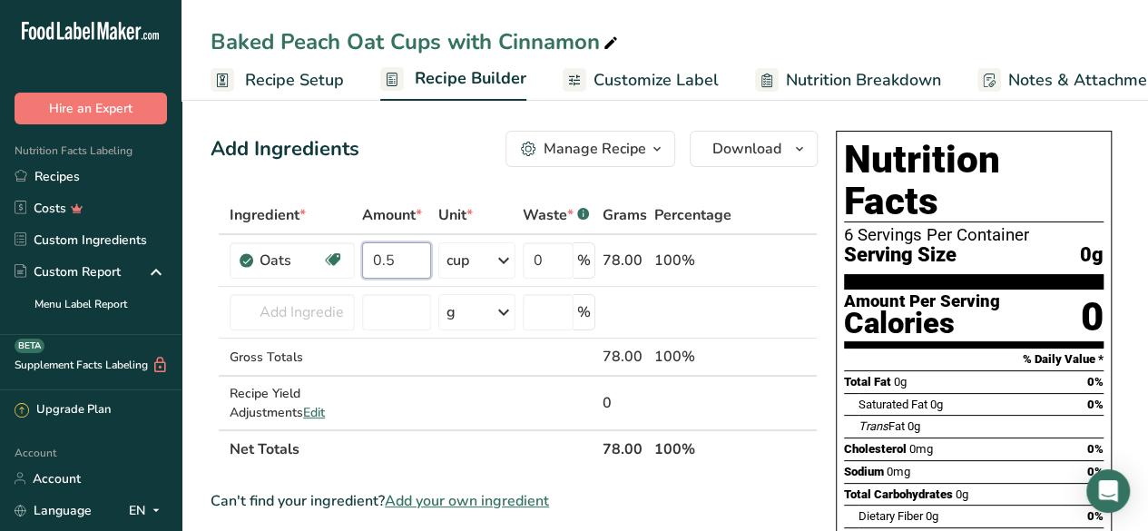
type input "0"
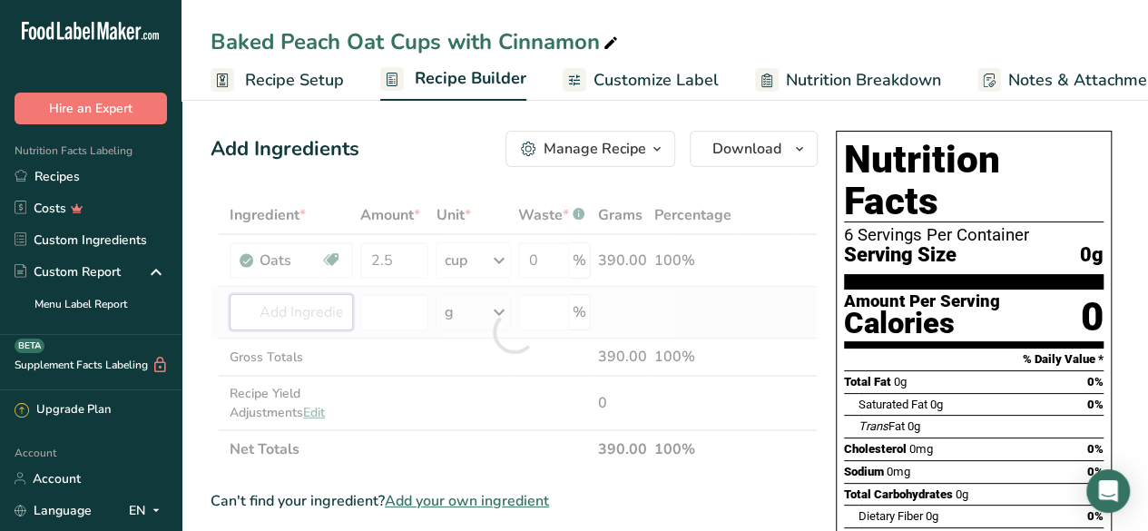
click at [319, 308] on div "Ingredient * Amount * Unit * Waste * .a-a{fill:#347362;}.b-a{fill:#fff;} Grams …" at bounding box center [514, 332] width 607 height 272
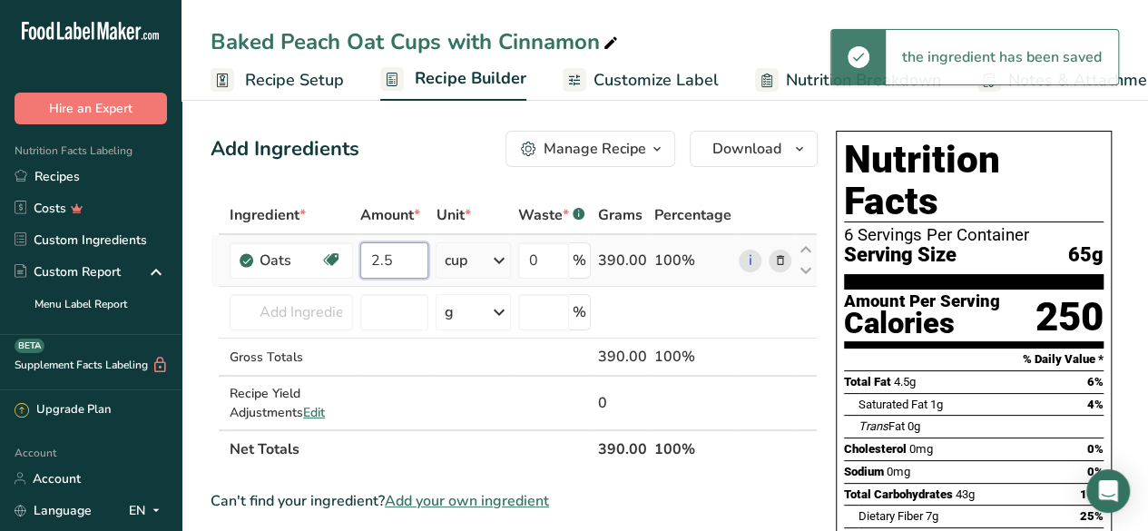
click at [415, 263] on input "2.5" at bounding box center [394, 260] width 68 height 36
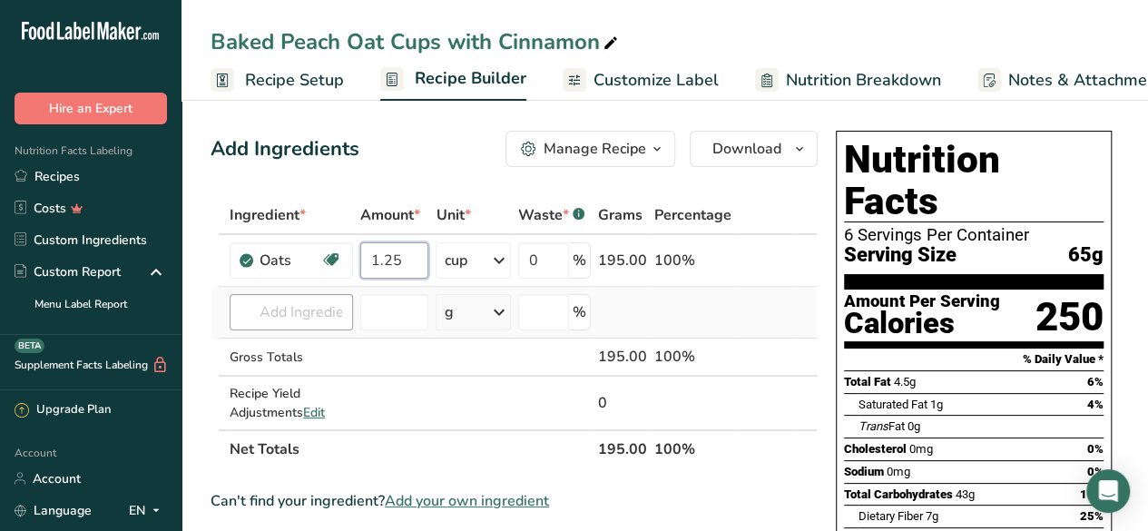
type input "1.25"
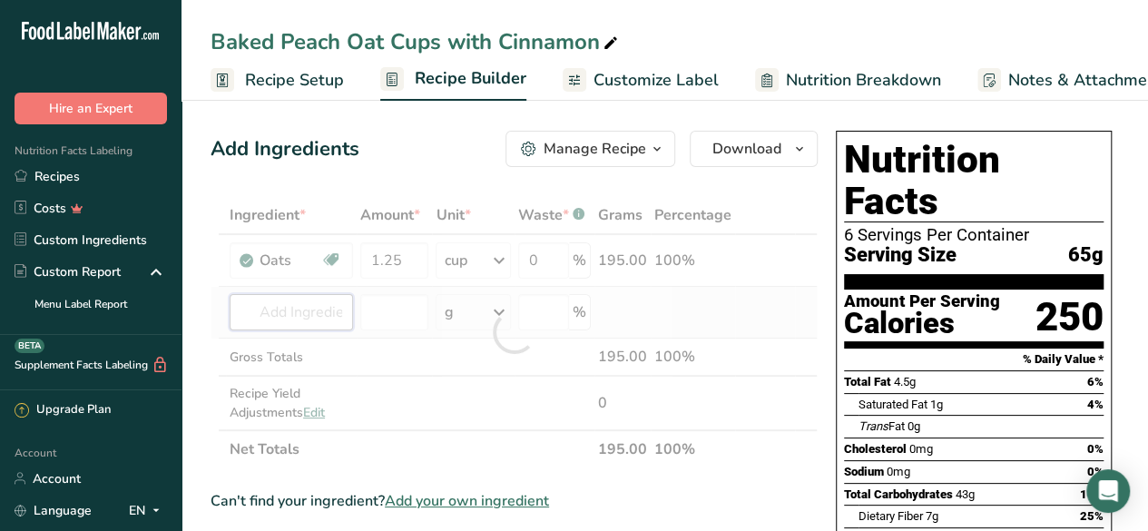
click at [282, 306] on div "Ingredient * Amount * Unit * Waste * .a-a{fill:#347362;}.b-a{fill:#fff;} Grams …" at bounding box center [514, 332] width 607 height 272
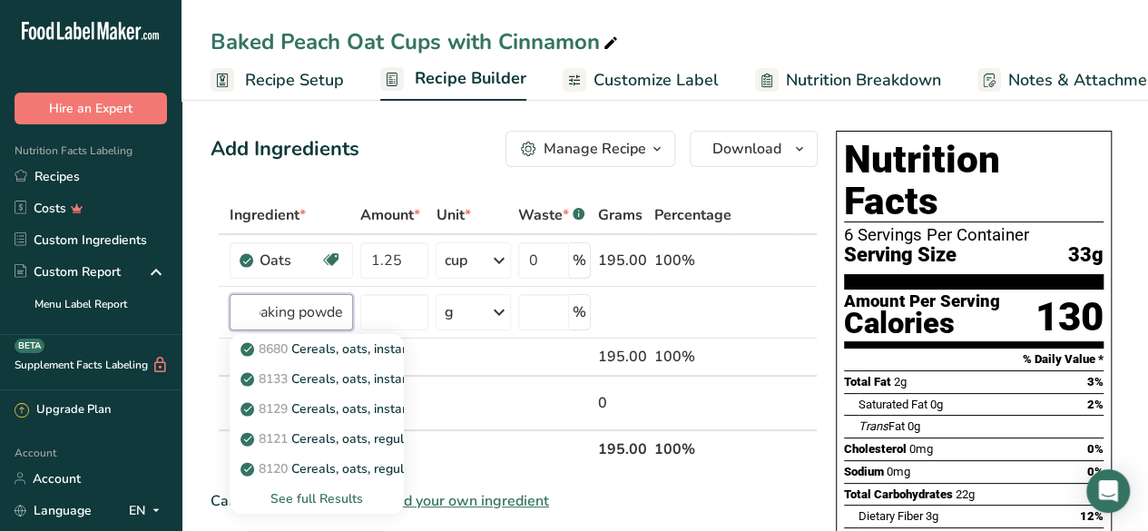
scroll to position [0, 13]
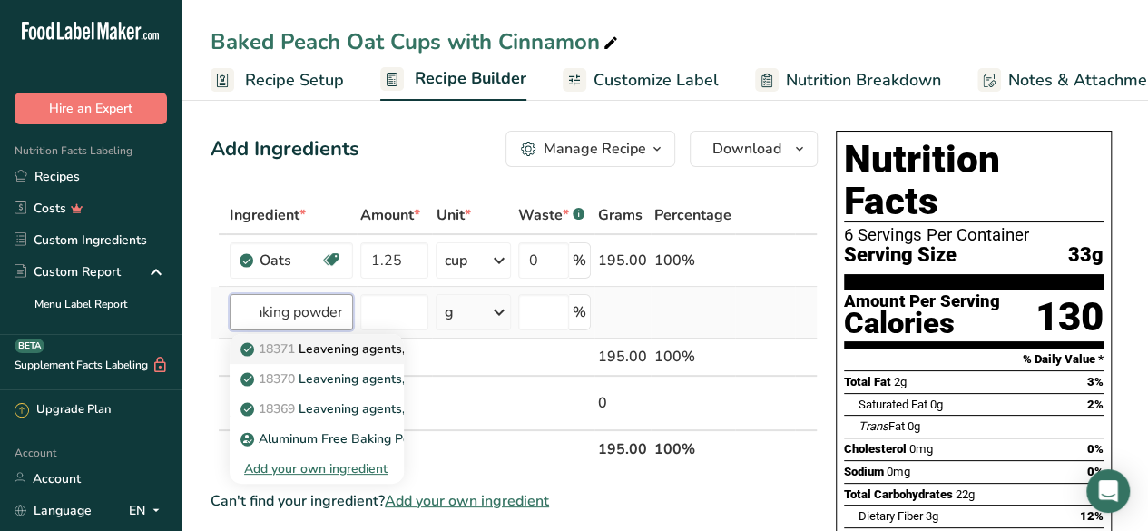
type input "baking powder"
click at [352, 354] on p "18371 Leavening agents, baking powder, low-sodium" at bounding box center [407, 348] width 326 height 19
type input "Leavening agents, baking powder, low-sodium"
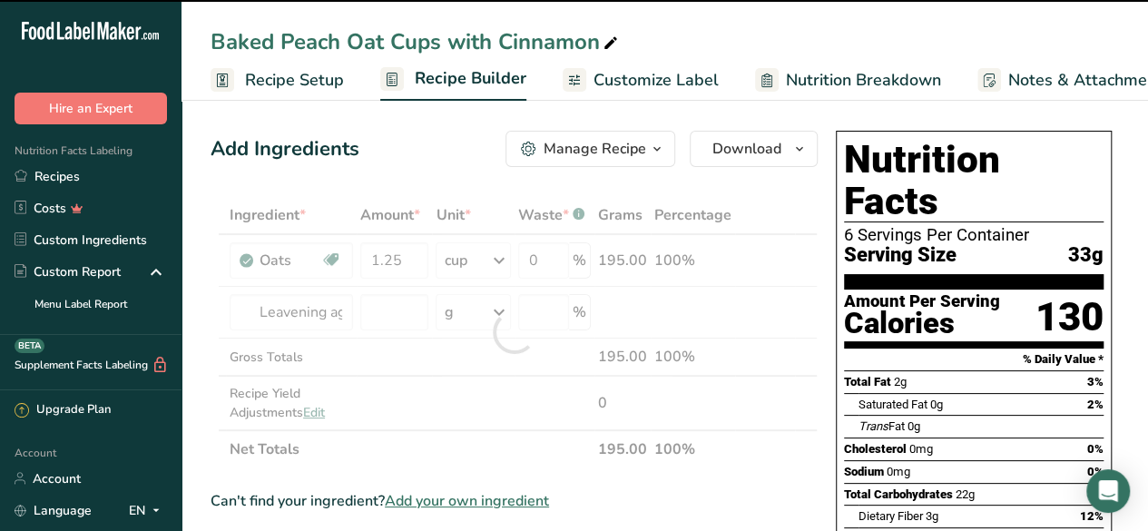
type input "0"
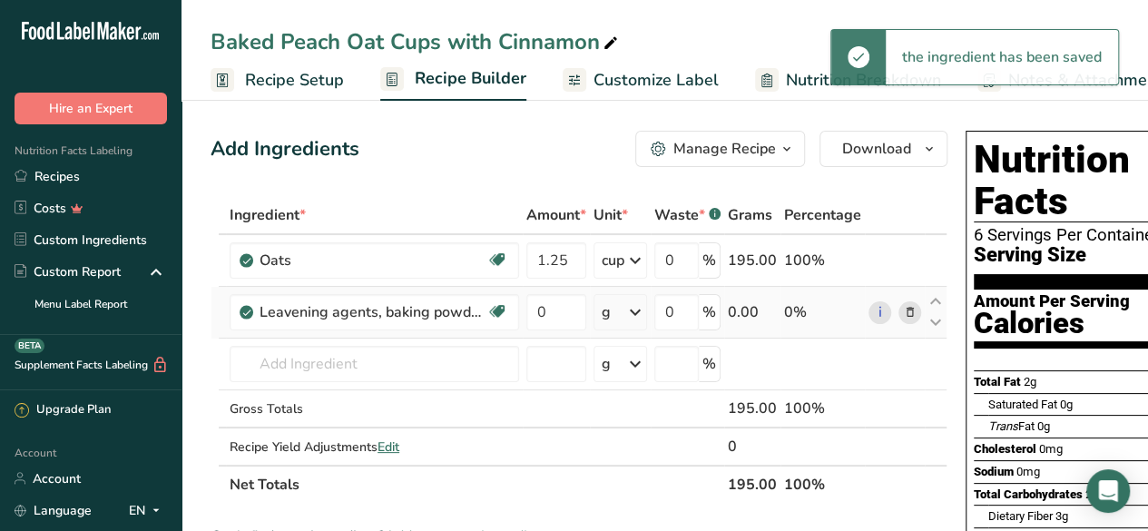
click at [626, 306] on icon at bounding box center [635, 312] width 22 height 33
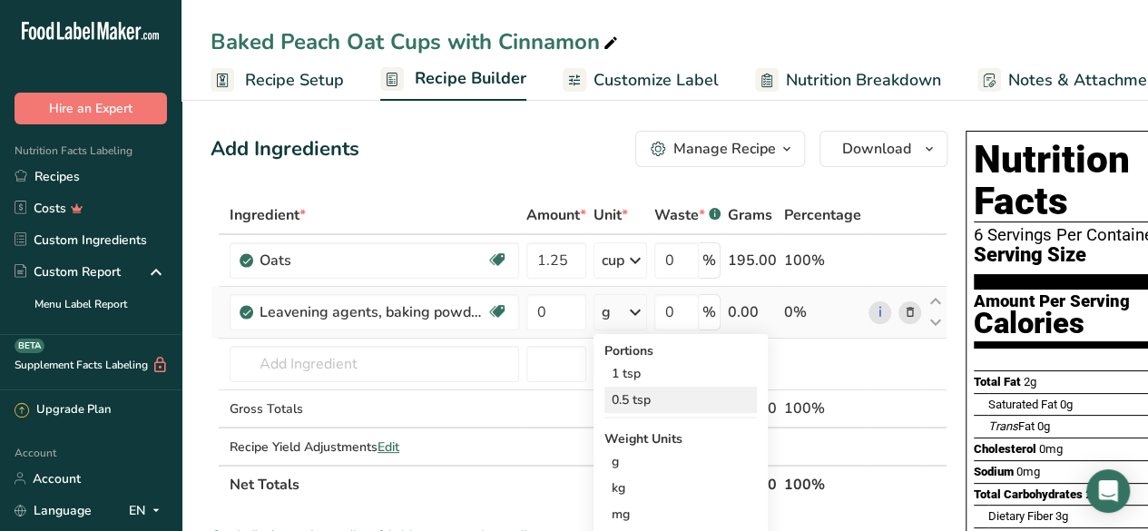
click at [638, 389] on div "0.5 tsp" at bounding box center [680, 400] width 152 height 26
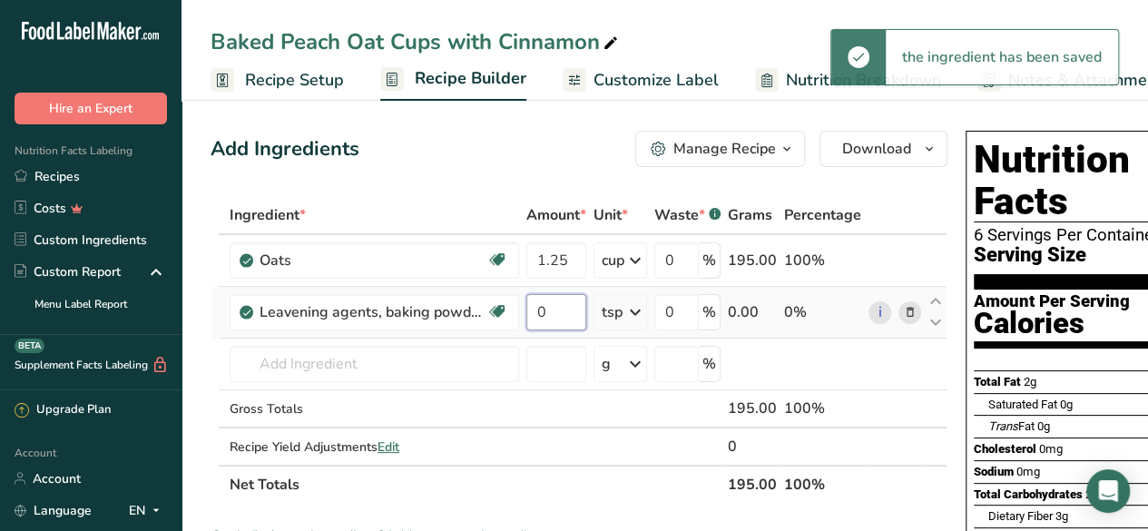
click at [550, 313] on input "0" at bounding box center [556, 312] width 60 height 36
type input "1"
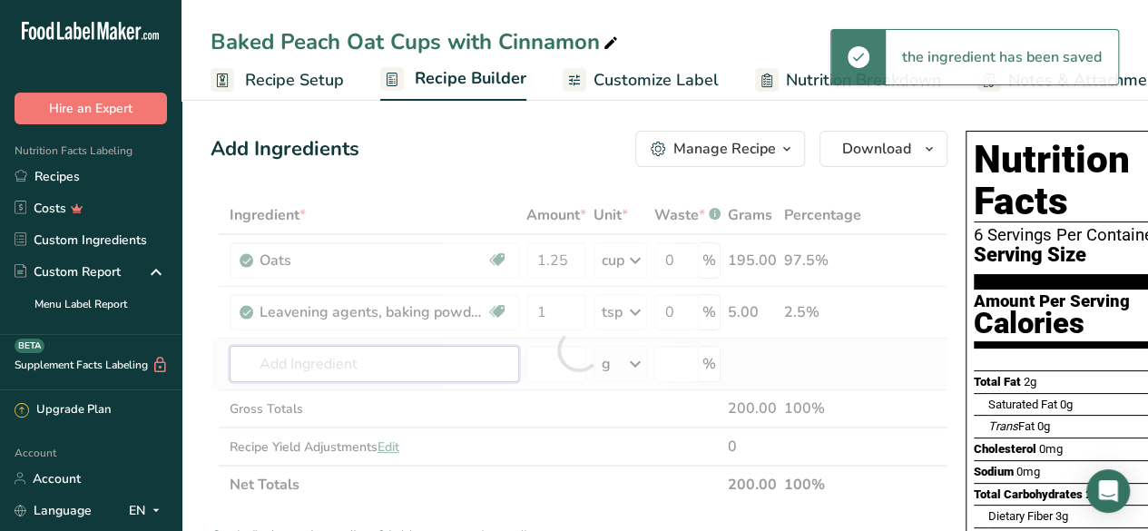
click at [335, 367] on div "Ingredient * Amount * Unit * Waste * .a-a{fill:#347362;}.b-a{fill:#fff;} Grams …" at bounding box center [579, 350] width 737 height 308
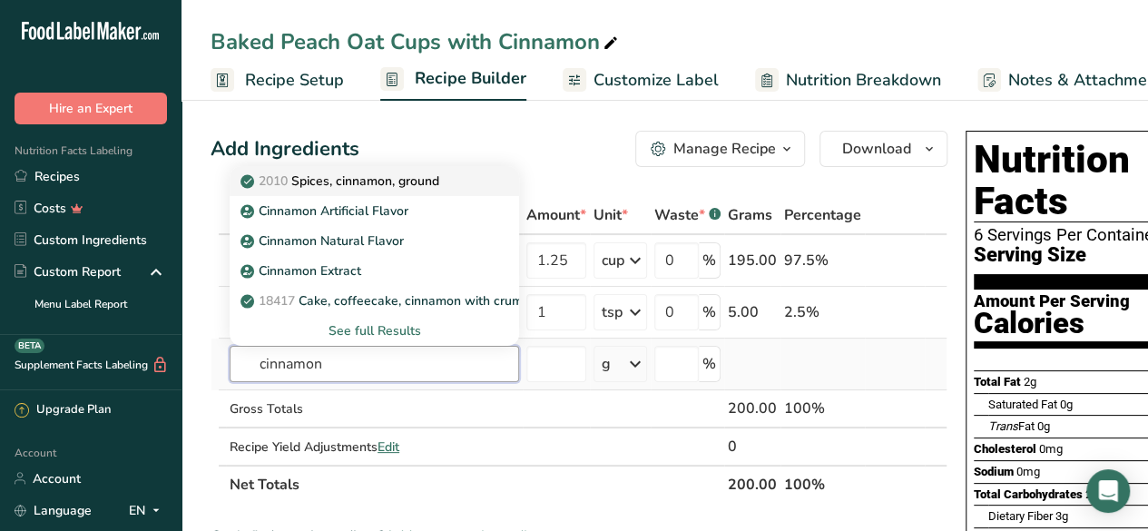
type input "cinnamon"
click at [434, 179] on p "2010 Spices, cinnamon, ground" at bounding box center [341, 180] width 195 height 19
type input "Spices, cinnamon, ground"
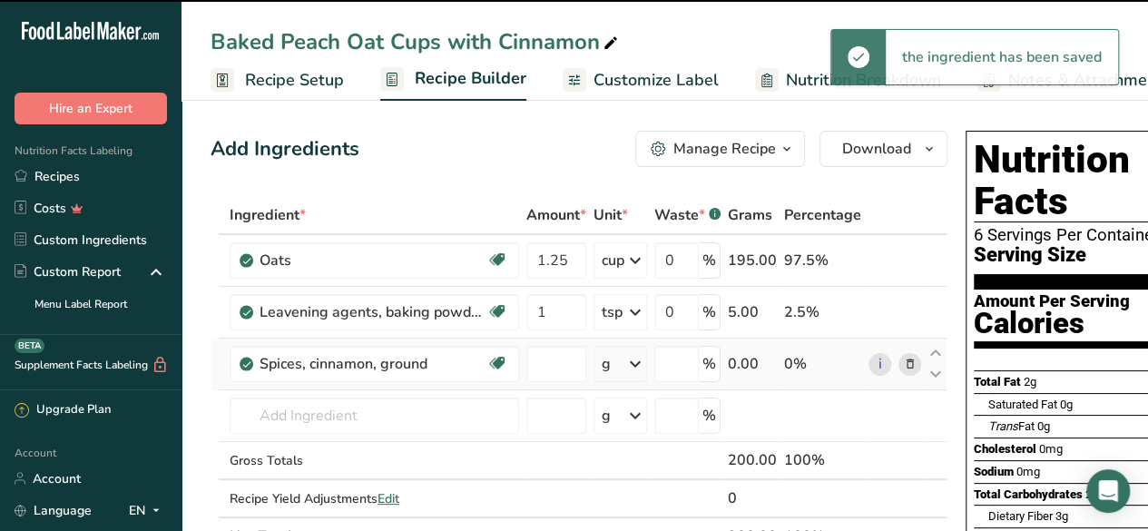
type input "0"
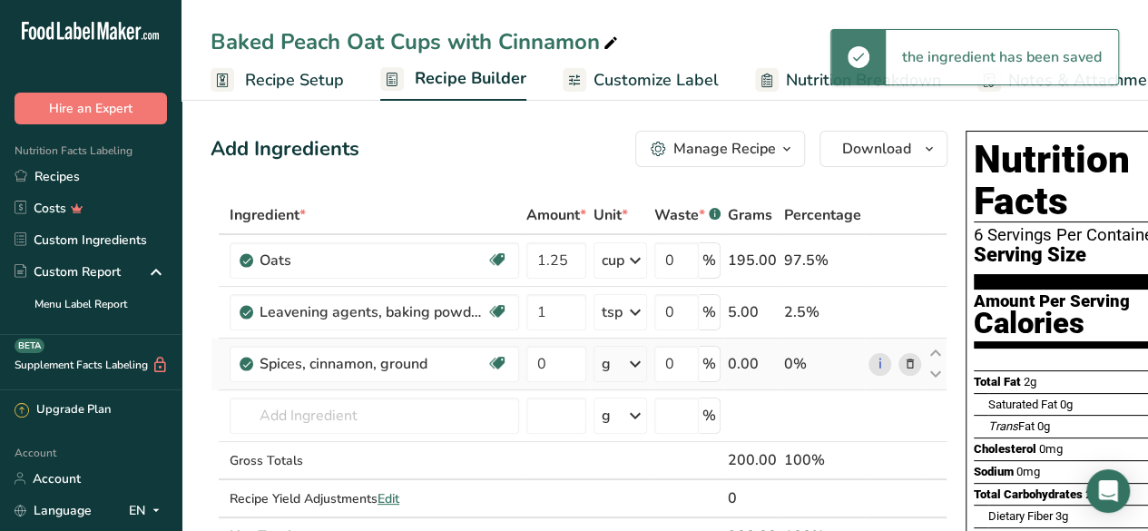
click at [620, 362] on div "g" at bounding box center [620, 364] width 54 height 36
click at [637, 425] on div "1 tsp" at bounding box center [680, 425] width 152 height 26
click at [559, 362] on input "0" at bounding box center [556, 364] width 60 height 36
type input "0.25"
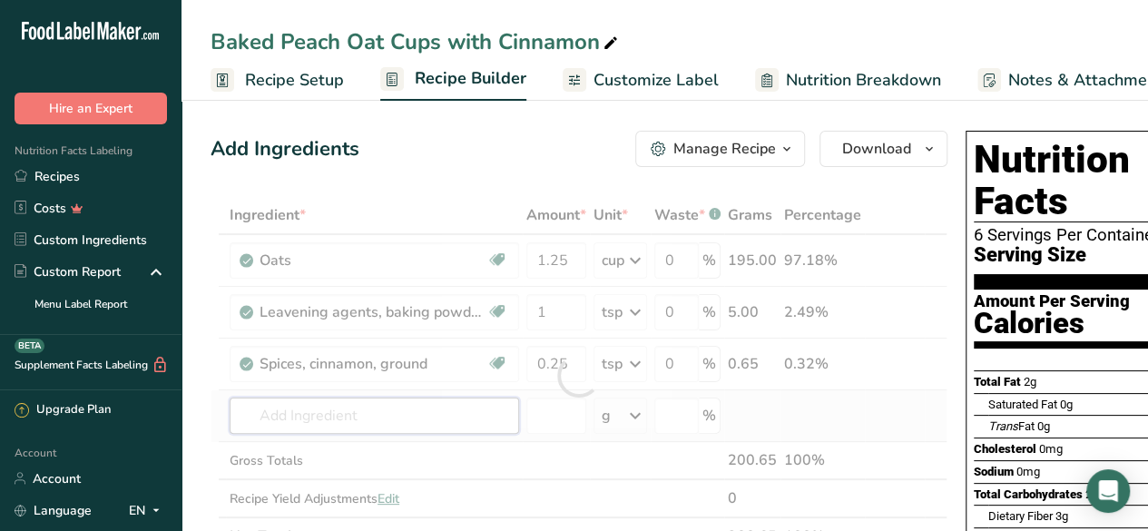
click at [366, 409] on div "Ingredient * Amount * Unit * Waste * .a-a{fill:#347362;}.b-a{fill:#fff;} Grams …" at bounding box center [579, 375] width 737 height 359
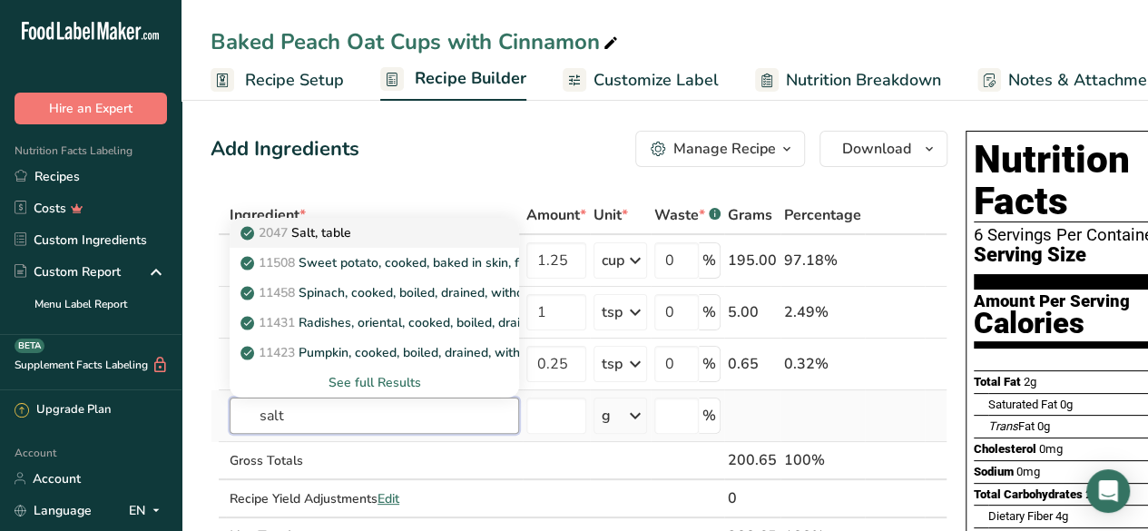
type input "salt"
click at [387, 223] on div "2047 Salt, table" at bounding box center [359, 232] width 231 height 19
type input "Salt, table"
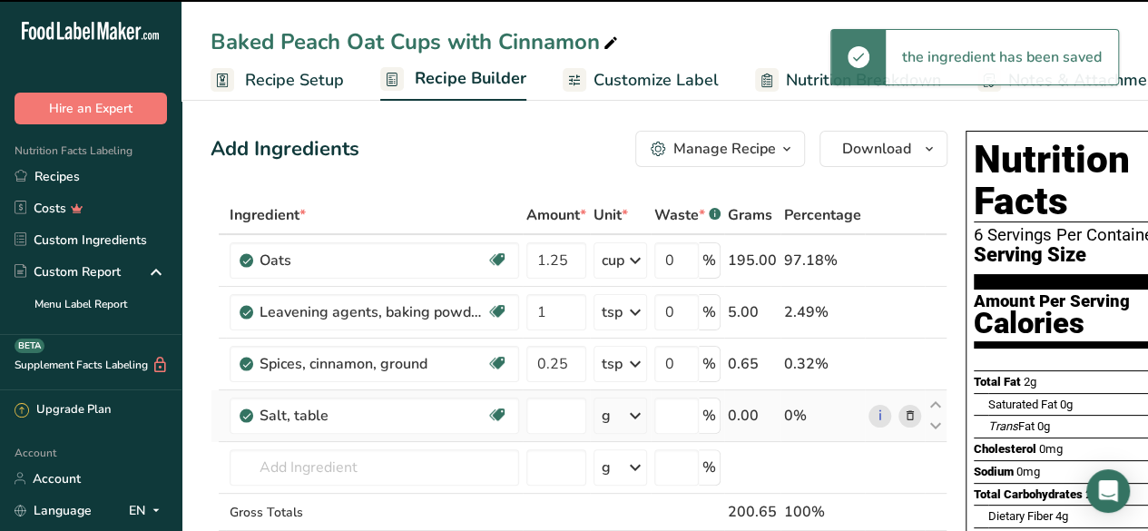
type input "0"
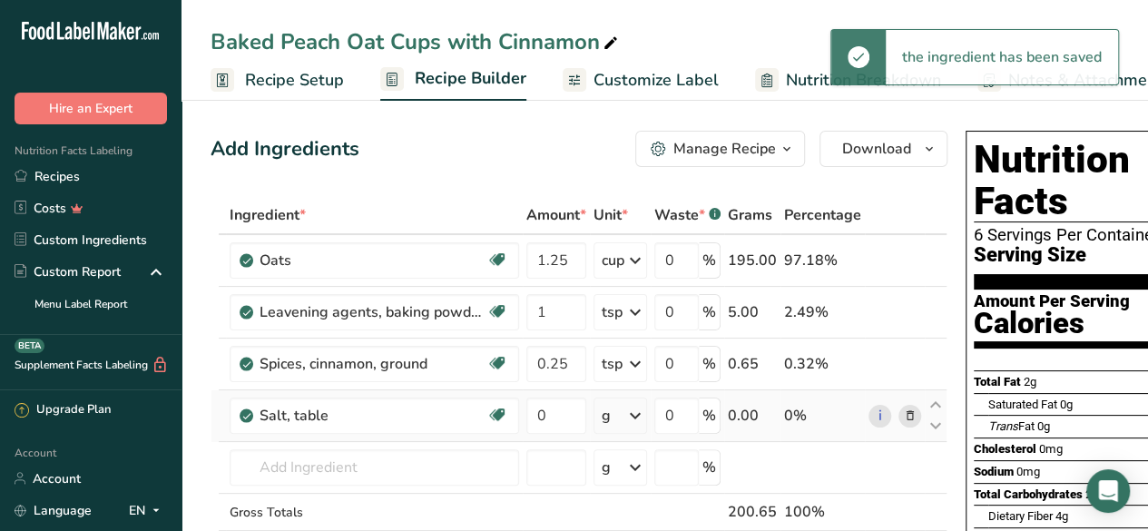
click at [618, 418] on div "g" at bounding box center [620, 415] width 54 height 36
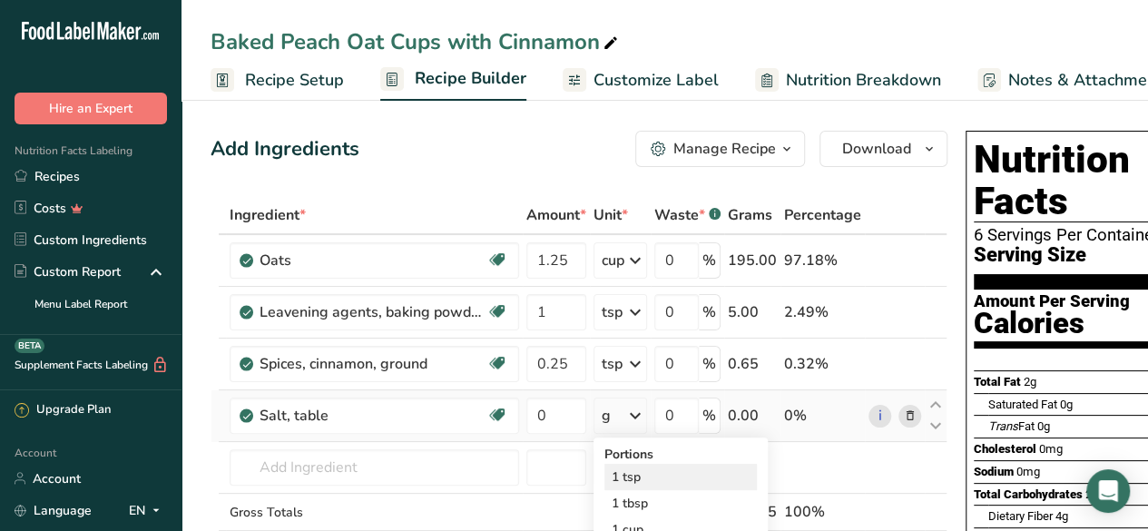
click at [641, 469] on div "1 tsp" at bounding box center [680, 477] width 152 height 26
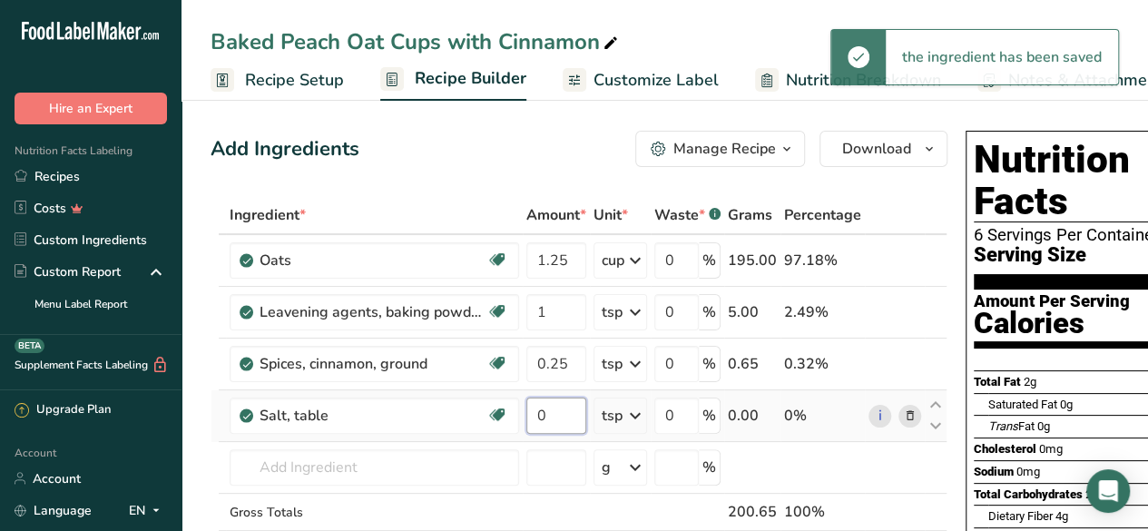
click at [555, 417] on input "0" at bounding box center [556, 415] width 60 height 36
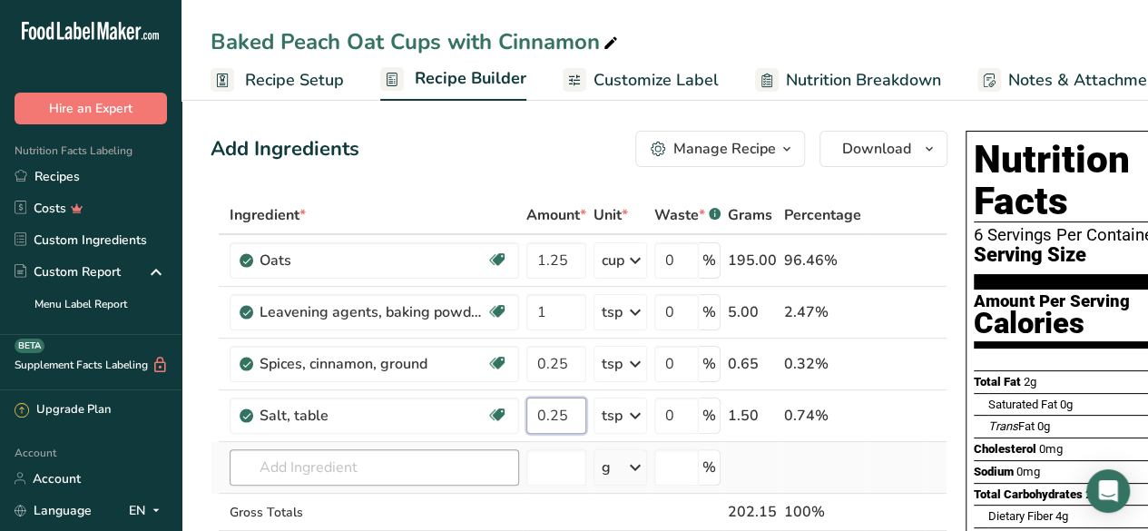
type input "0.25"
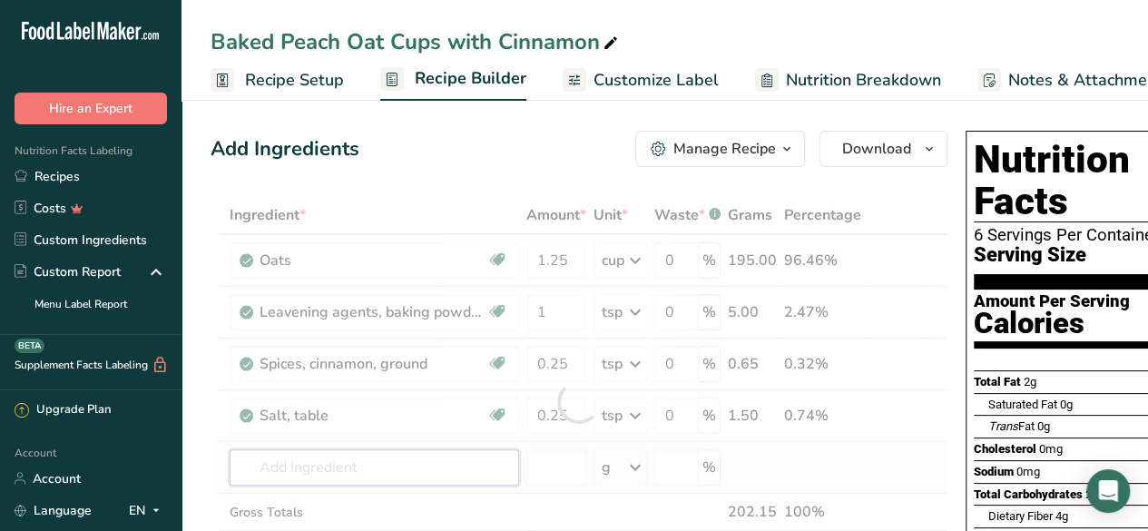
click at [357, 464] on div "Ingredient * Amount * Unit * Waste * .a-a{fill:#347362;}.b-a{fill:#fff;} Grams …" at bounding box center [579, 401] width 737 height 411
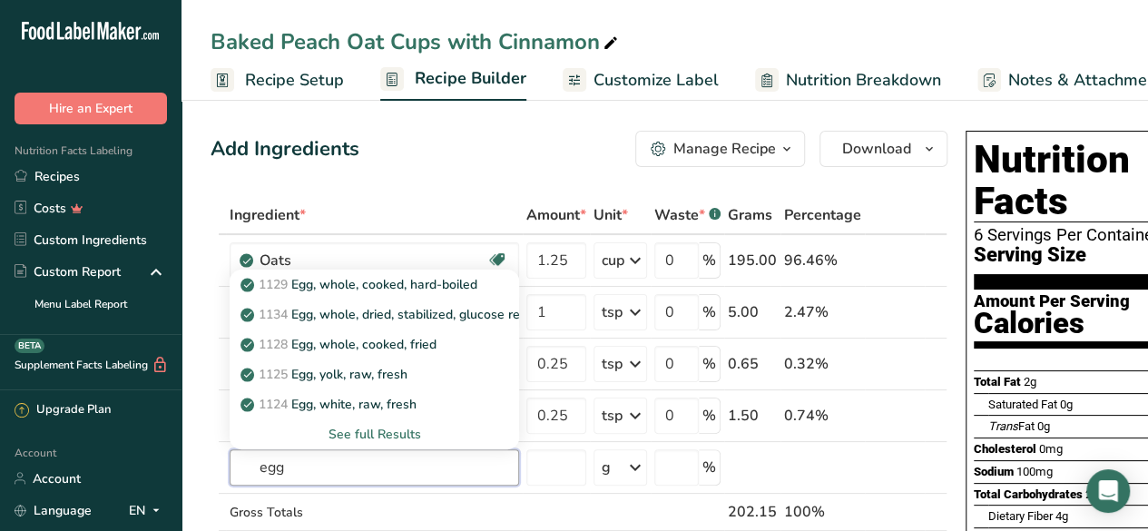
type input "egg"
click at [397, 431] on div "See full Results" at bounding box center [374, 434] width 260 height 19
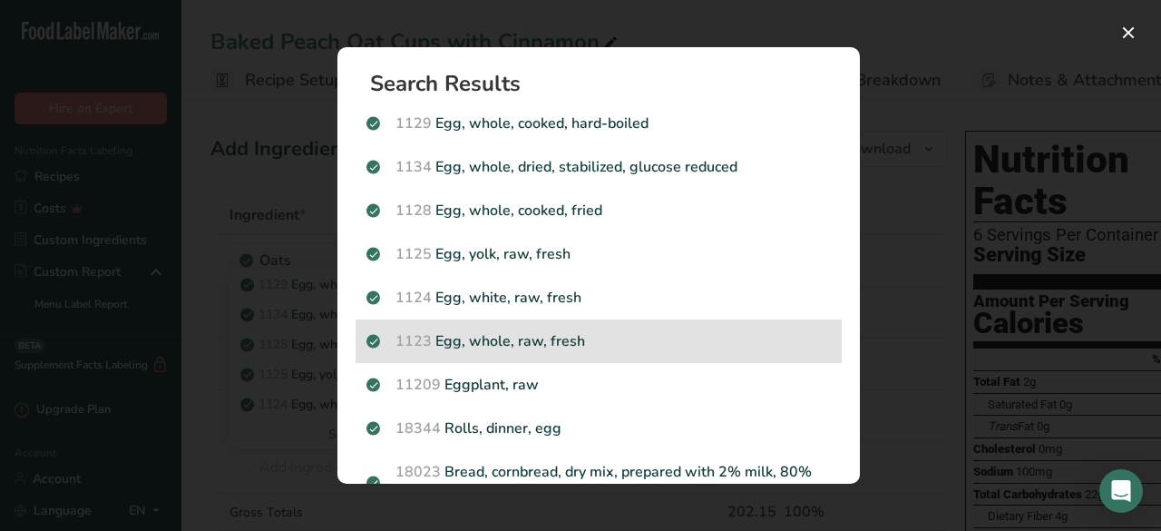
click at [674, 348] on p "1123 Egg, whole, raw, fresh" at bounding box center [599, 341] width 465 height 22
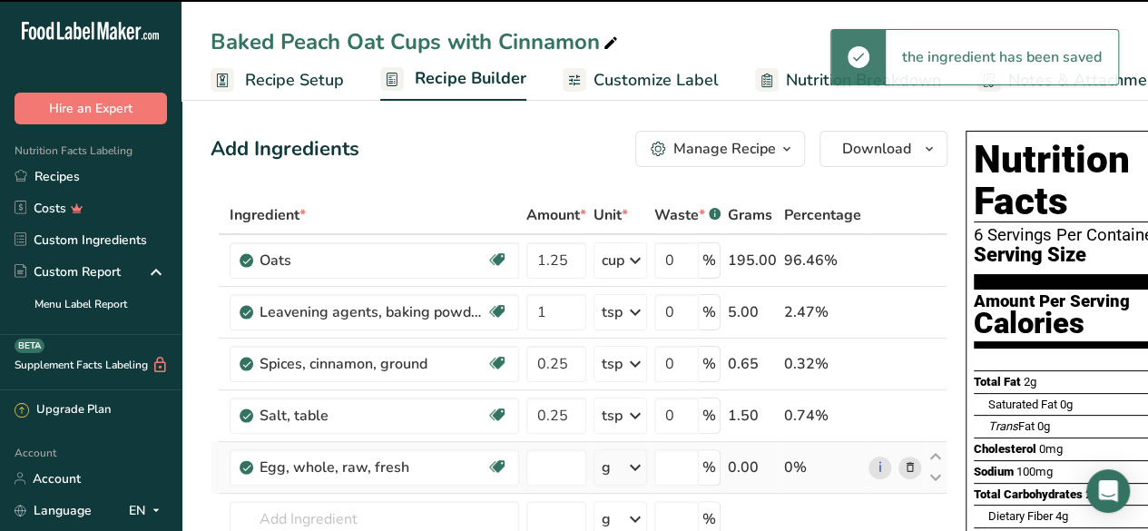
type input "0"
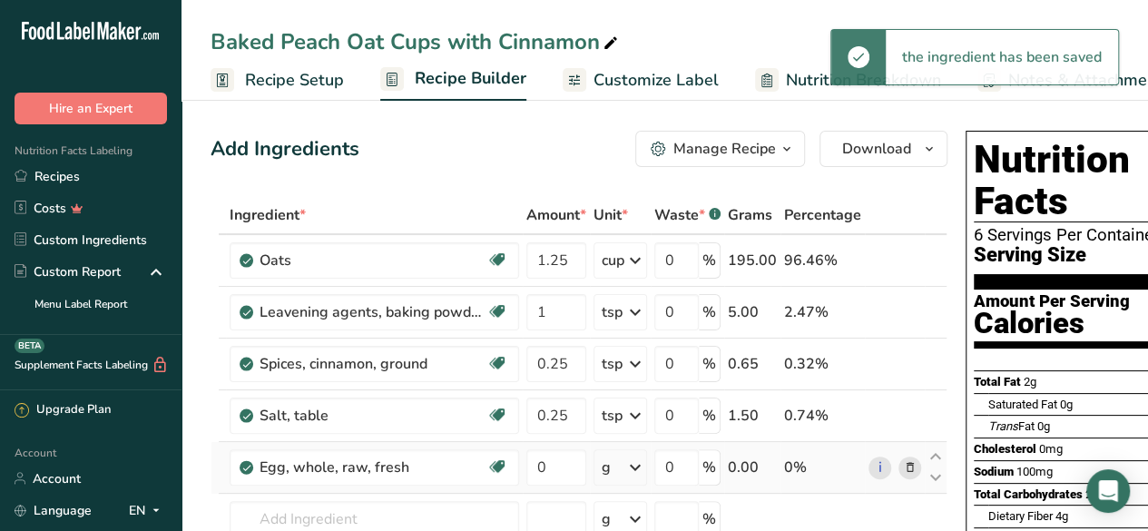
click at [626, 460] on icon at bounding box center [635, 467] width 22 height 33
click at [632, 521] on div "1 large" at bounding box center [680, 528] width 152 height 26
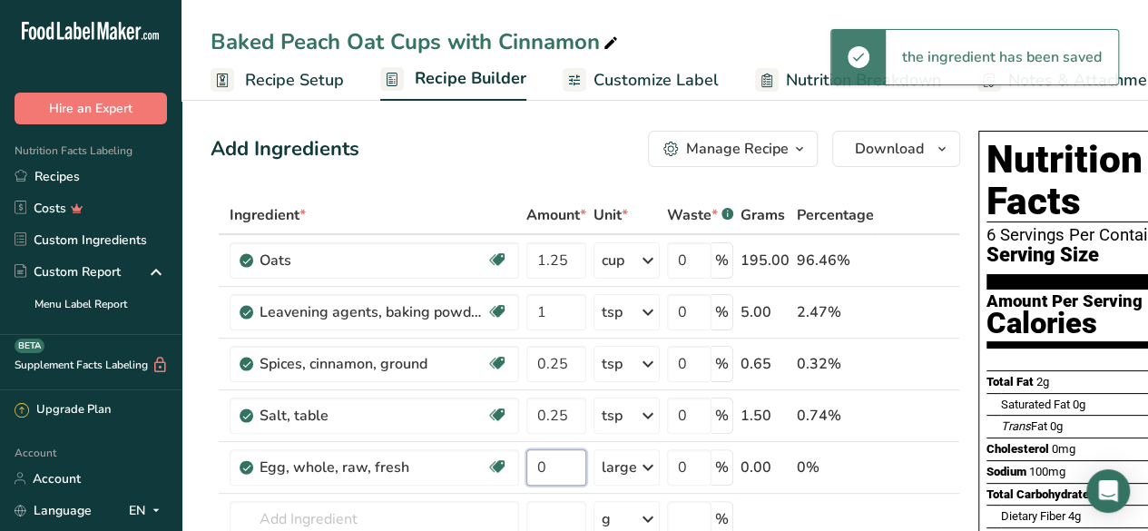
click at [559, 465] on input "0" at bounding box center [556, 467] width 60 height 36
type input "1"
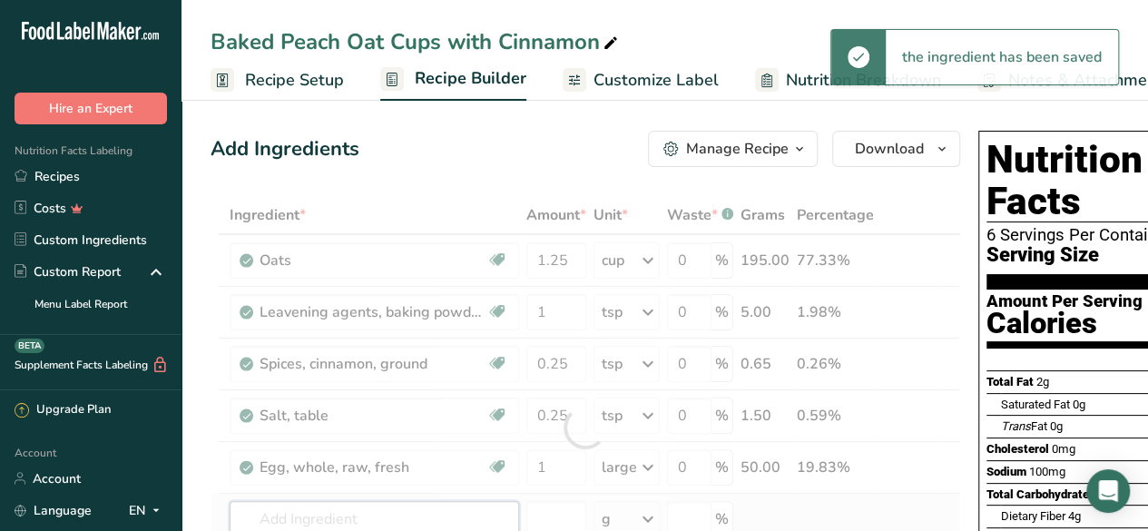
click at [405, 514] on div "Ingredient * Amount * Unit * Waste * .a-a{fill:#347362;}.b-a{fill:#fff;} Grams …" at bounding box center [585, 427] width 749 height 463
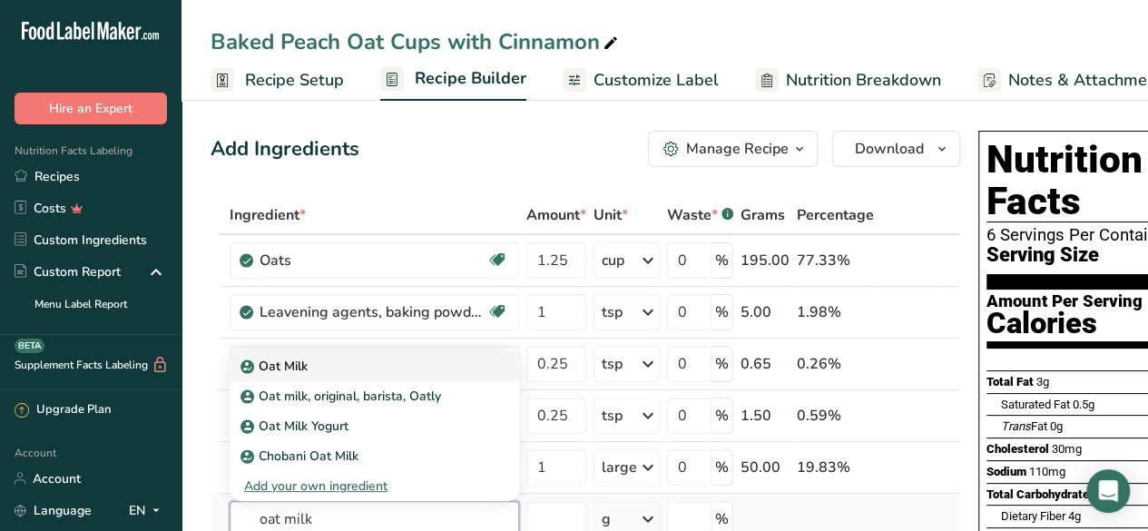
type input "oat milk"
click at [395, 369] on div "Oat Milk" at bounding box center [359, 366] width 231 height 19
type input "Oat Milk"
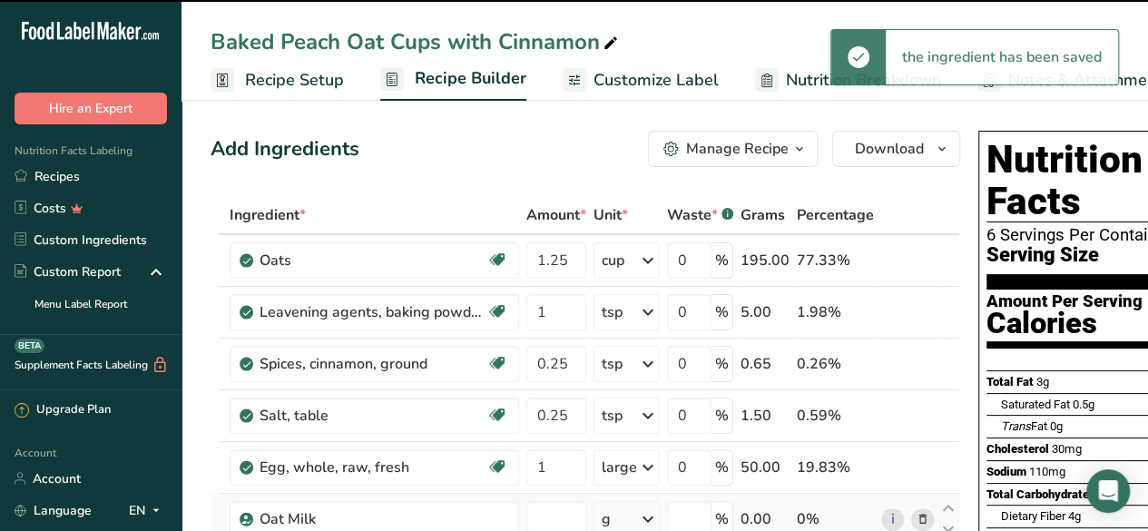
type input "0"
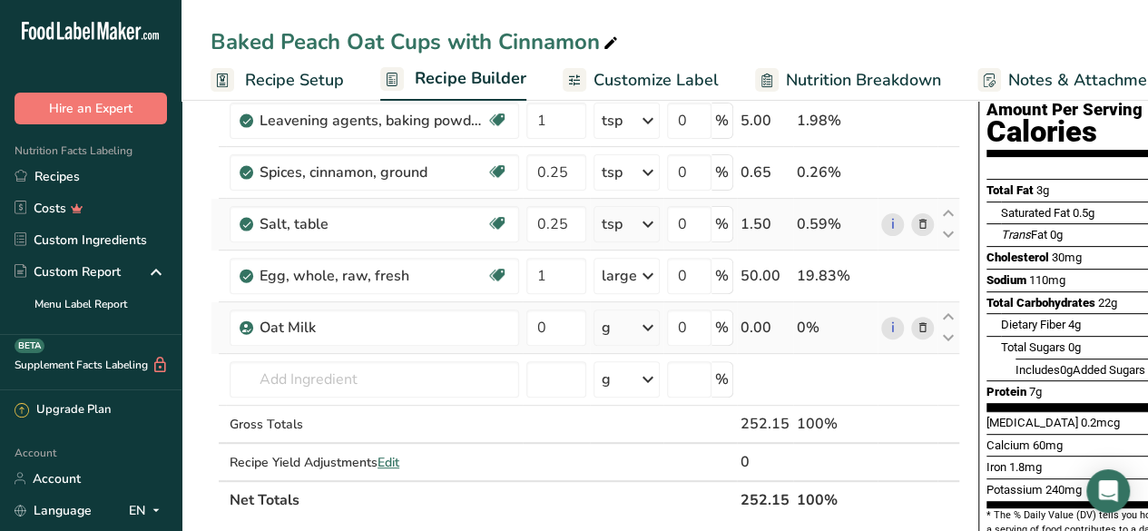
scroll to position [192, 0]
click at [559, 329] on input "0" at bounding box center [556, 326] width 60 height 36
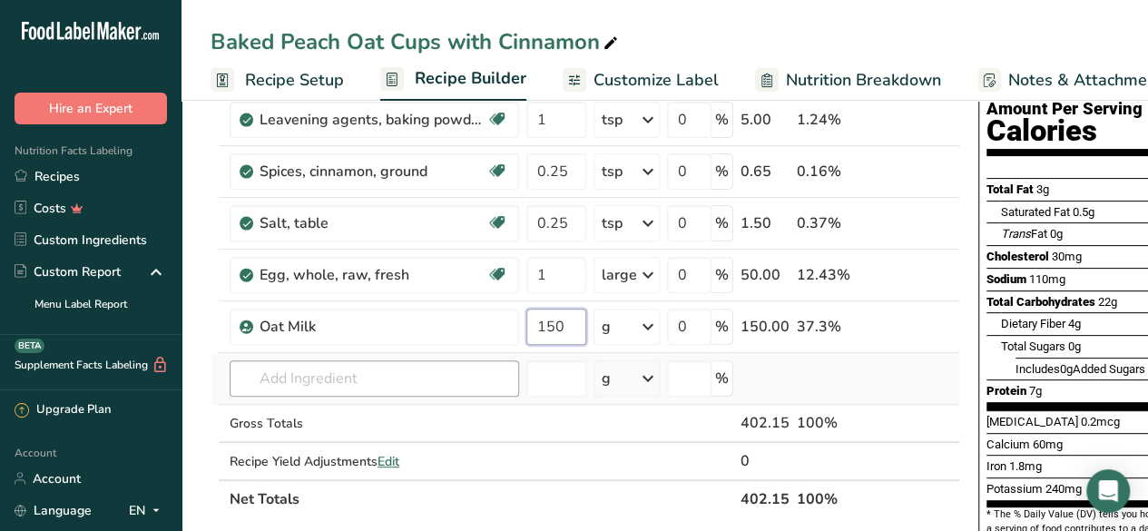
type input "150"
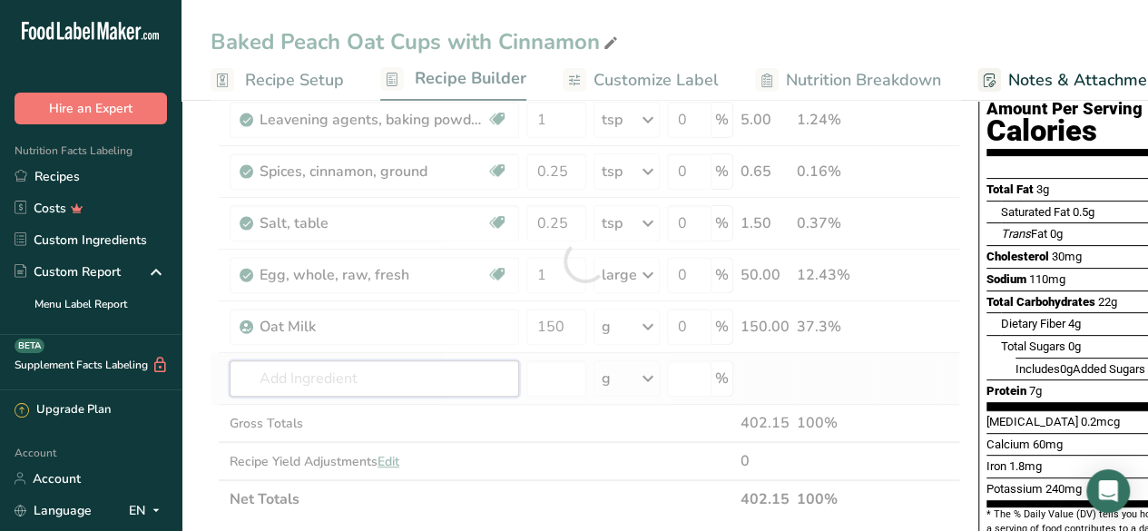
click at [387, 386] on div "Ingredient * Amount * Unit * Waste * .a-a{fill:#347362;}.b-a{fill:#fff;} Grams …" at bounding box center [585, 261] width 749 height 514
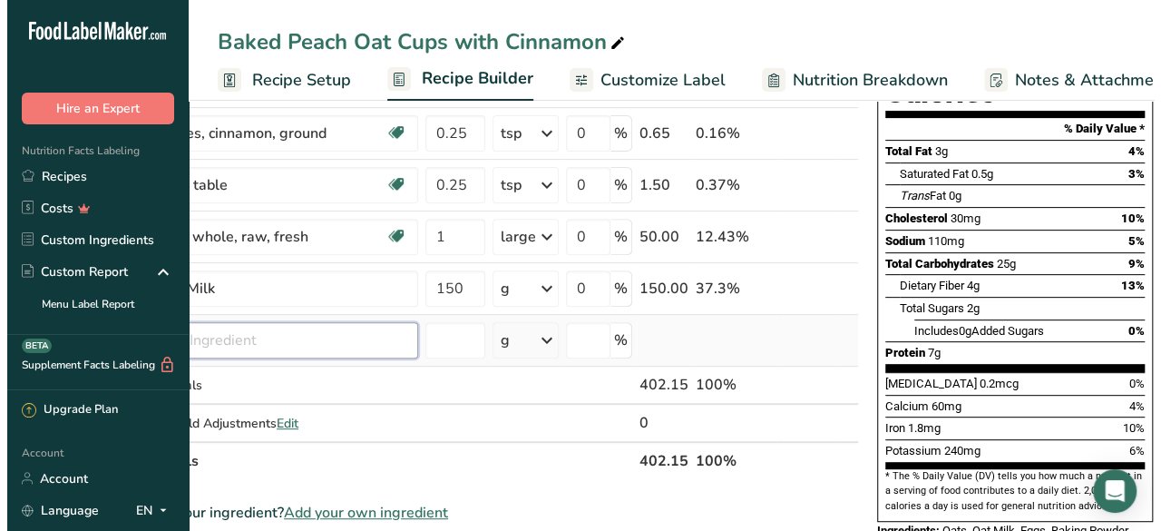
scroll to position [0, 0]
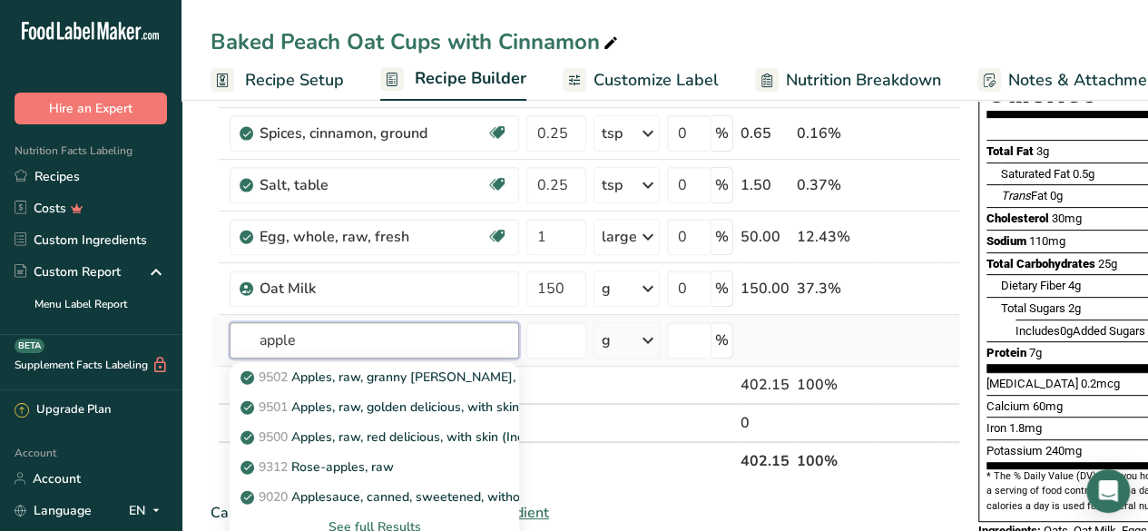
type input "apple"
click at [411, 517] on div "See full Results" at bounding box center [374, 526] width 260 height 19
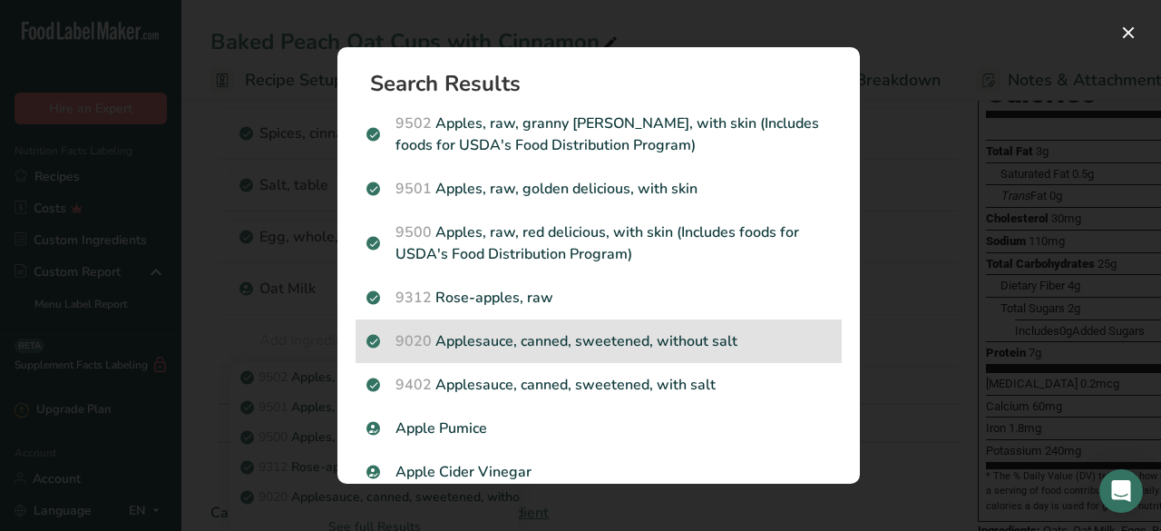
click at [679, 349] on p "9020 Applesauce, canned, sweetened, without salt" at bounding box center [599, 341] width 465 height 22
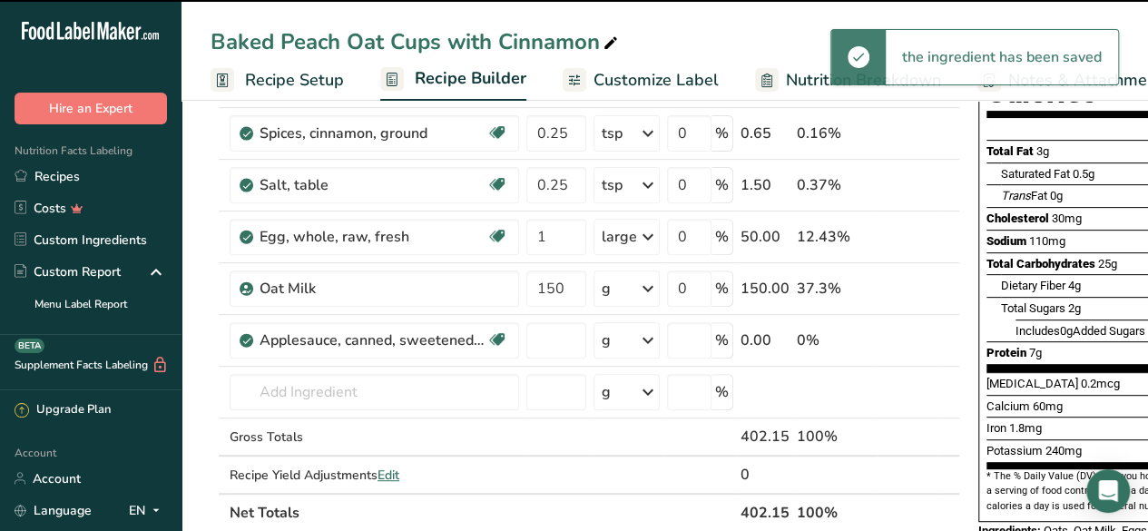
type input "0"
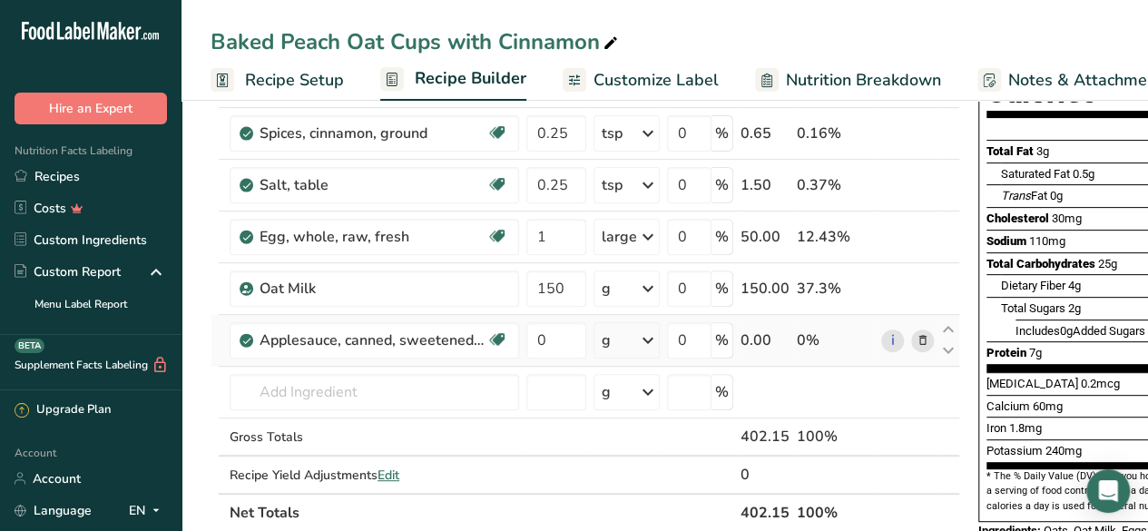
click at [617, 337] on div "g" at bounding box center [626, 340] width 66 height 36
click at [630, 397] on div "1 cup" at bounding box center [680, 401] width 152 height 26
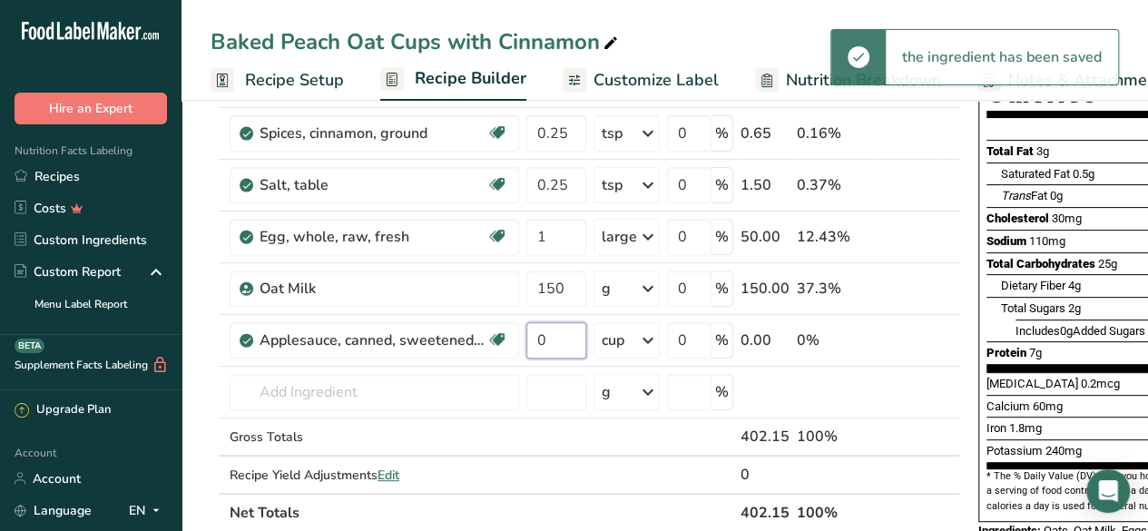
click at [553, 338] on input "0" at bounding box center [556, 340] width 60 height 36
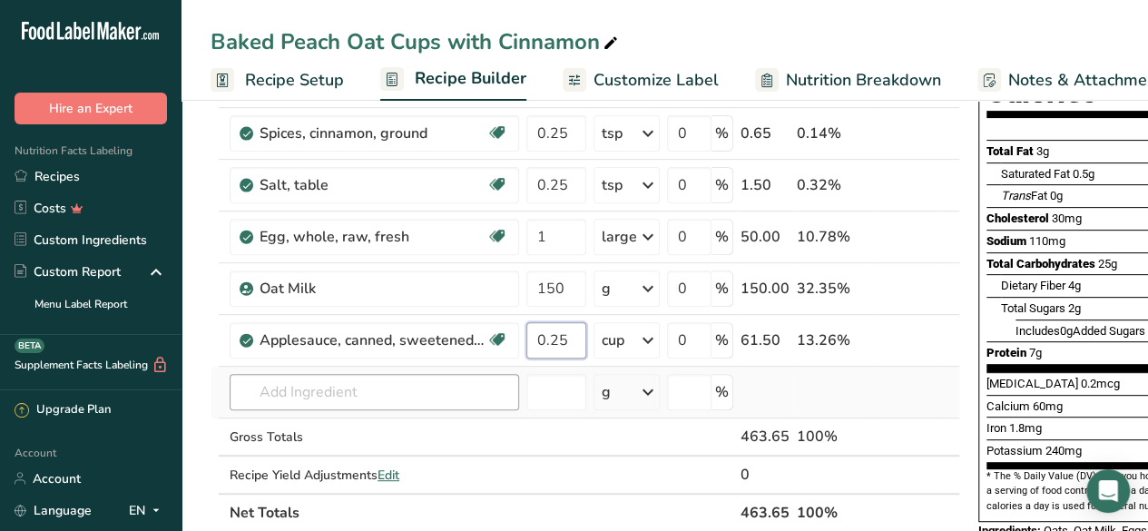
type input "0.25"
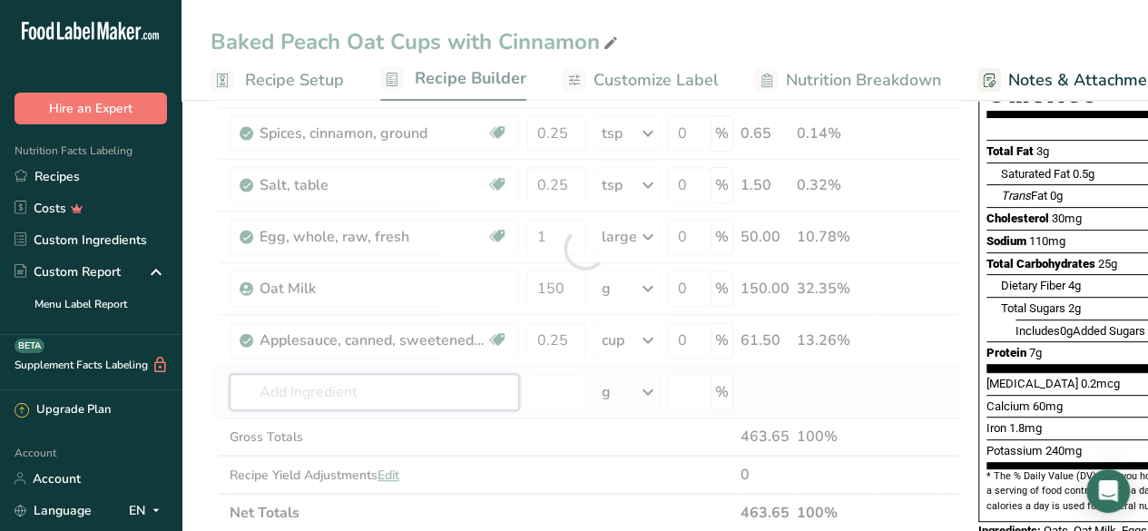
click at [336, 382] on div "Ingredient * Amount * Unit * Waste * .a-a{fill:#347362;}.b-a{fill:#fff;} Grams …" at bounding box center [585, 249] width 749 height 566
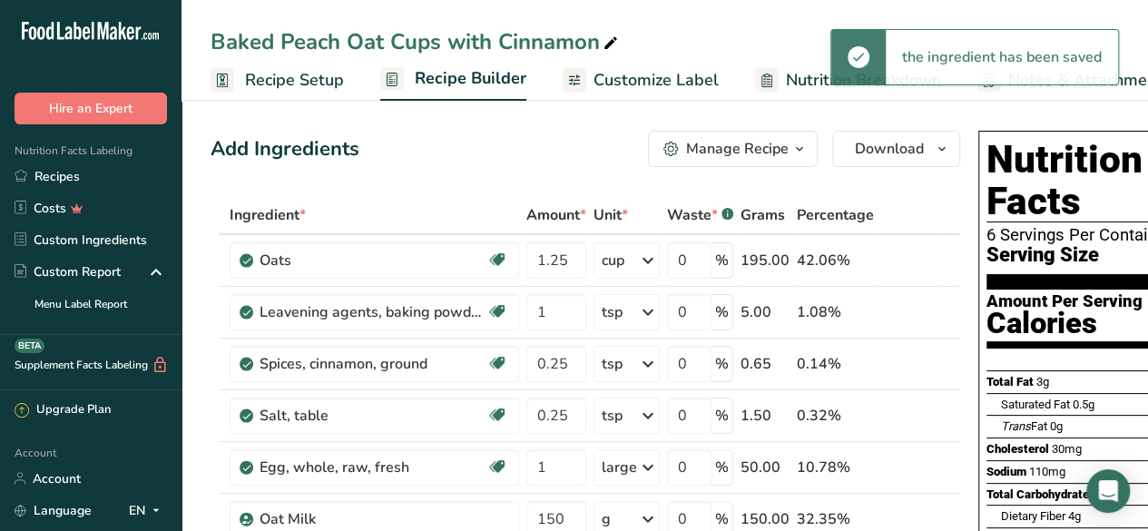
scroll to position [214, 0]
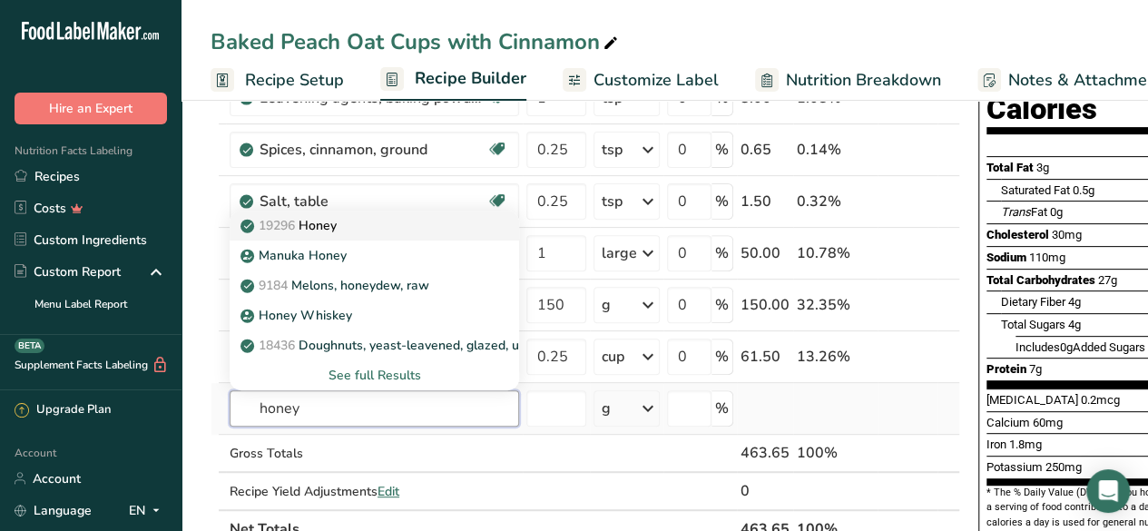
type input "honey"
click at [402, 216] on div "19296 Honey" at bounding box center [359, 225] width 231 height 19
type input "Honey"
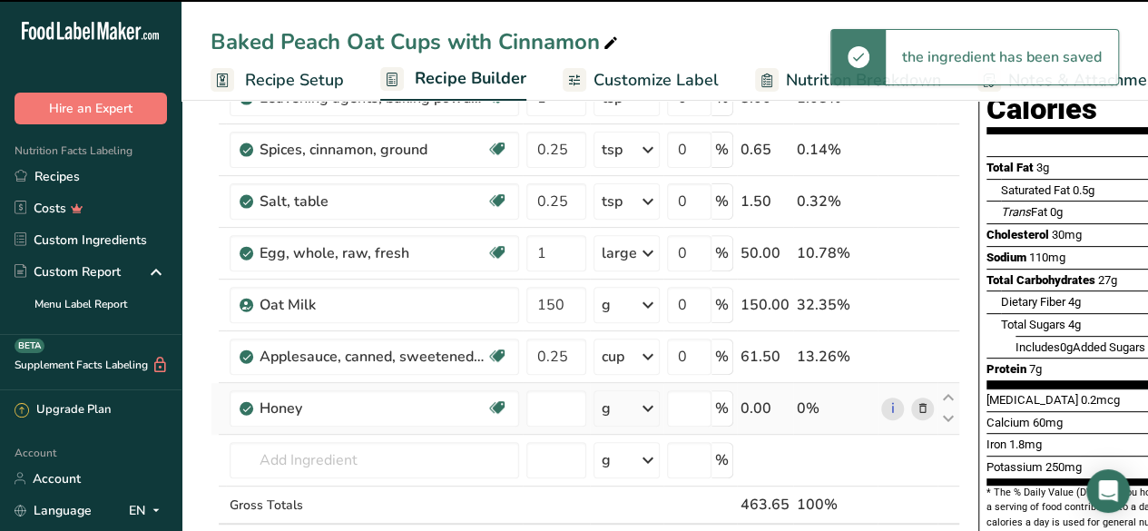
type input "0"
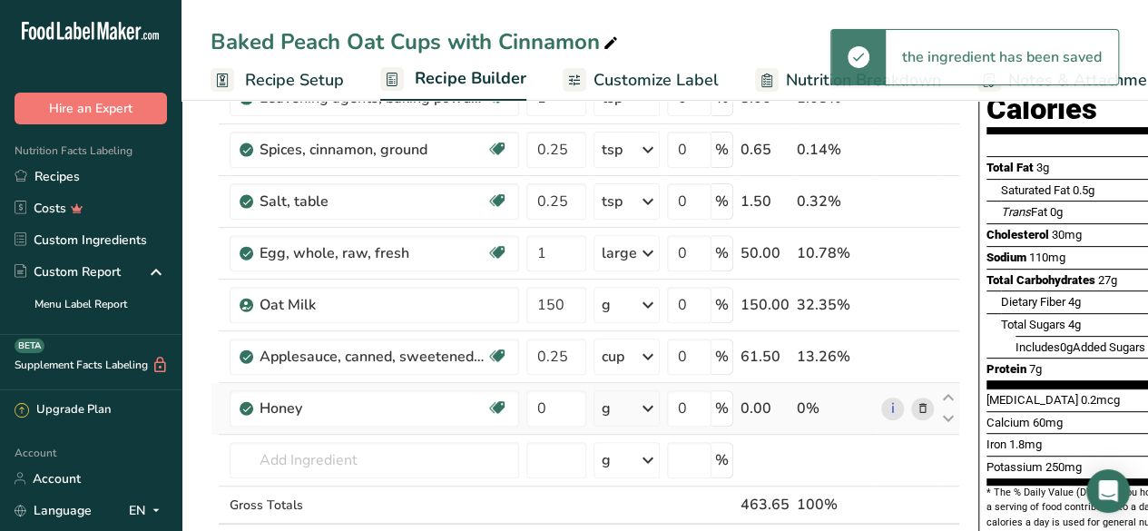
click at [637, 402] on icon at bounding box center [648, 408] width 22 height 33
click at [645, 471] on div "1 cup" at bounding box center [680, 469] width 152 height 26
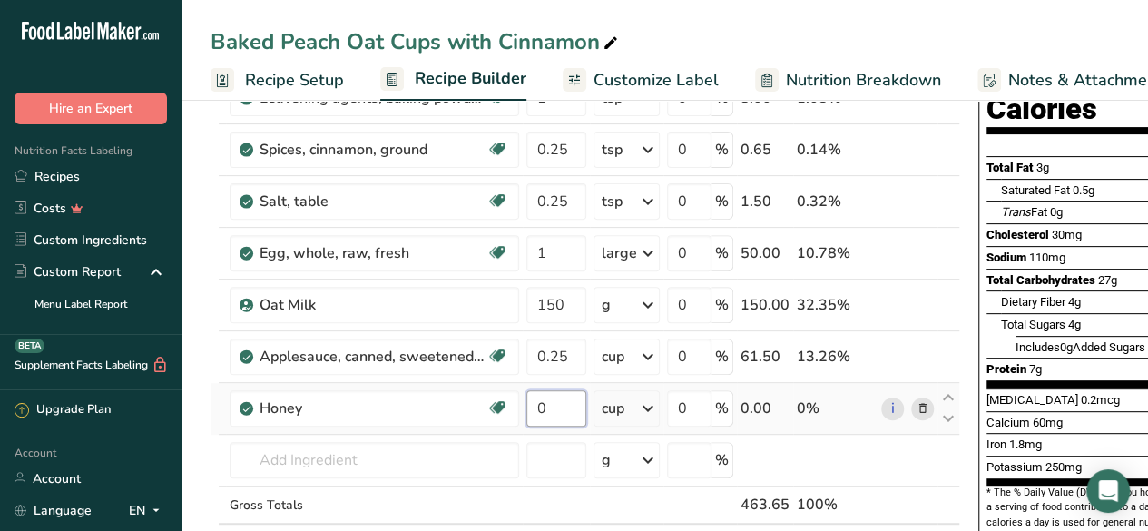
click at [564, 411] on input "0" at bounding box center [556, 408] width 60 height 36
type input "0.125"
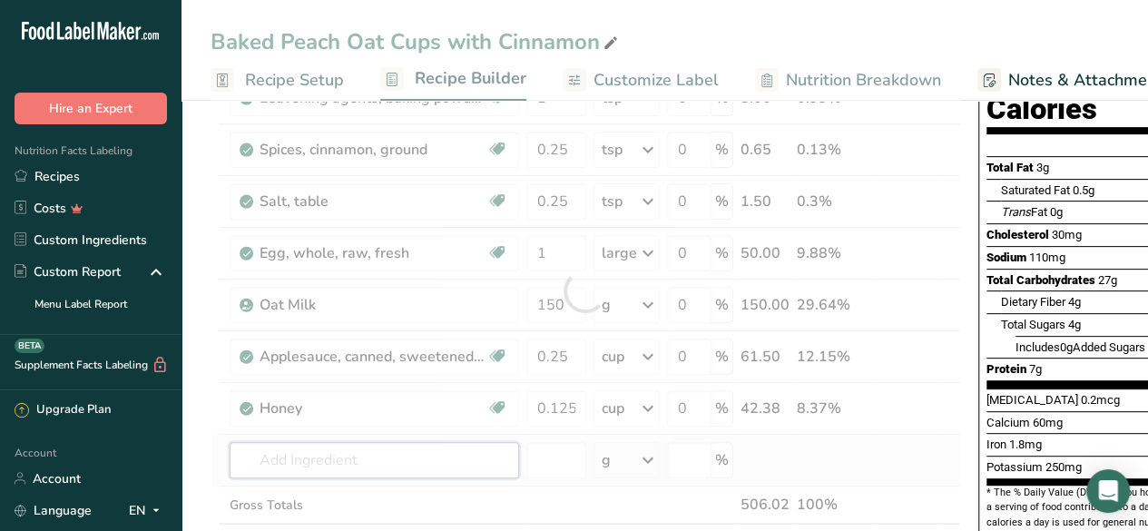
click at [390, 449] on div "Ingredient * Amount * Unit * Waste * .a-a{fill:#347362;}.b-a{fill:#fff;} Grams …" at bounding box center [585, 291] width 749 height 618
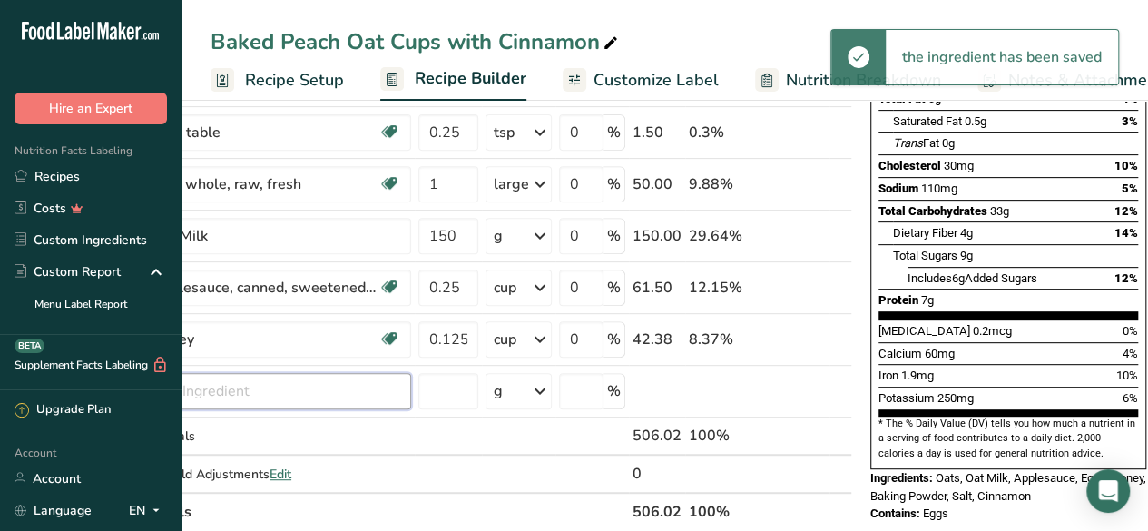
scroll to position [0, 0]
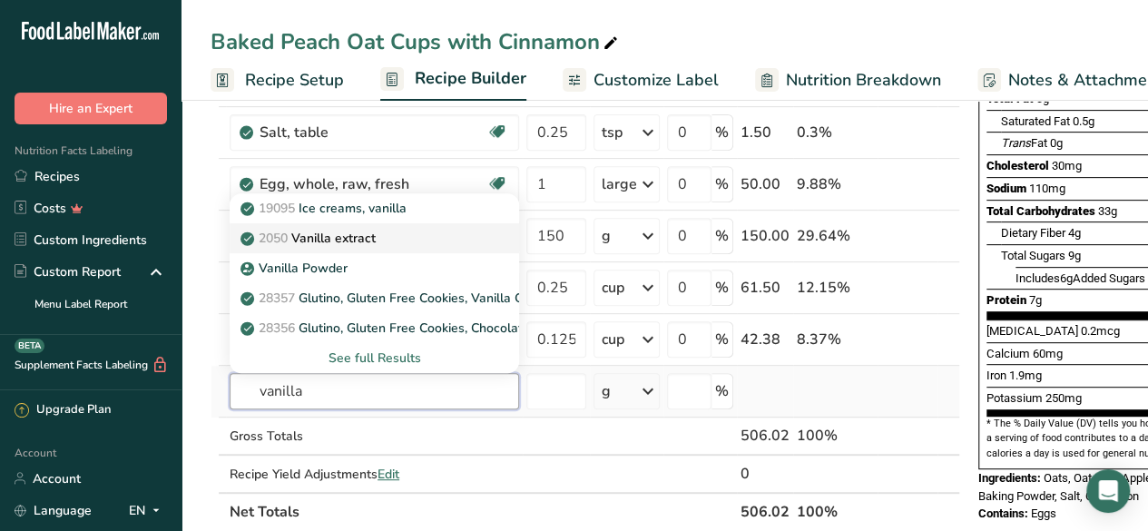
type input "vanilla"
click at [409, 233] on div "2050 Vanilla extract" at bounding box center [359, 238] width 231 height 19
type input "Vanilla extract"
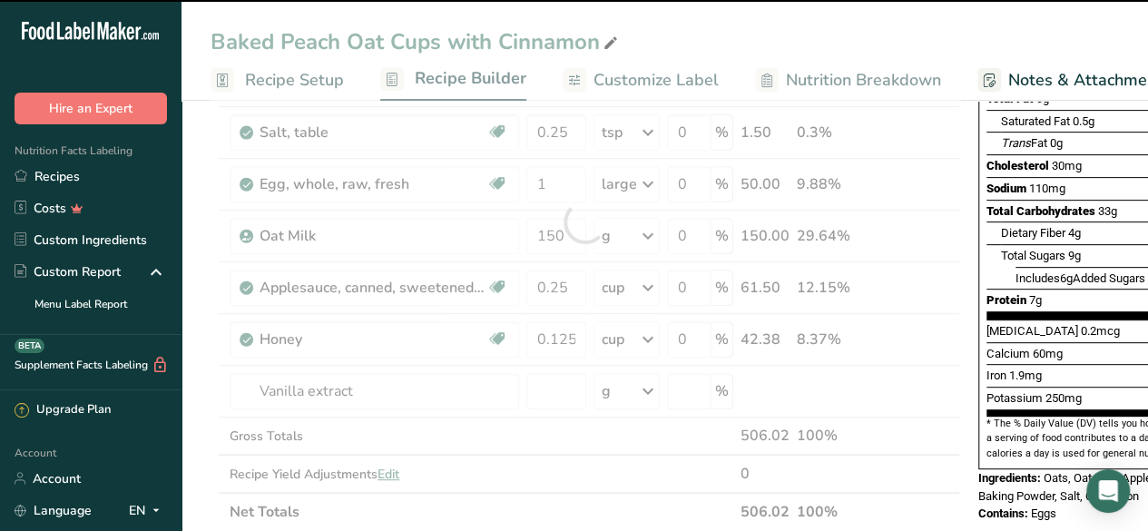
type input "0"
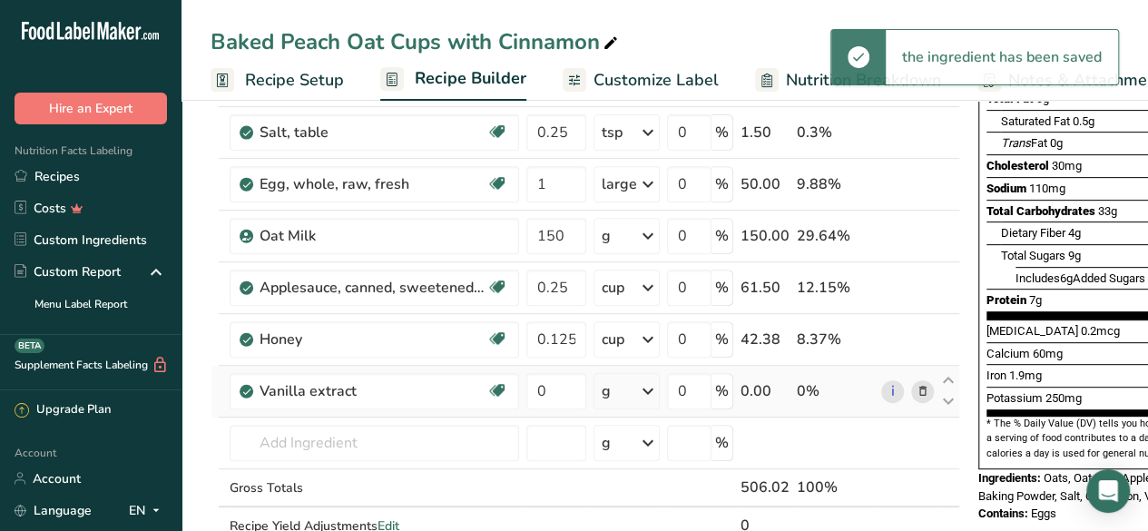
click at [628, 374] on div "g" at bounding box center [626, 391] width 66 height 36
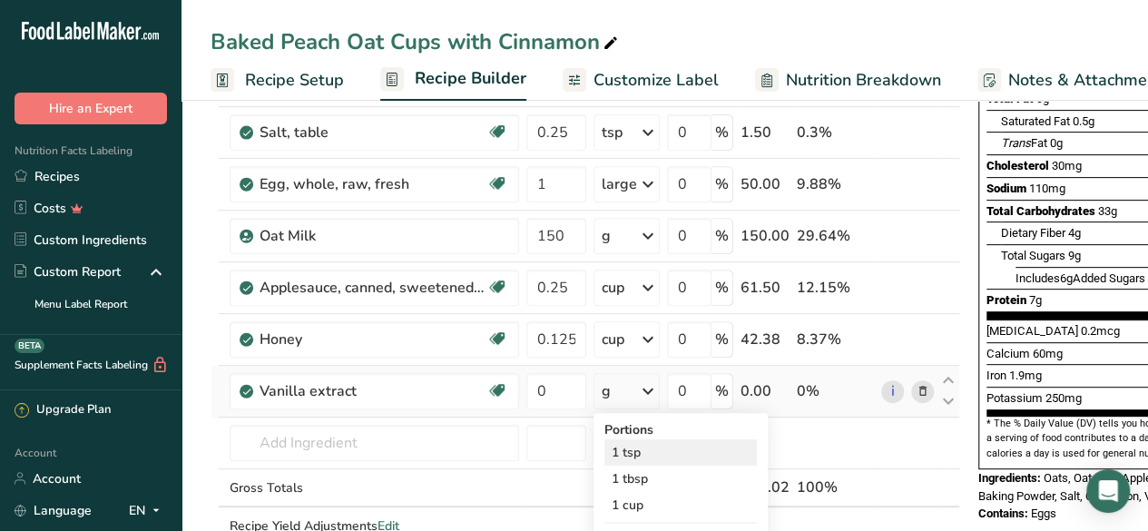
click at [630, 455] on div "1 tsp" at bounding box center [680, 452] width 152 height 26
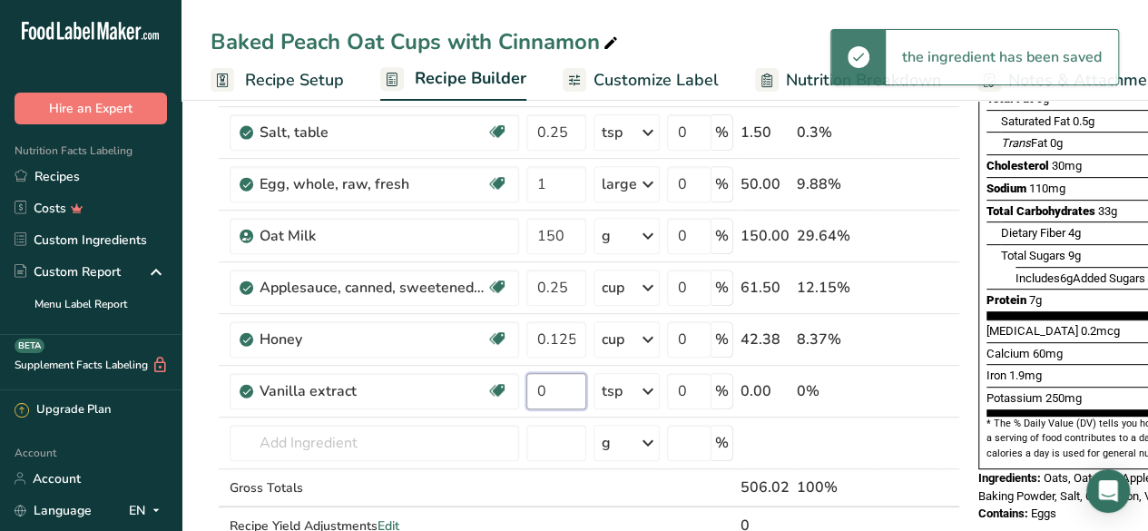
click at [557, 389] on input "0" at bounding box center [556, 391] width 60 height 36
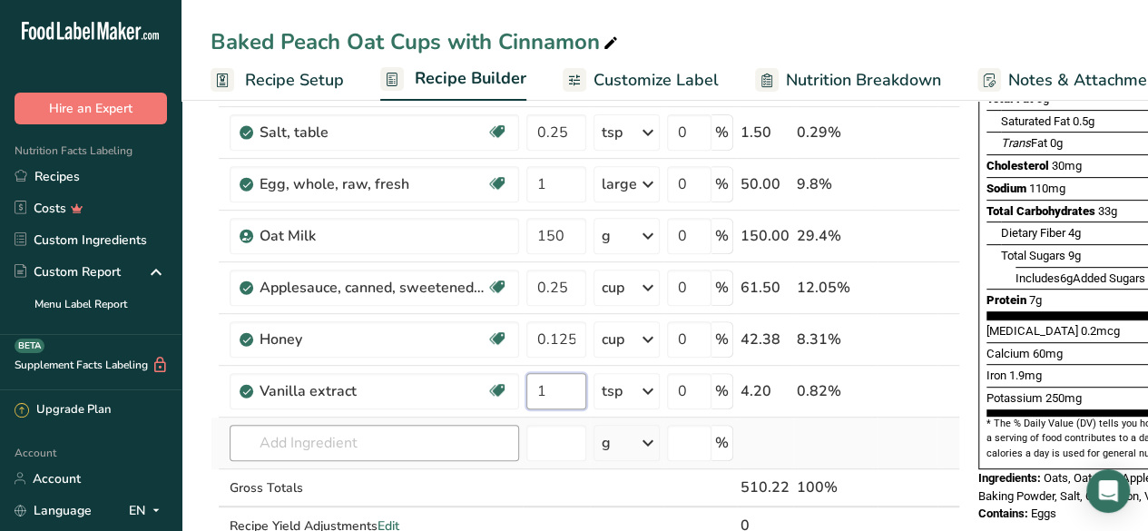
type input "1"
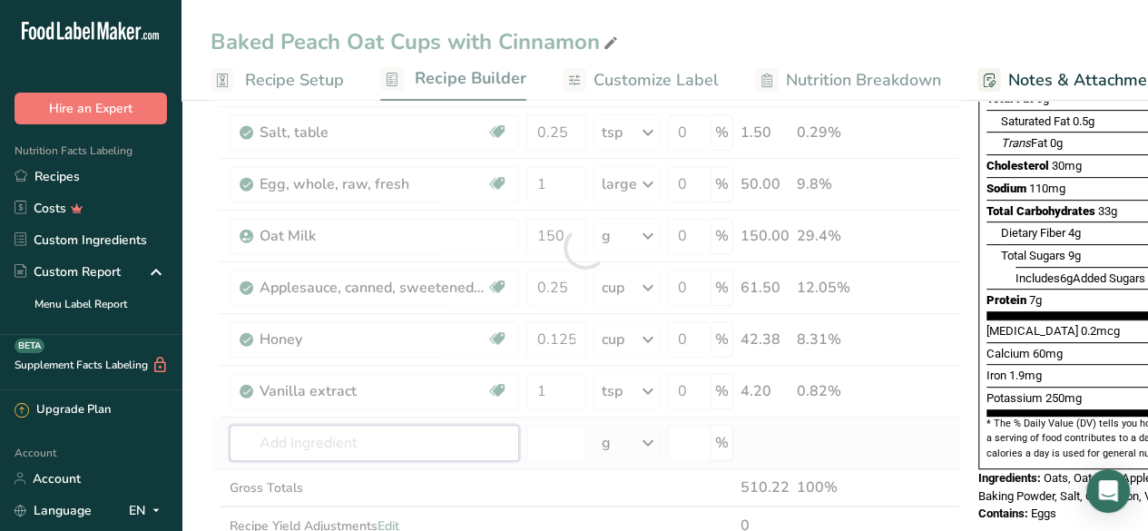
click at [351, 430] on div "Ingredient * Amount * Unit * Waste * .a-a{fill:#347362;}.b-a{fill:#fff;} Grams …" at bounding box center [585, 248] width 749 height 670
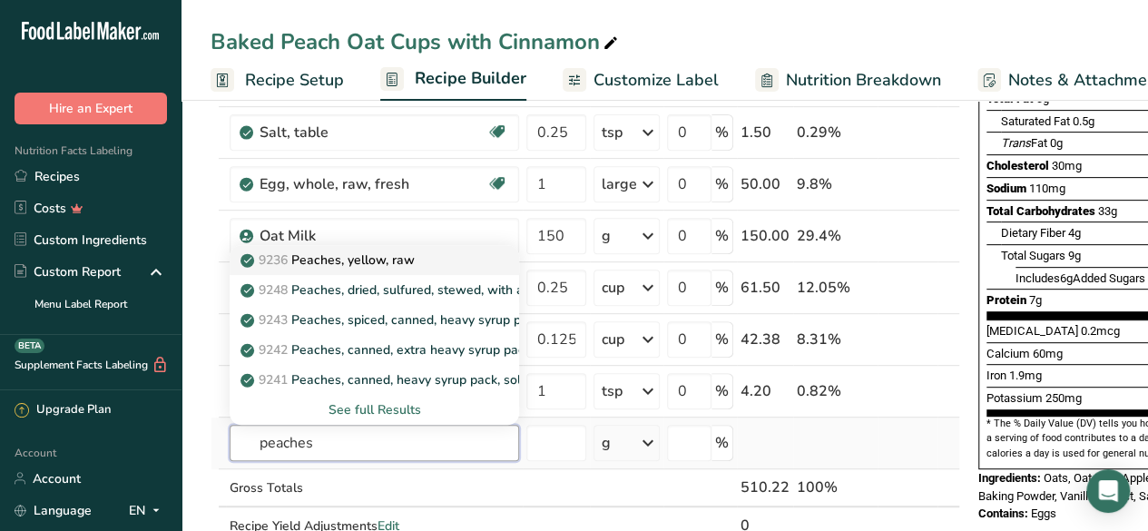
type input "peaches"
click at [440, 252] on div "9236 Peaches, yellow, raw" at bounding box center [359, 259] width 231 height 19
type input "Peaches, yellow, raw"
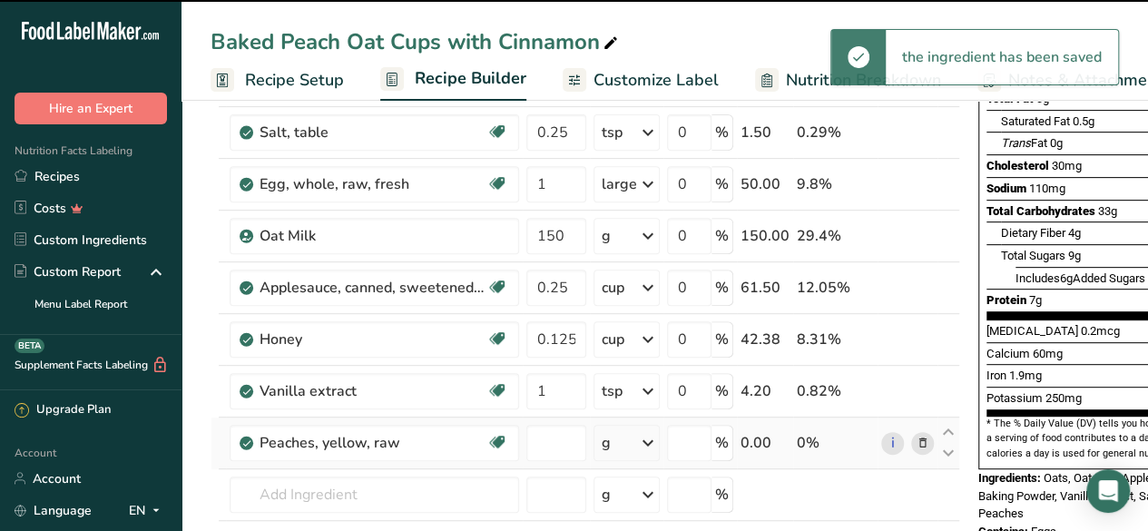
type input "0"
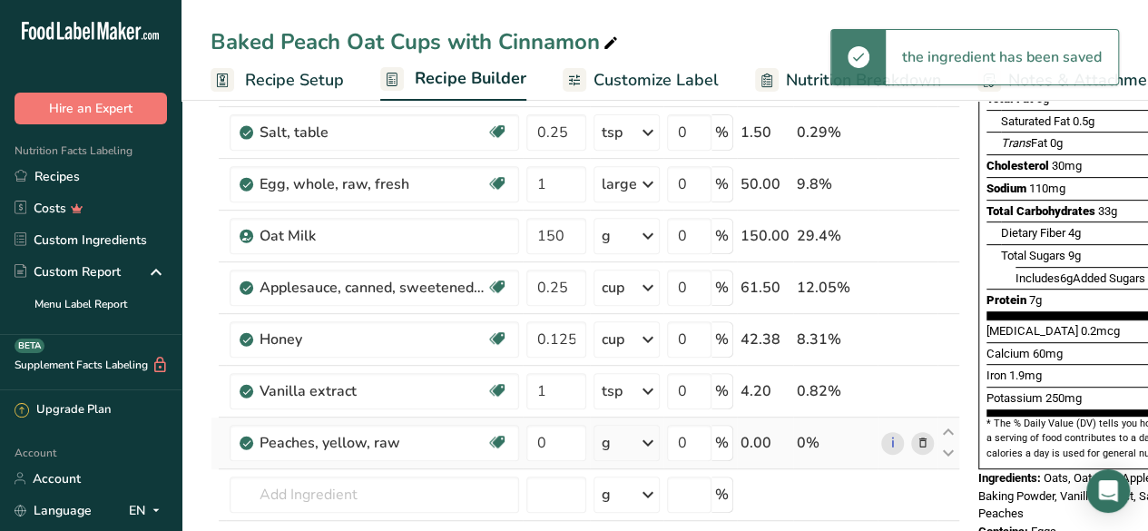
click at [626, 444] on div "g" at bounding box center [626, 443] width 66 height 36
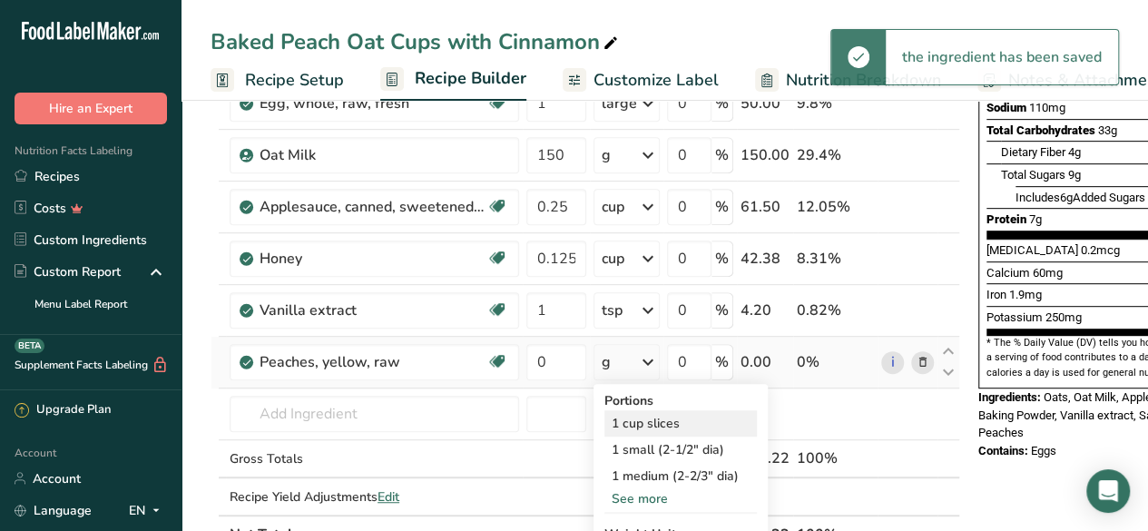
scroll to position [392, 0]
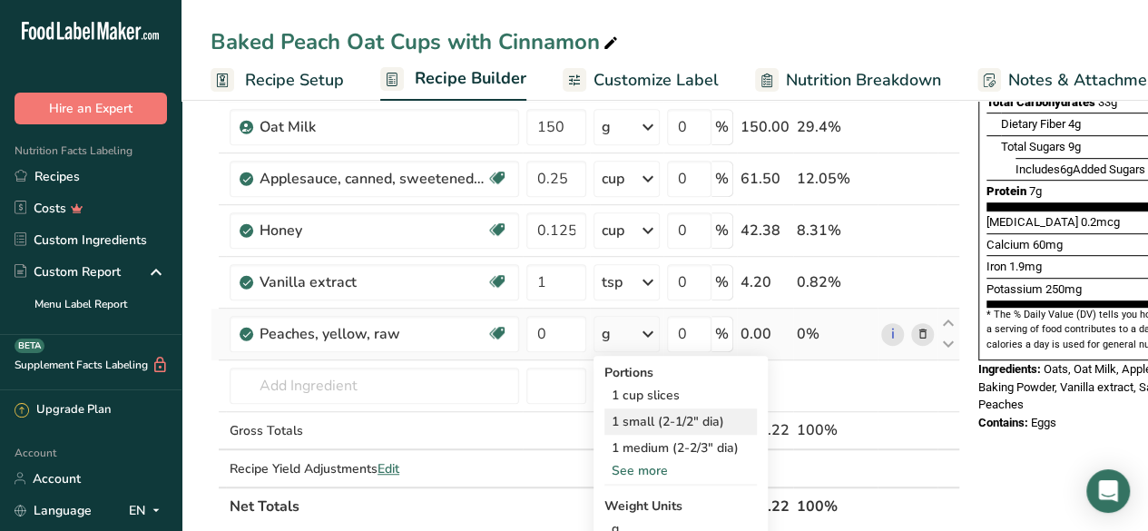
click at [700, 418] on div "1 small (2-1/2" dia)" at bounding box center [680, 421] width 152 height 26
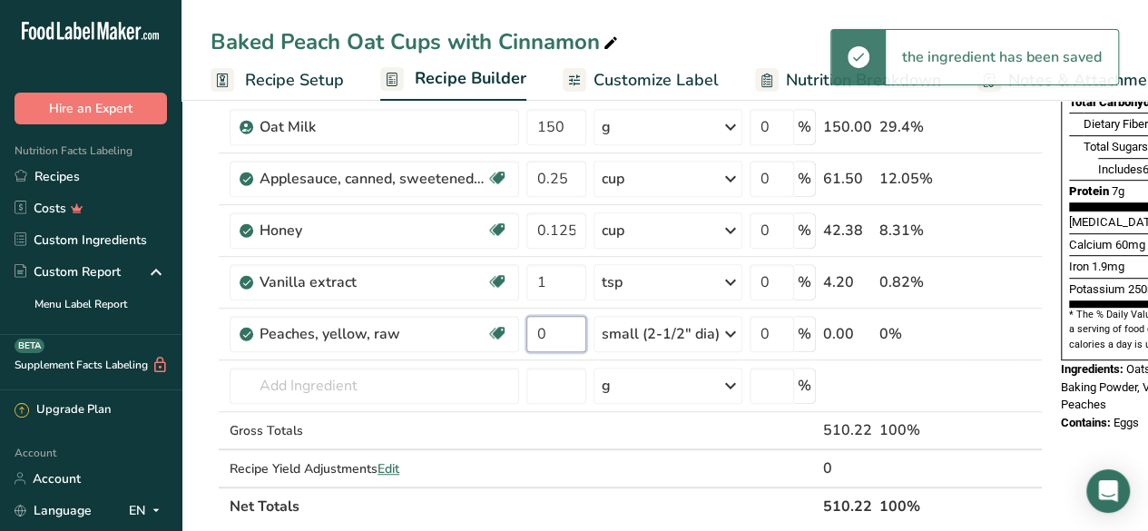
click at [562, 326] on input "0" at bounding box center [556, 334] width 60 height 36
type input "2"
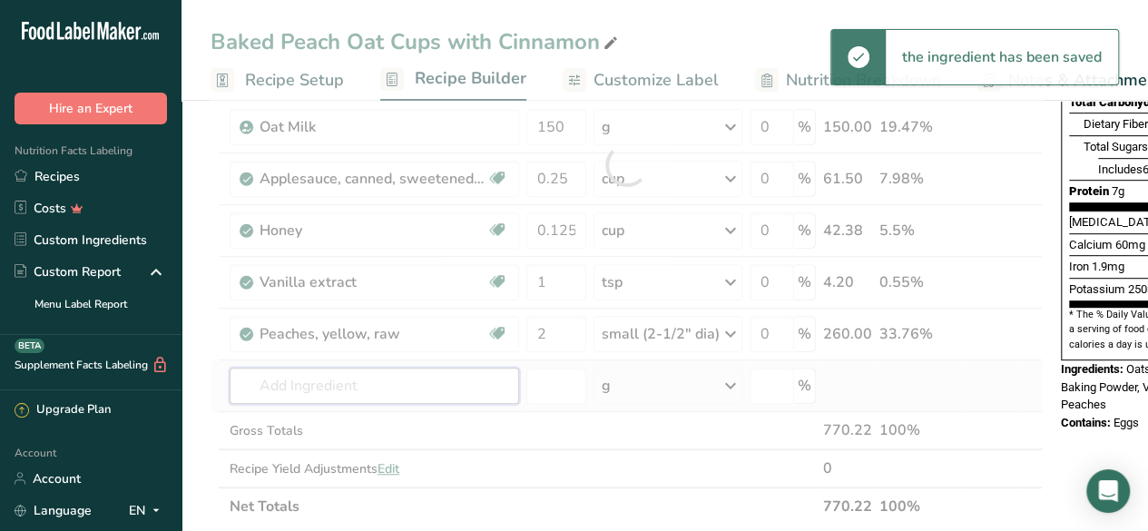
click at [410, 375] on div "Ingredient * Amount * Unit * Waste * .a-a{fill:#347362;}.b-a{fill:#fff;} Grams …" at bounding box center [627, 164] width 832 height 721
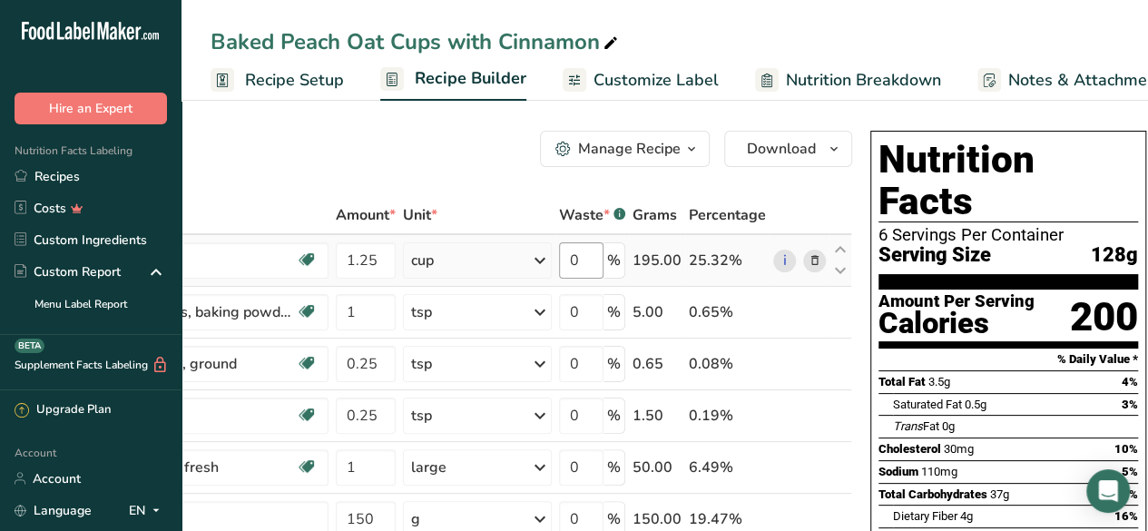
scroll to position [0, 0]
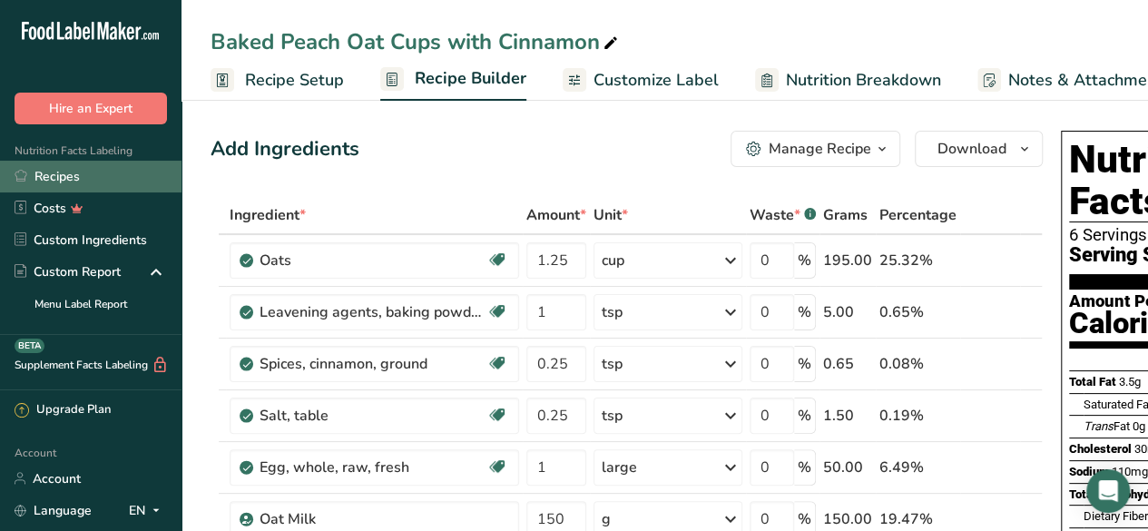
click at [85, 168] on link "Recipes" at bounding box center [90, 177] width 181 height 32
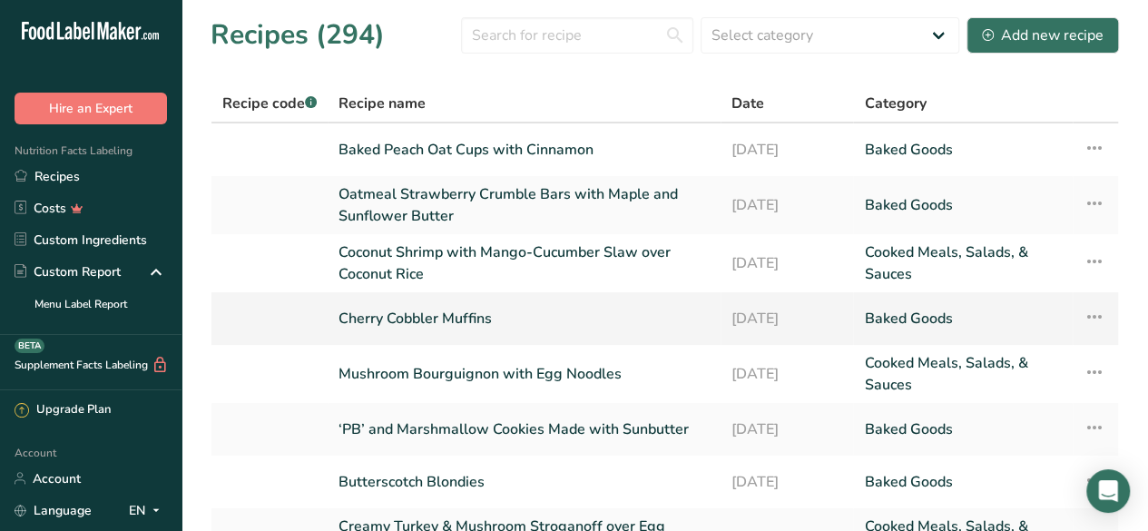
click at [468, 320] on link "Cherry Cobbler Muffins" at bounding box center [523, 318] width 371 height 38
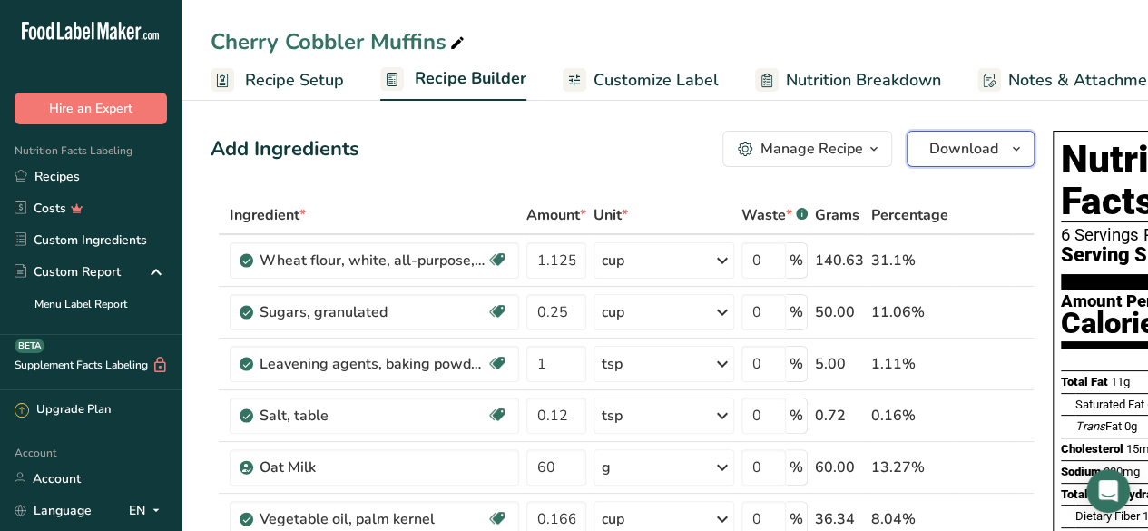
click at [941, 151] on span "Download" at bounding box center [963, 149] width 69 height 22
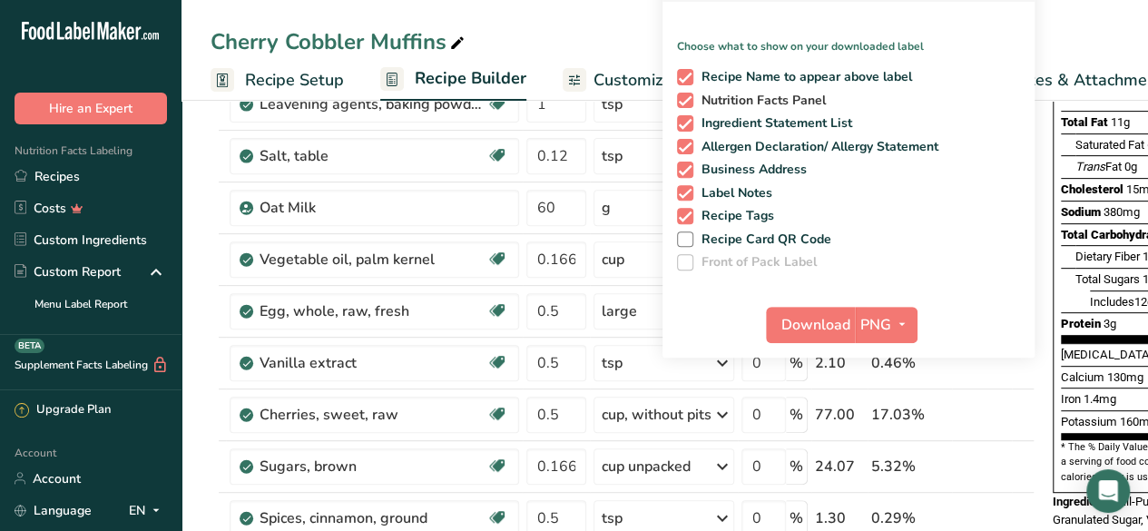
scroll to position [260, 0]
click at [781, 322] on span "Download" at bounding box center [815, 324] width 69 height 22
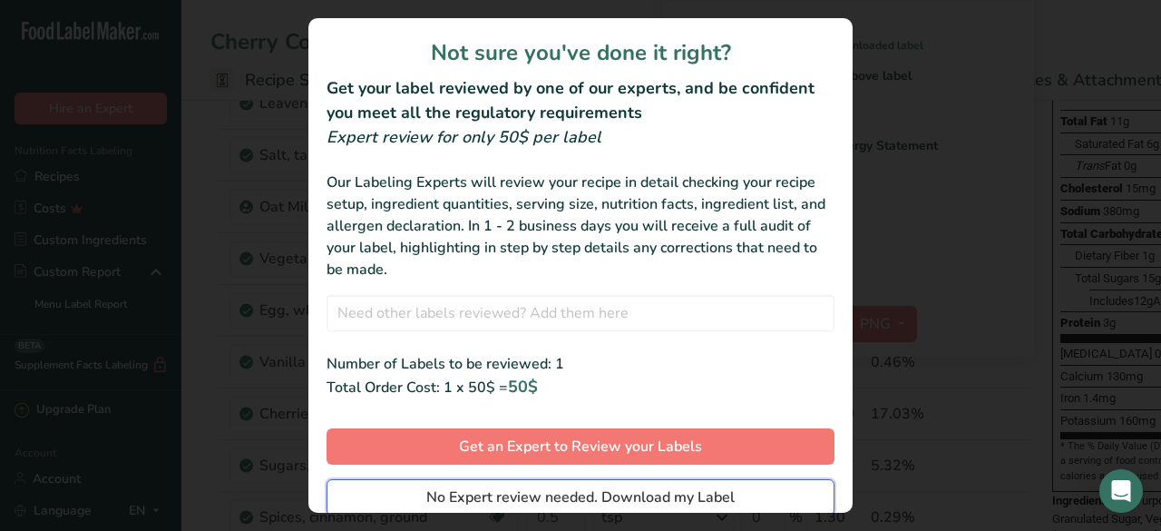
click at [606, 487] on span "No Expert review needed. Download my Label" at bounding box center [580, 497] width 308 height 22
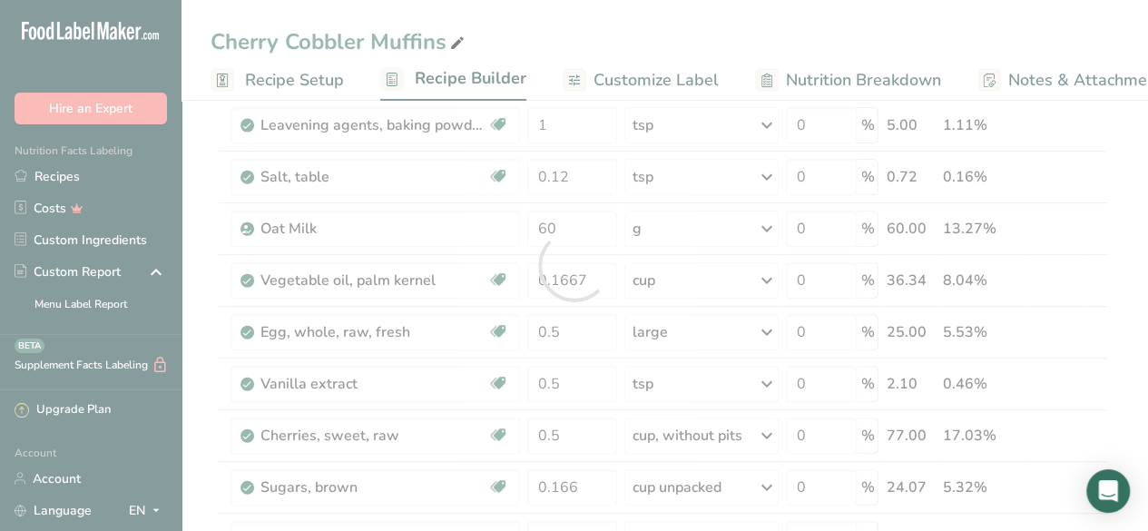
scroll to position [0, 0]
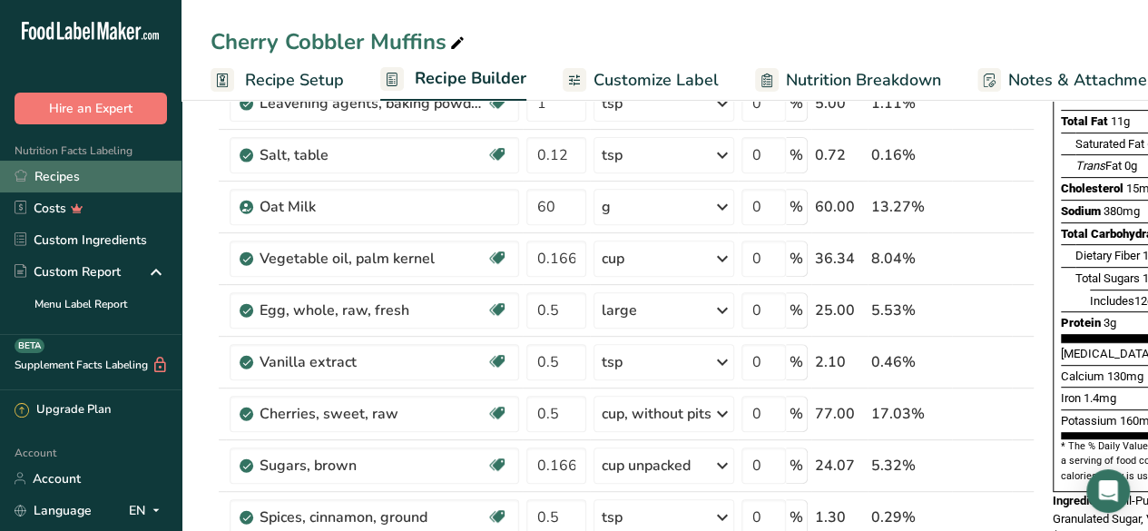
click at [82, 175] on link "Recipes" at bounding box center [90, 177] width 181 height 32
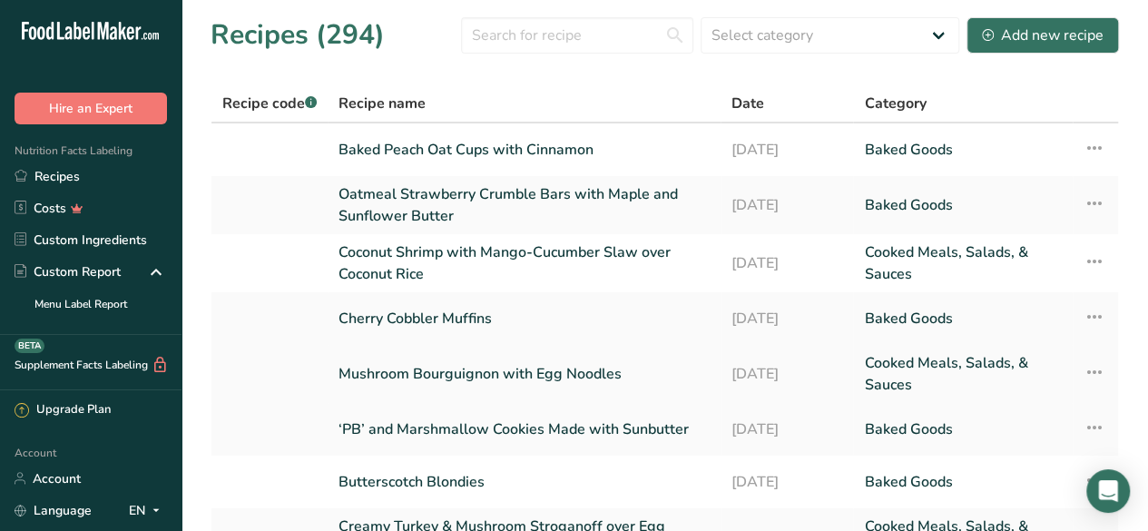
click at [479, 376] on link "Mushroom Bourguignon with Egg Noodles" at bounding box center [523, 374] width 371 height 44
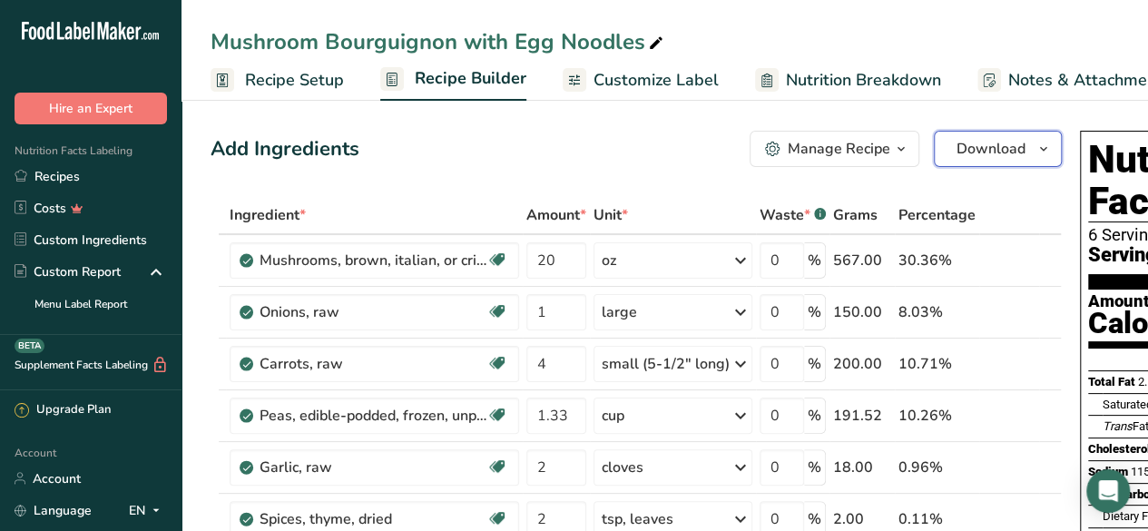
click at [958, 159] on span "Download" at bounding box center [990, 149] width 69 height 22
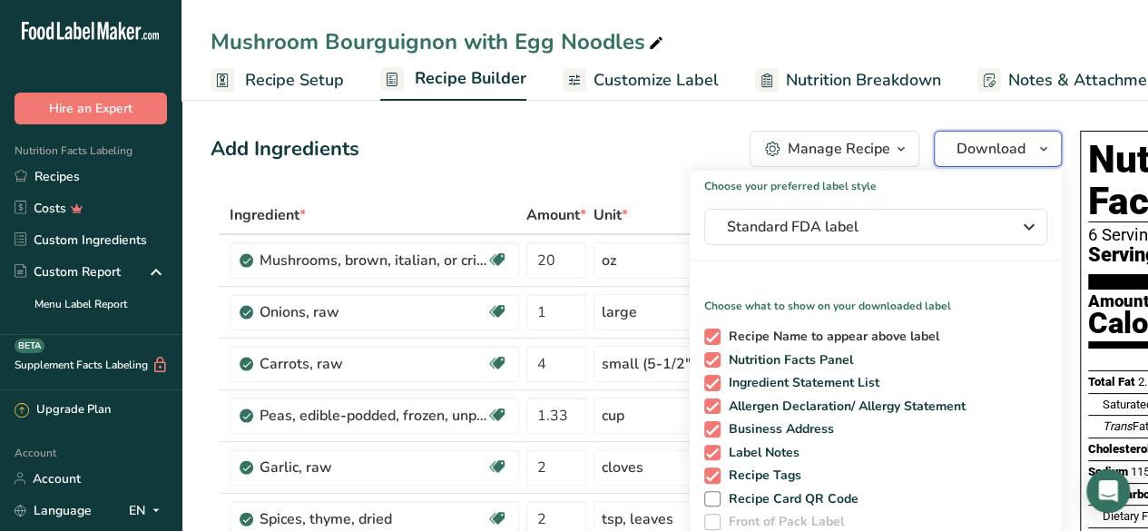
scroll to position [192, 0]
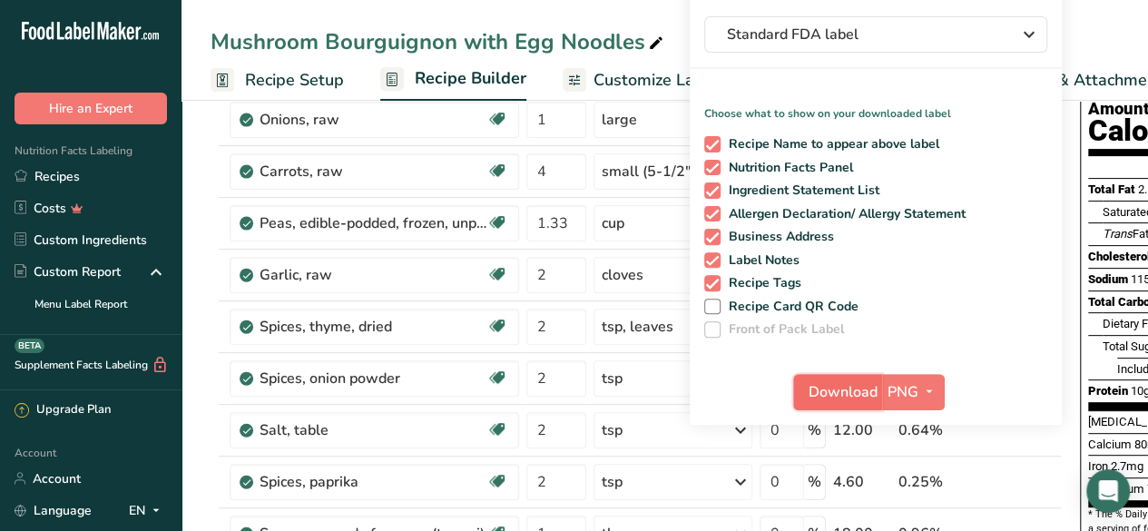
click at [818, 393] on span "Download" at bounding box center [842, 392] width 69 height 22
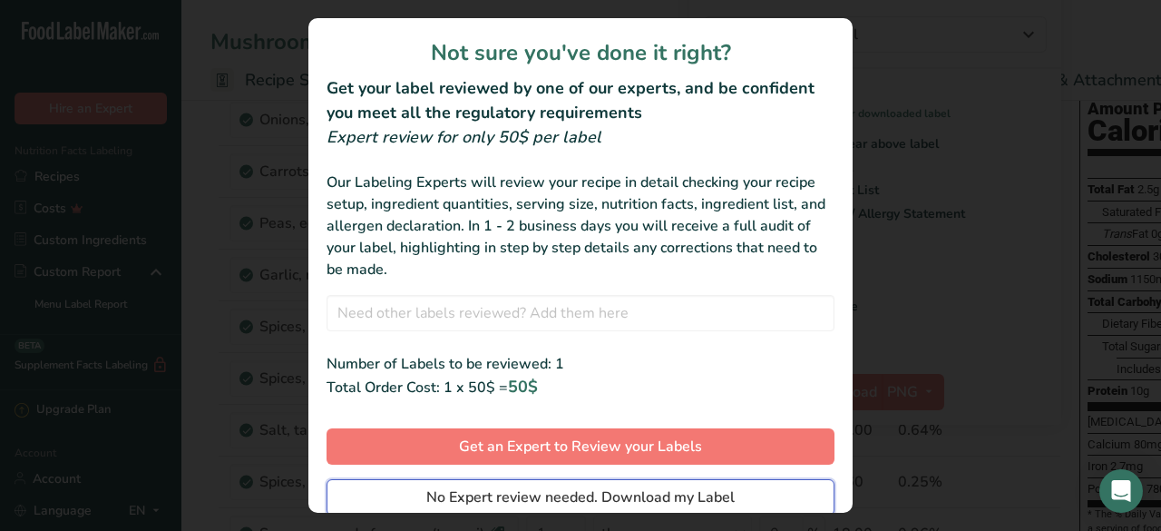
click at [671, 489] on span "No Expert review needed. Download my Label" at bounding box center [580, 497] width 308 height 22
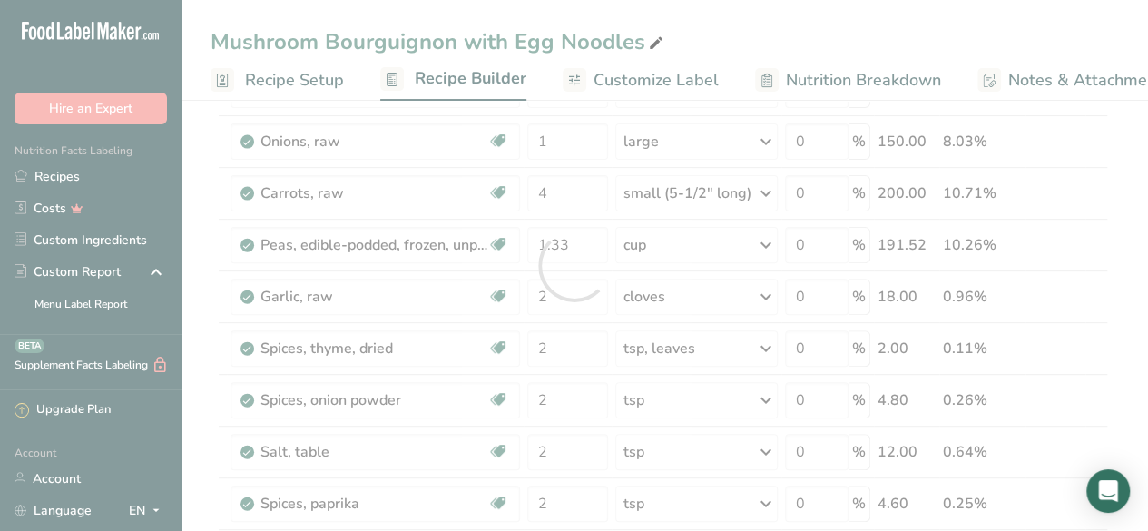
scroll to position [0, 0]
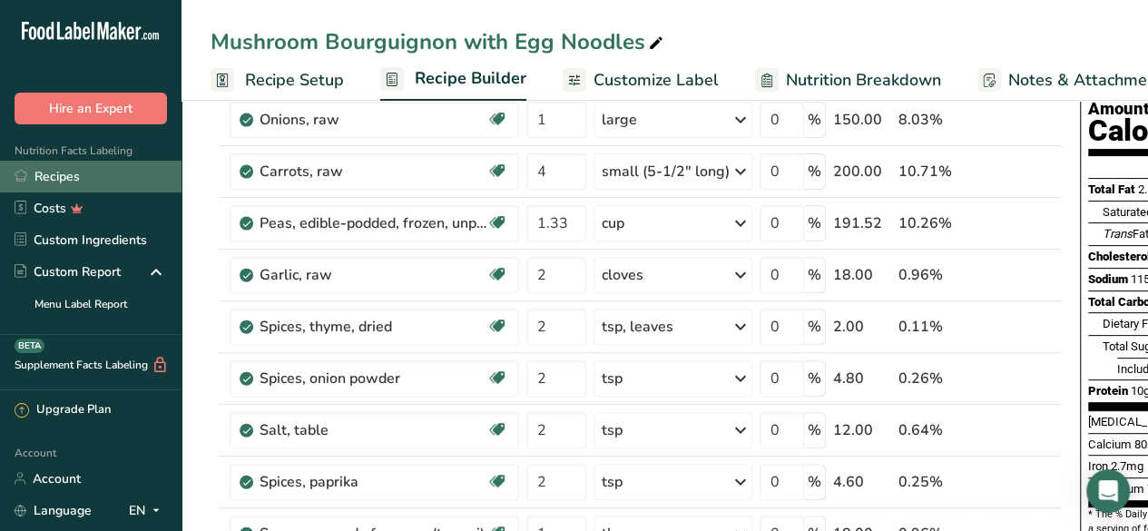
click at [94, 171] on link "Recipes" at bounding box center [90, 177] width 181 height 32
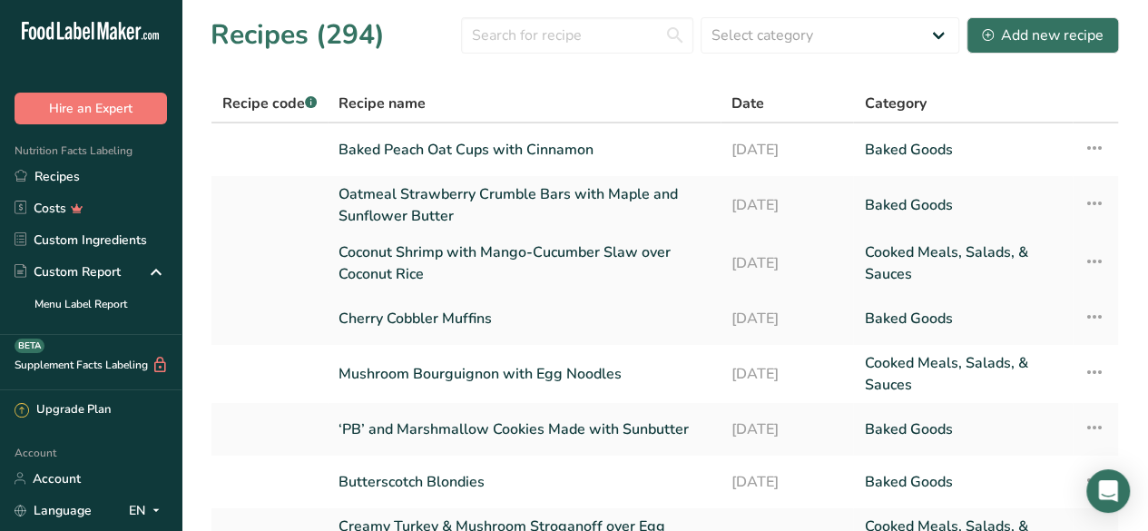
click at [394, 253] on link "Coconut Shrimp with Mango-Cucumber Slaw over Coconut Rice" at bounding box center [523, 263] width 371 height 44
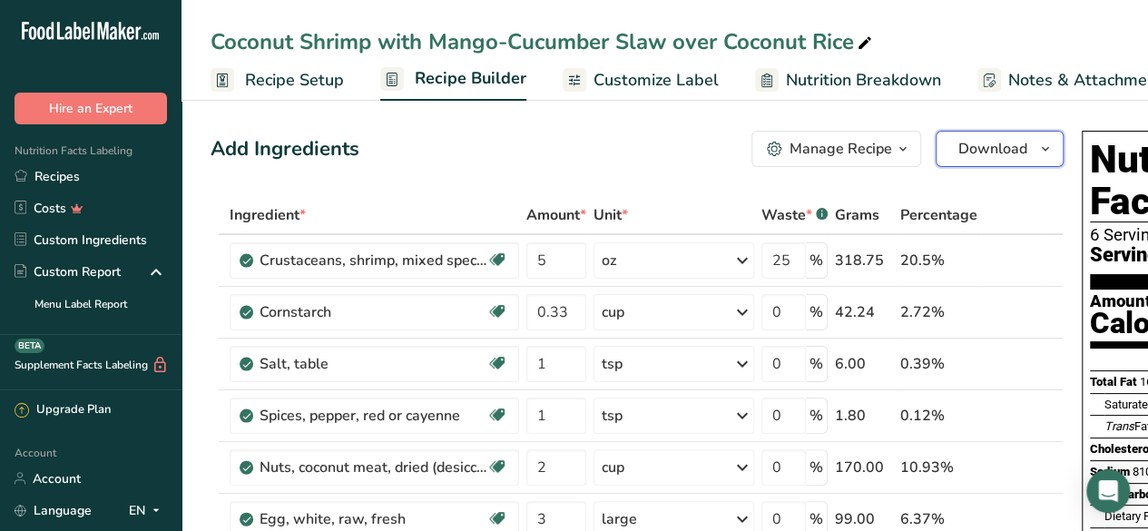
click at [967, 148] on span "Download" at bounding box center [992, 149] width 69 height 22
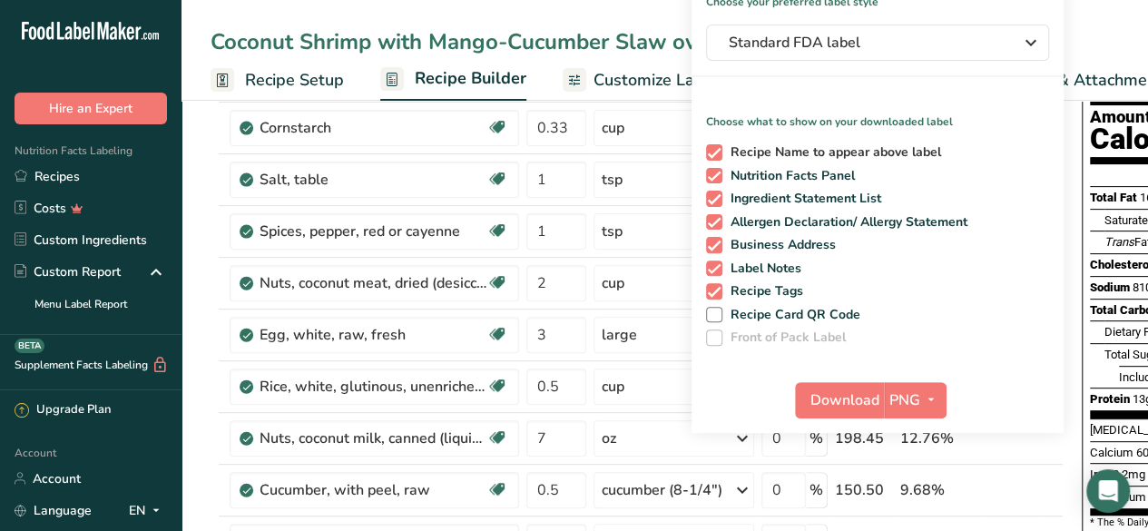
scroll to position [185, 0]
click at [826, 397] on span "Download" at bounding box center [844, 399] width 69 height 22
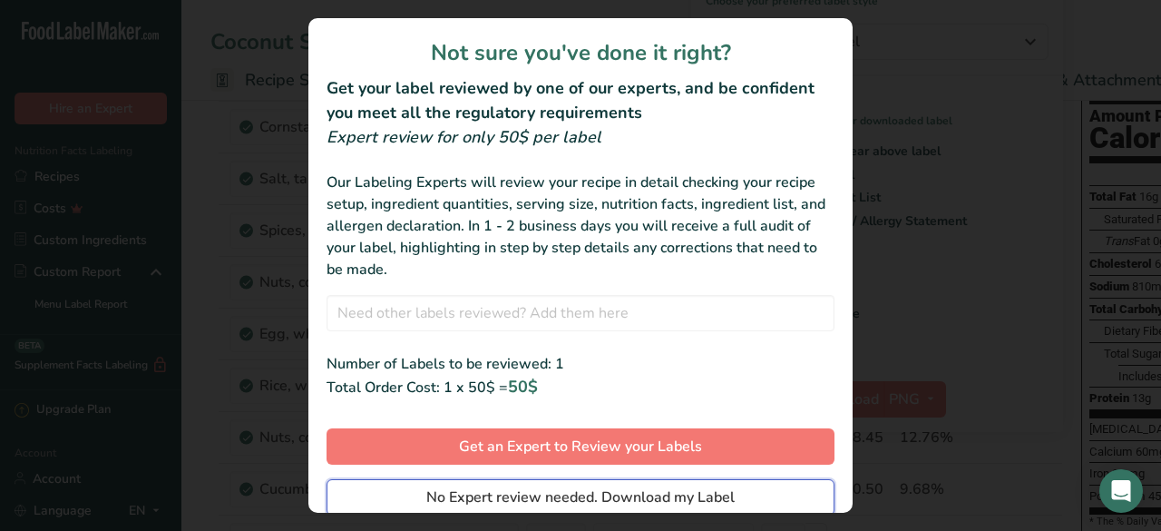
click at [668, 487] on span "No Expert review needed. Download my Label" at bounding box center [580, 497] width 308 height 22
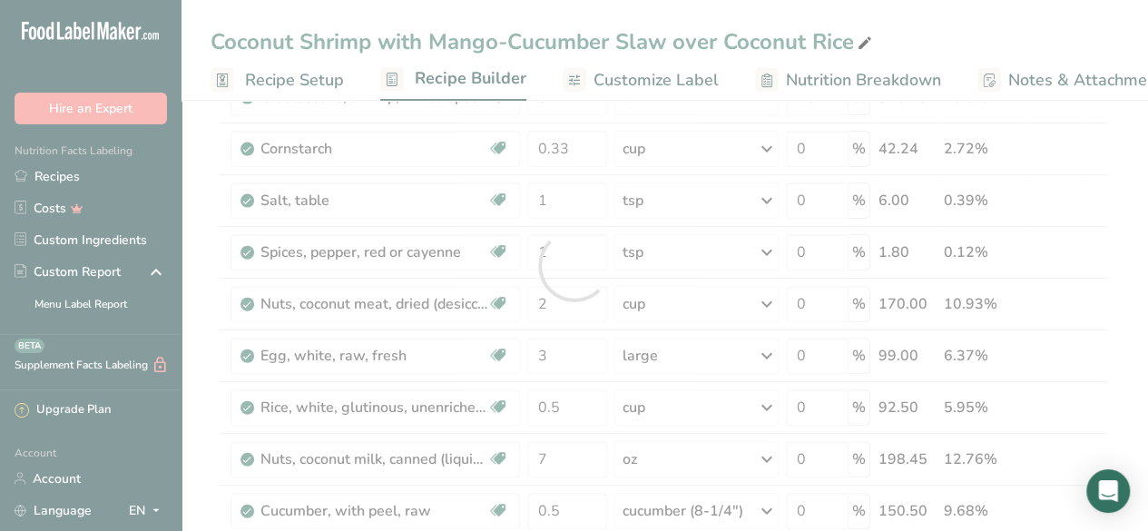
scroll to position [0, 0]
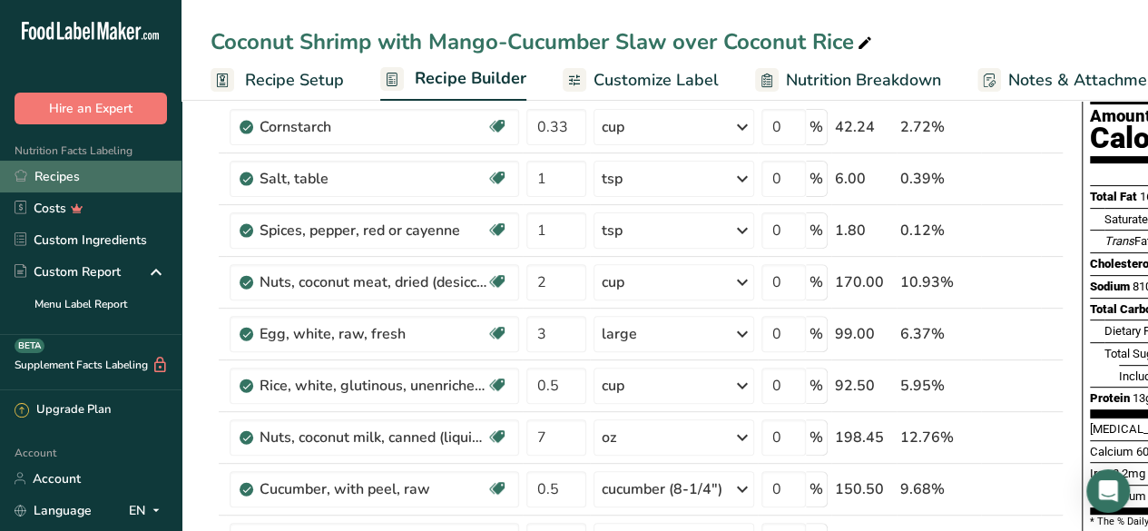
click at [94, 176] on link "Recipes" at bounding box center [90, 177] width 181 height 32
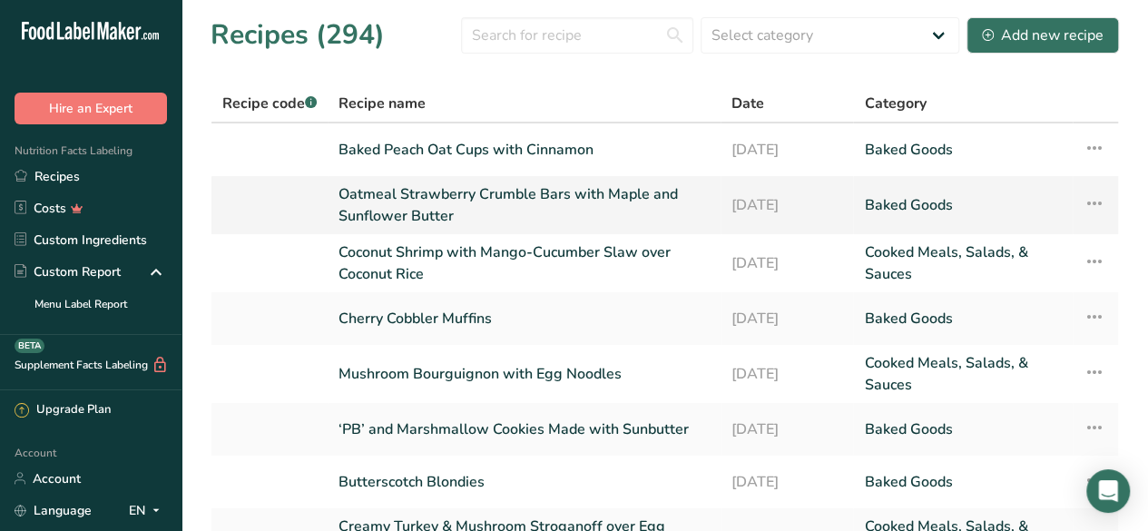
click at [440, 199] on link "Oatmeal Strawberry Crumble Bars with Maple and Sunflower Butter" at bounding box center [523, 205] width 371 height 44
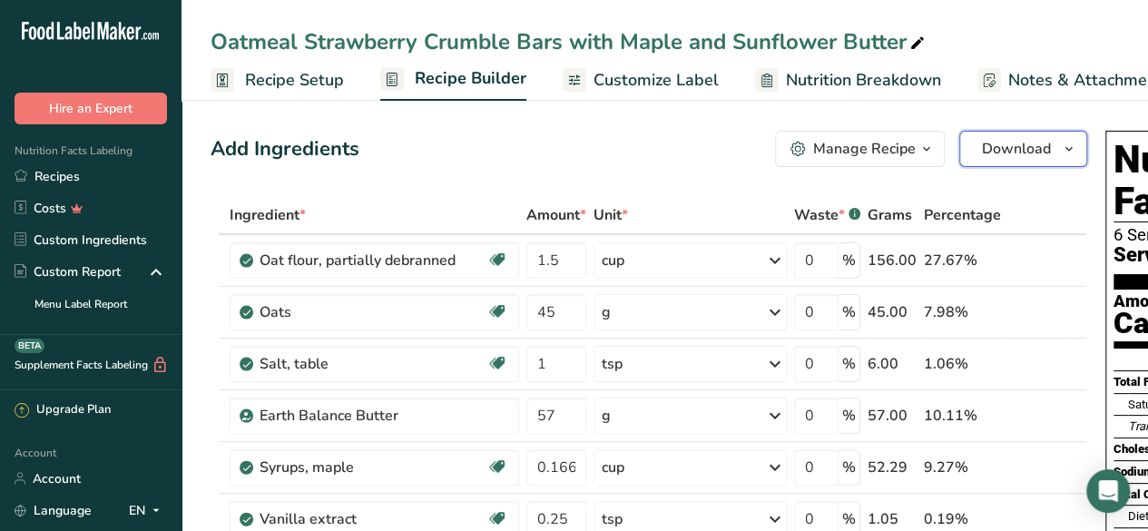
click at [977, 137] on button "Download" at bounding box center [1023, 149] width 128 height 36
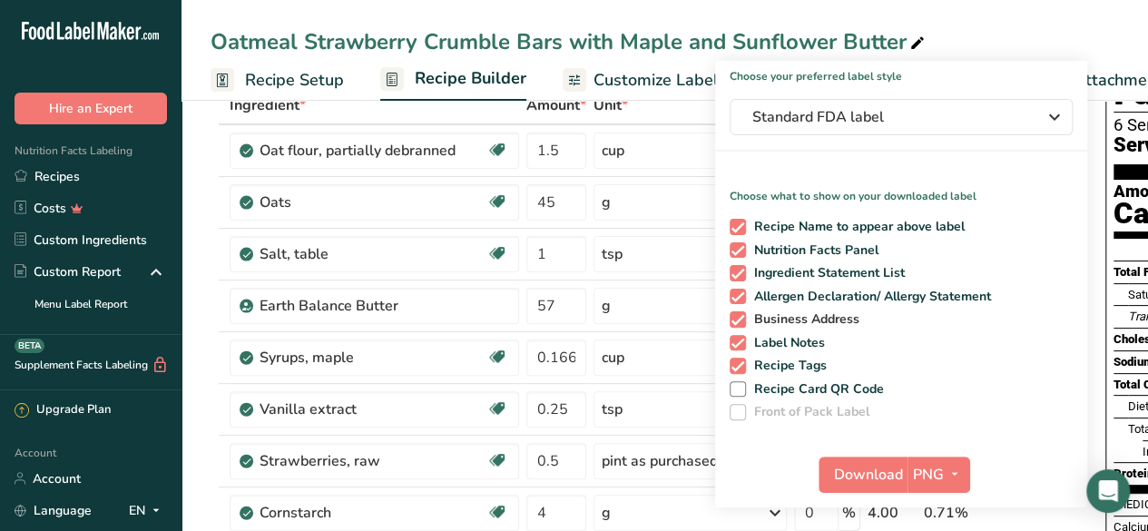
scroll to position [111, 0]
click at [851, 480] on span "Download" at bounding box center [868, 474] width 69 height 22
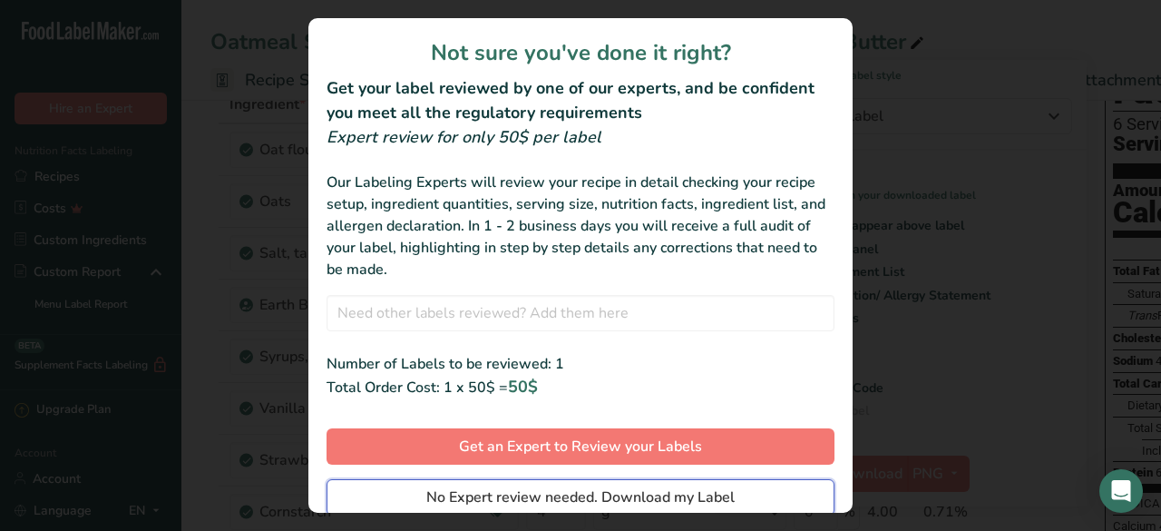
click at [697, 493] on span "No Expert review needed. Download my Label" at bounding box center [580, 497] width 308 height 22
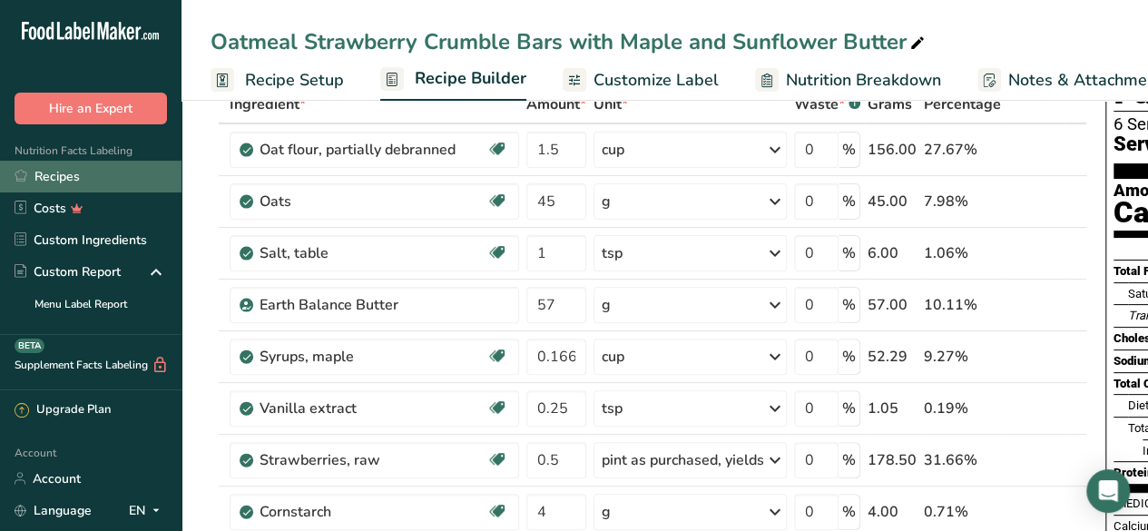
click at [112, 177] on link "Recipes" at bounding box center [90, 177] width 181 height 32
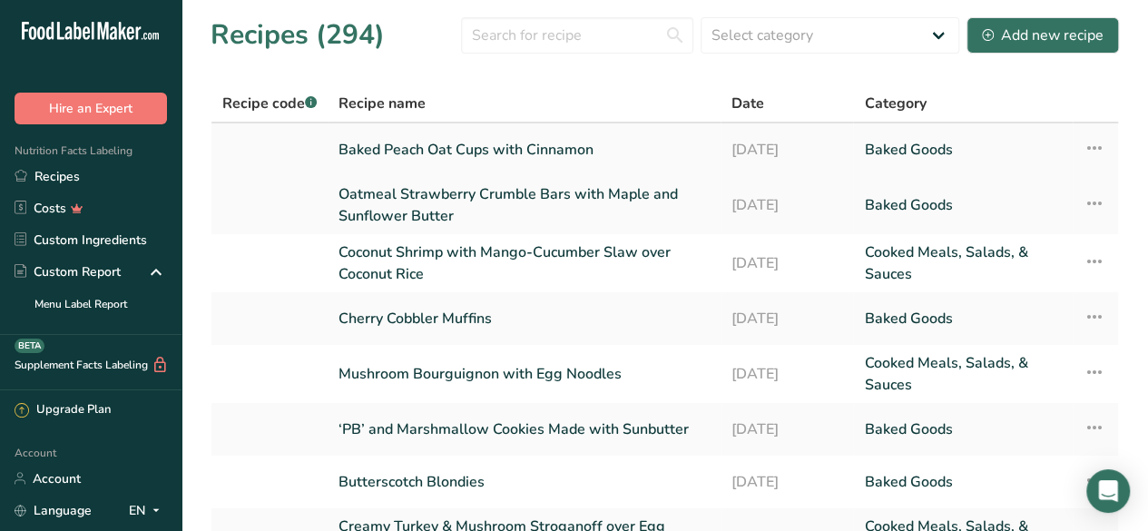
click at [503, 142] on link "Baked Peach Oat Cups with Cinnamon" at bounding box center [523, 150] width 371 height 38
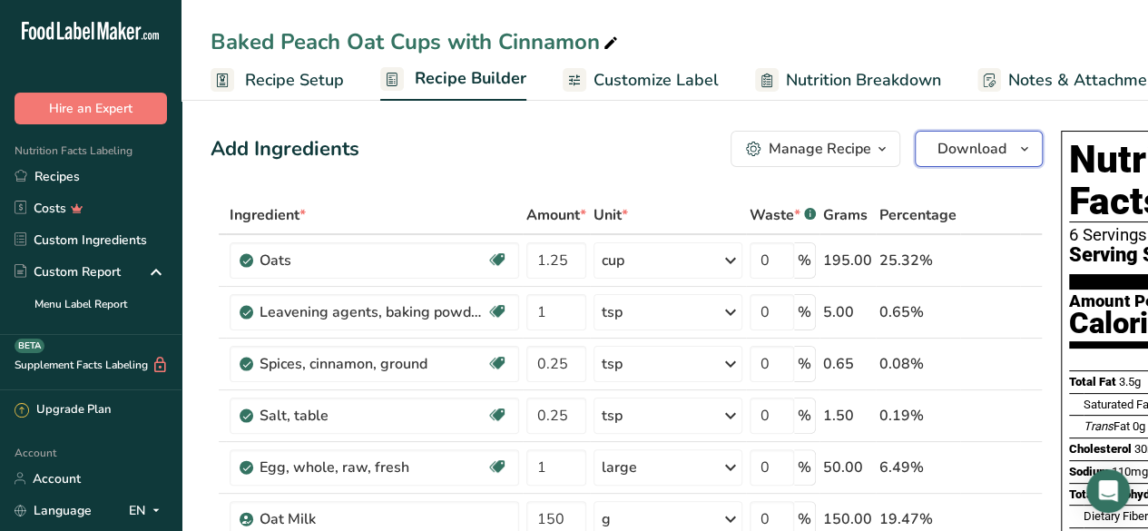
click at [969, 146] on span "Download" at bounding box center [971, 149] width 69 height 22
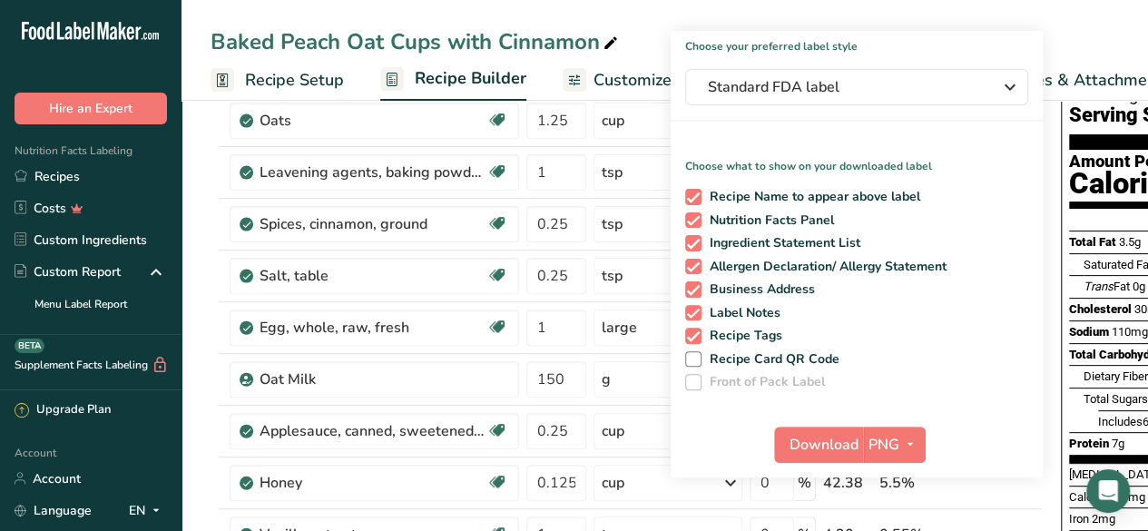
scroll to position [142, 0]
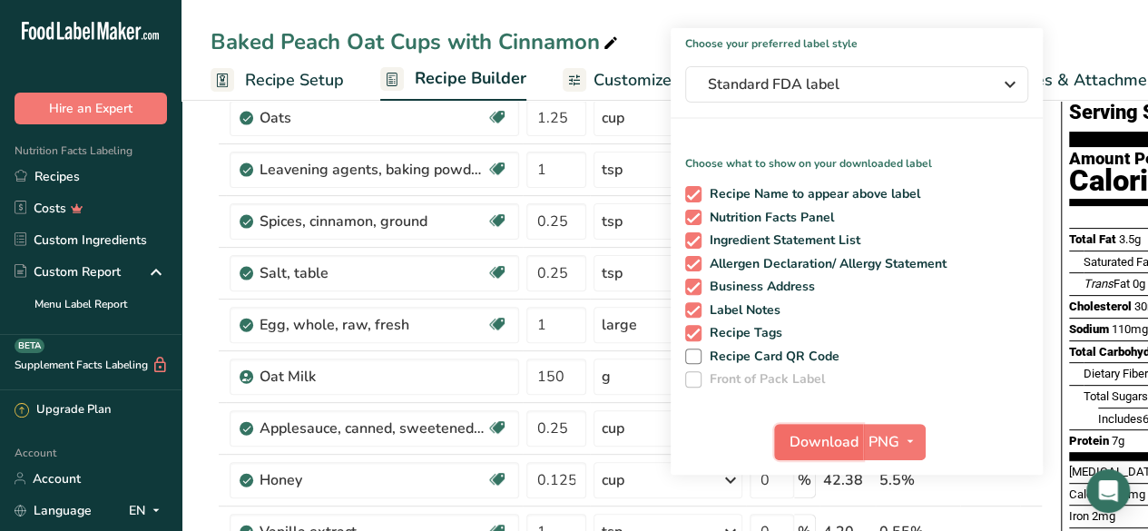
click at [809, 436] on span "Download" at bounding box center [823, 442] width 69 height 22
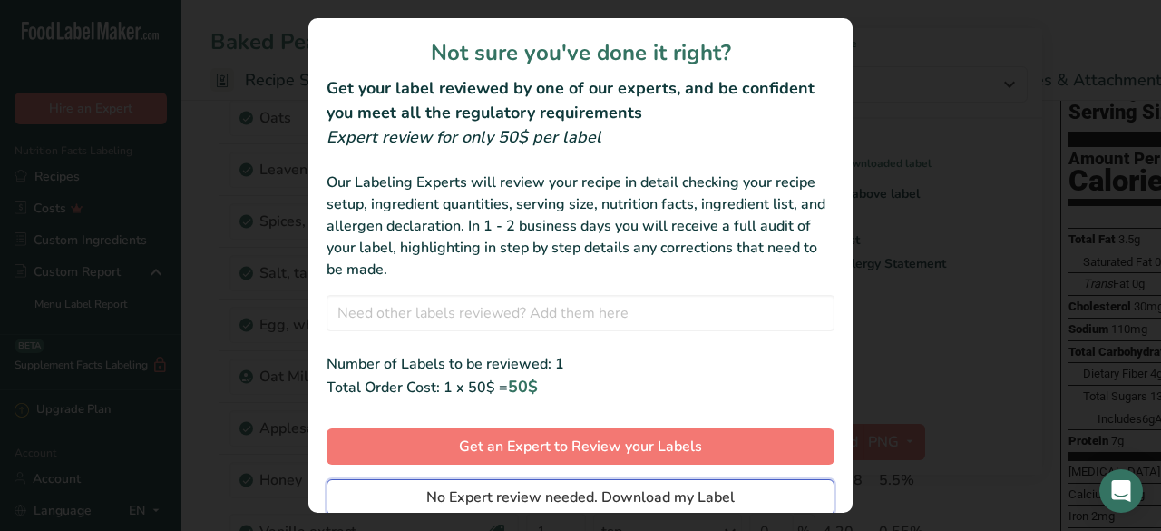
click at [713, 493] on span "No Expert review needed. Download my Label" at bounding box center [580, 497] width 308 height 22
